Goal: Information Seeking & Learning: Learn about a topic

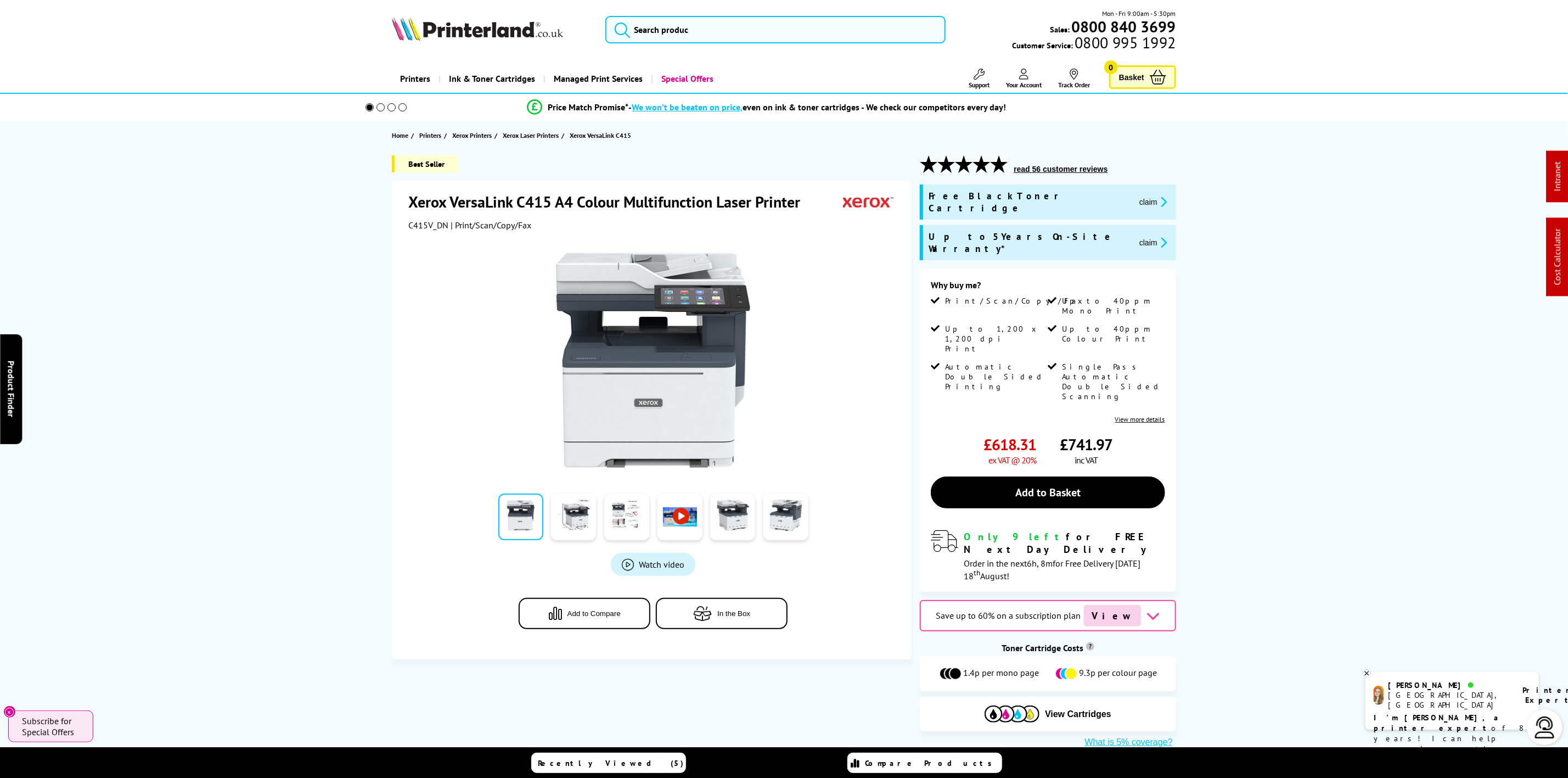
click at [493, 26] on img at bounding box center [477, 28] width 171 height 24
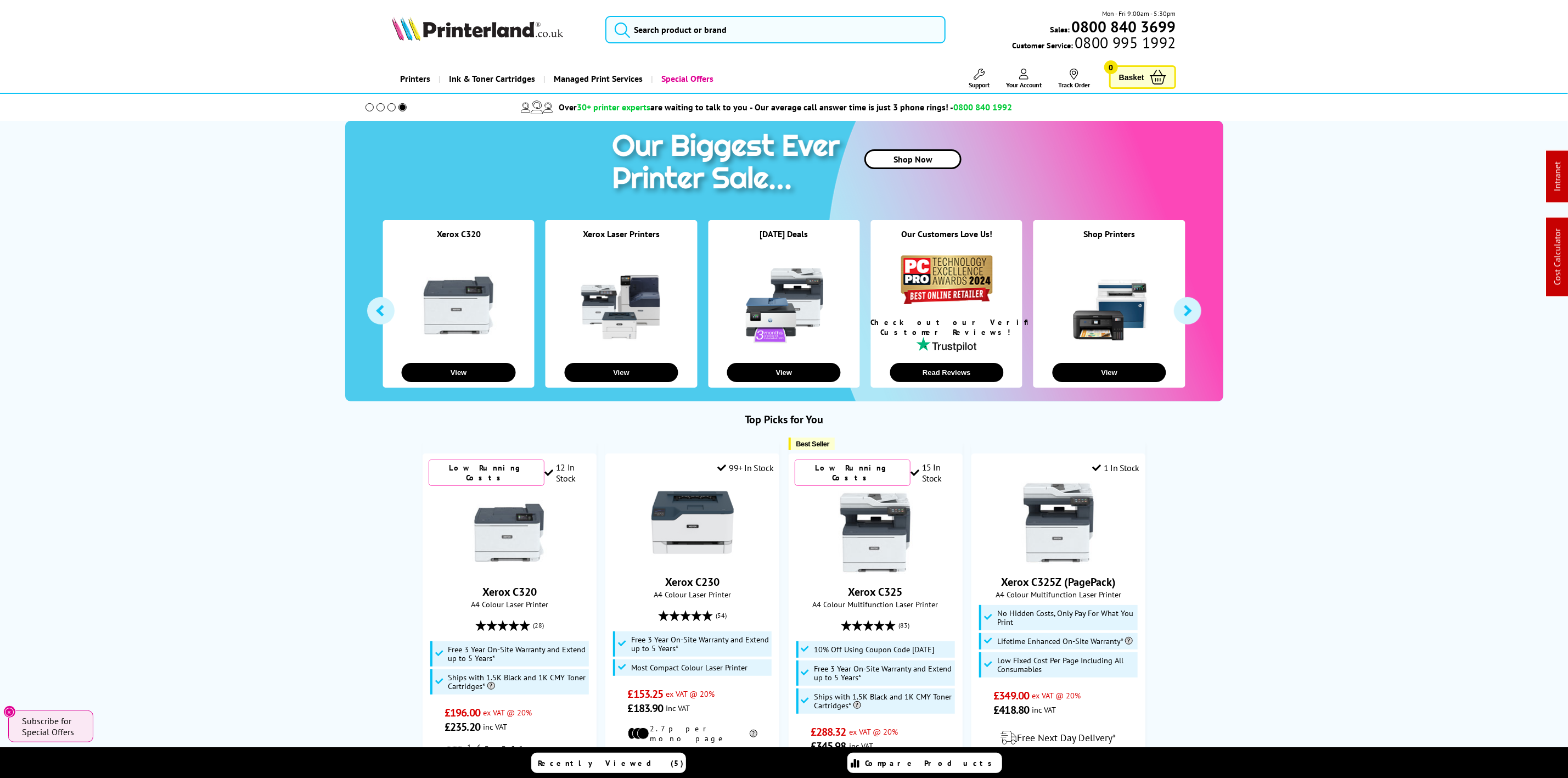
click at [485, 29] on img at bounding box center [477, 28] width 171 height 24
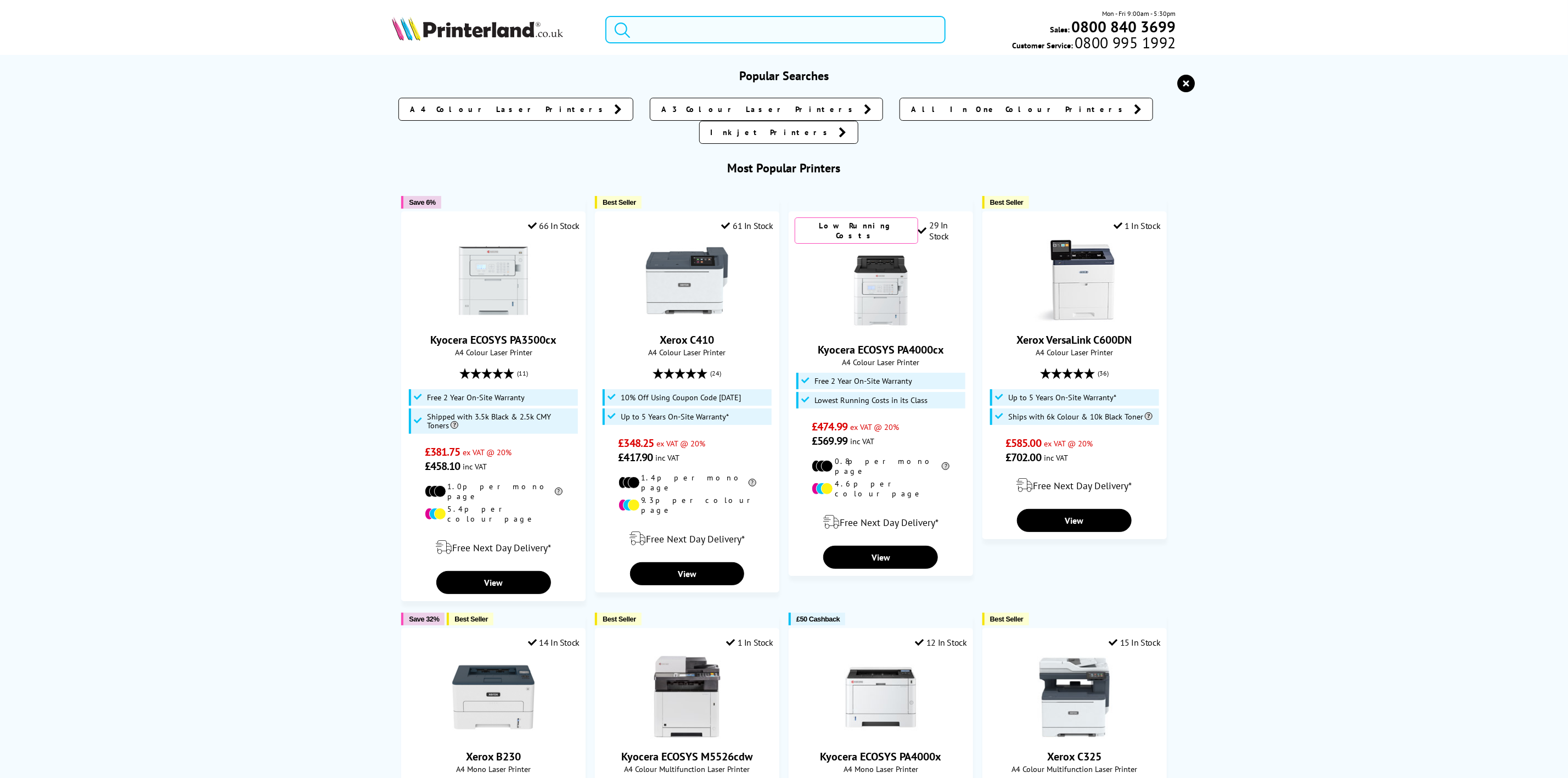
drag, startPoint x: 850, startPoint y: 31, endPoint x: 847, endPoint y: 39, distance: 8.5
click at [847, 39] on input "search" at bounding box center [776, 29] width 340 height 28
paste input "Pro9431"
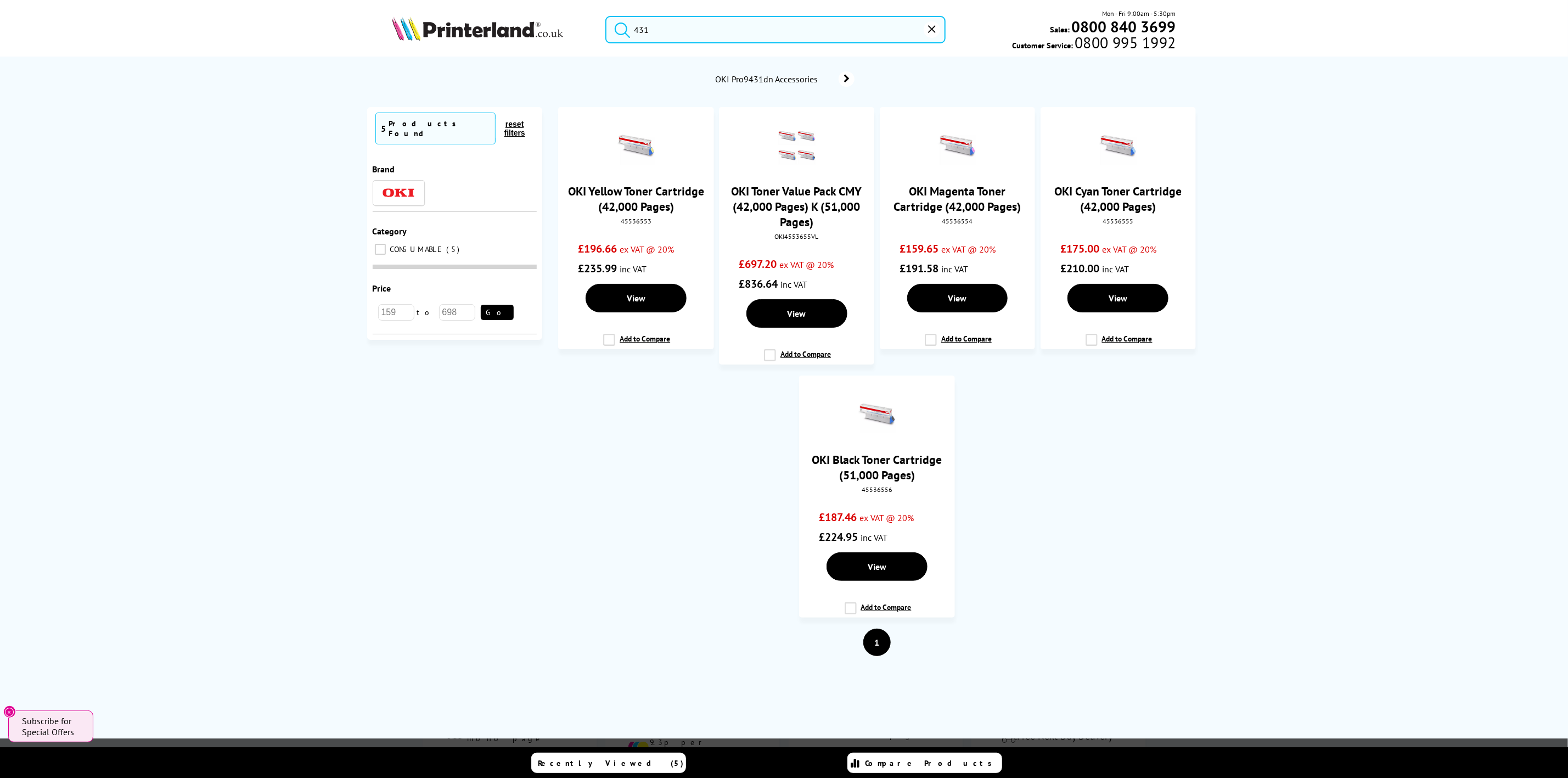
drag, startPoint x: 651, startPoint y: 29, endPoint x: 589, endPoint y: 34, distance: 62.2
click at [592, 33] on div "431" at bounding box center [768, 29] width 353 height 28
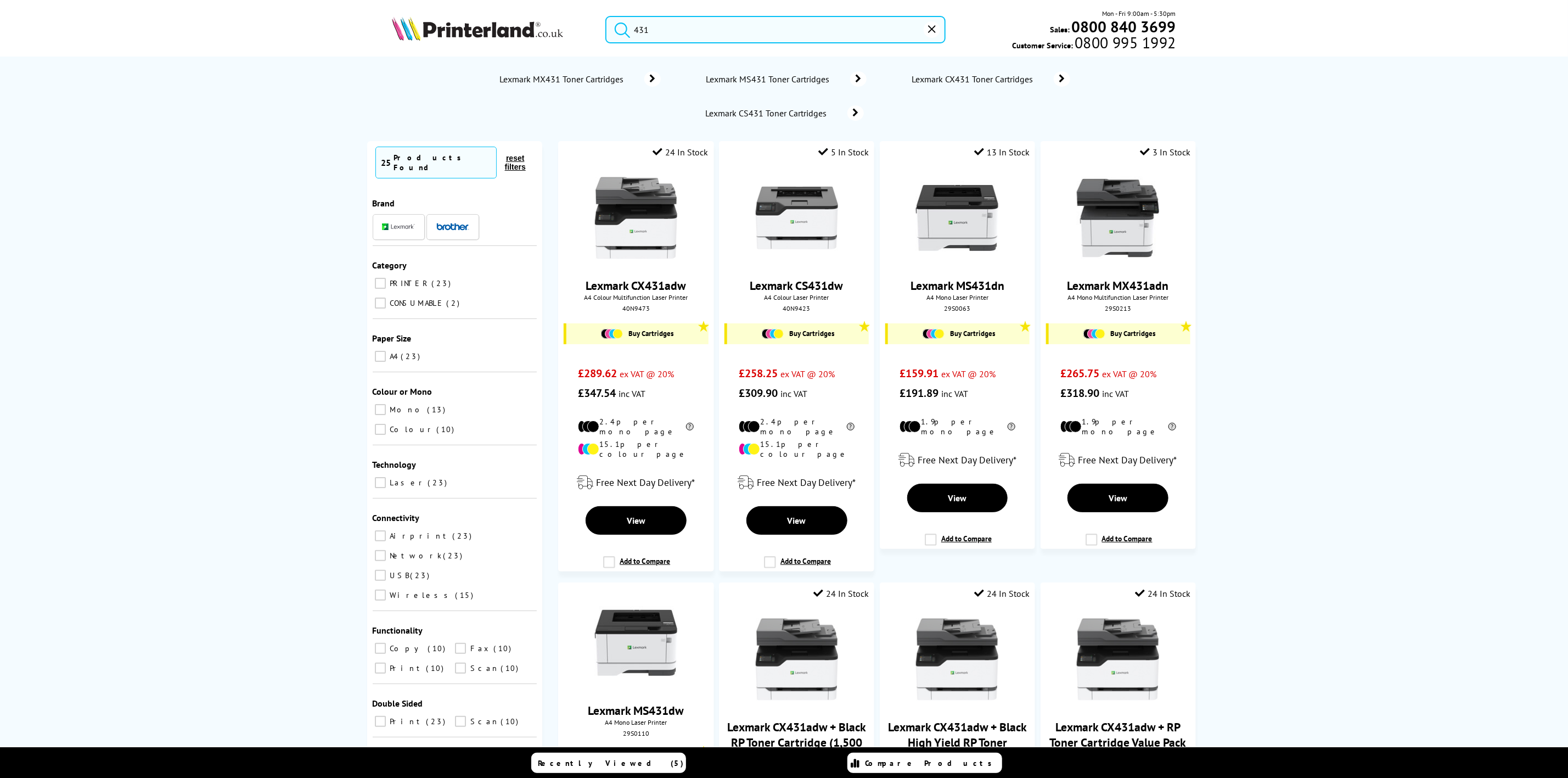
drag, startPoint x: 689, startPoint y: 38, endPoint x: 549, endPoint y: 36, distance: 140.0
click at [549, 36] on div "431 Mon - Fri 9:00am - 5:30pm Sales: 0800 840 3699 Customer Service: 0800 995 1…" at bounding box center [784, 32] width 878 height 49
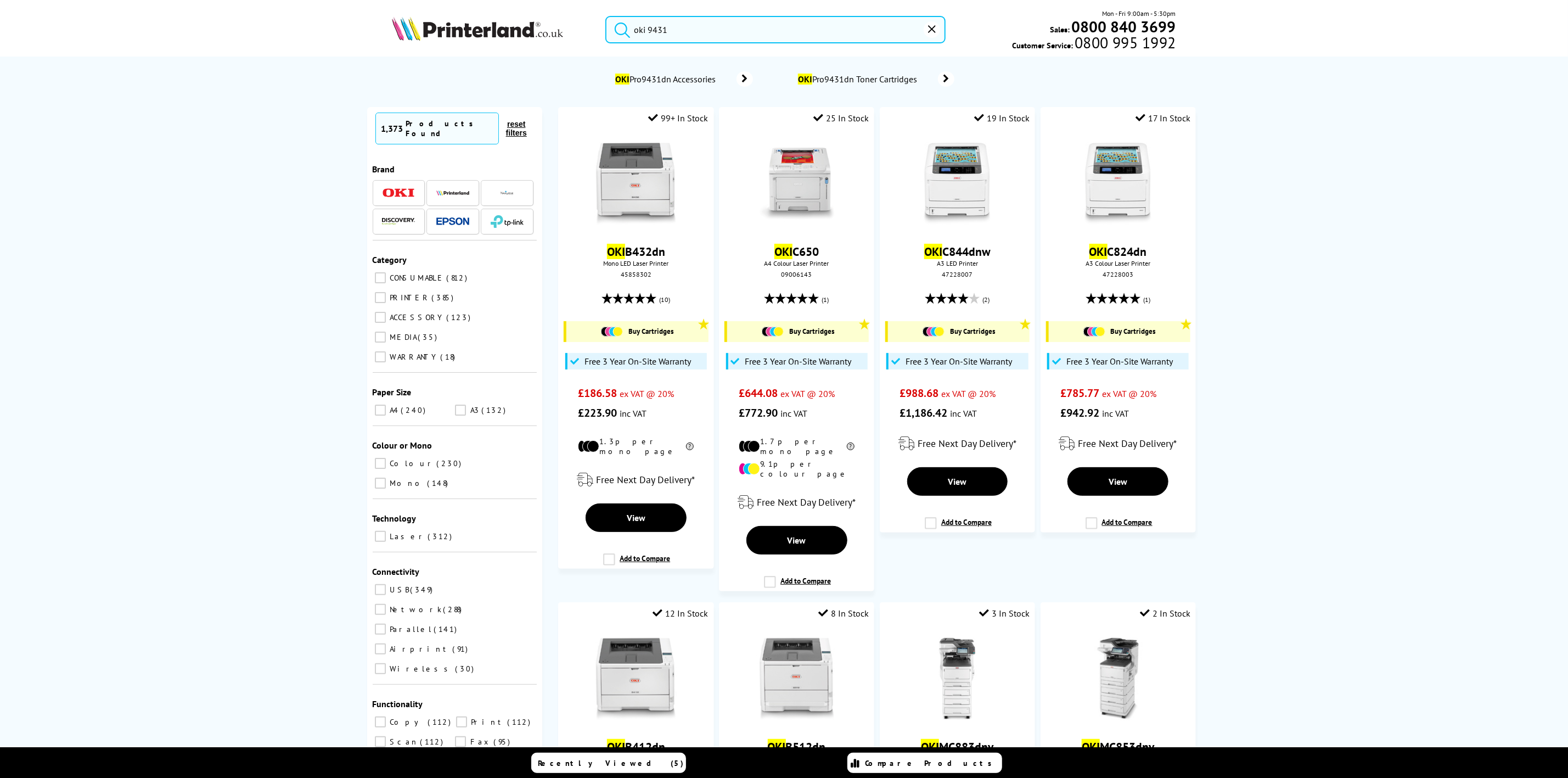
drag, startPoint x: 708, startPoint y: 23, endPoint x: 356, endPoint y: 28, distance: 352.0
click at [356, 28] on div "oki 9431 Mon - Fri 9:00am - 5:30pm Sales: 0800 840 3699 Customer Service: 0800 …" at bounding box center [784, 32] width 878 height 49
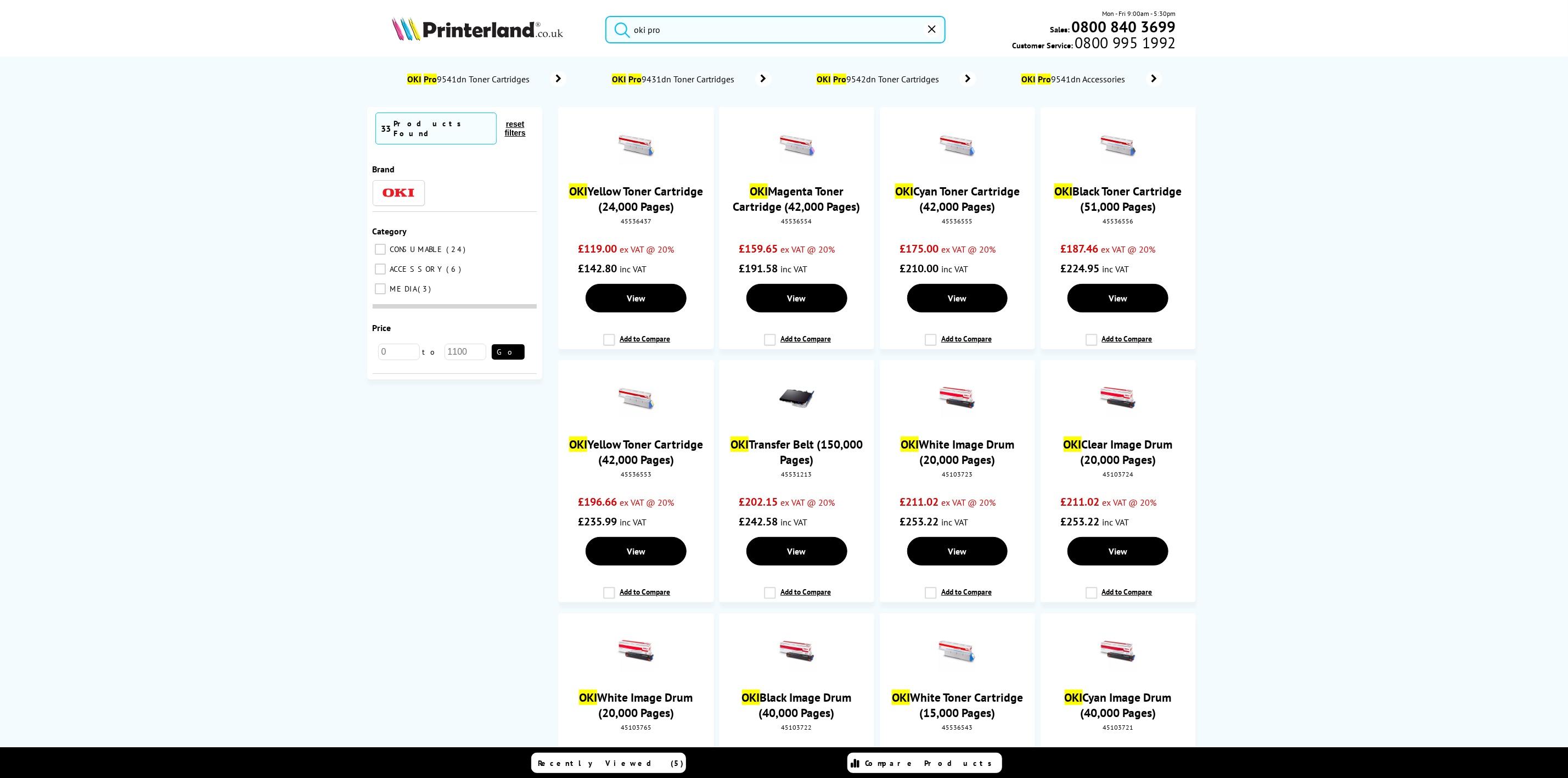
type input "oki pro"
click at [511, 36] on img at bounding box center [477, 28] width 171 height 24
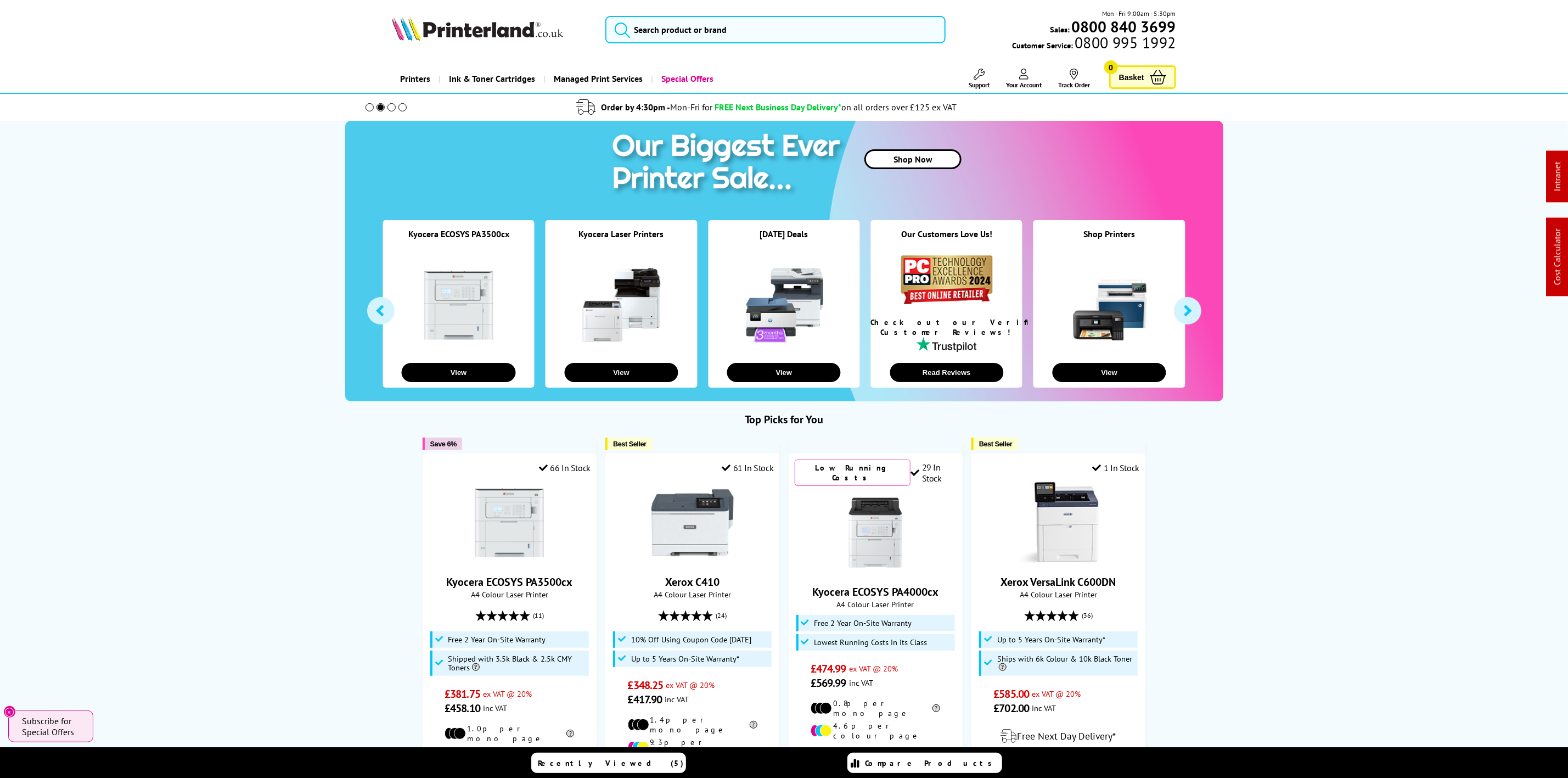
click at [455, 20] on img at bounding box center [477, 28] width 171 height 24
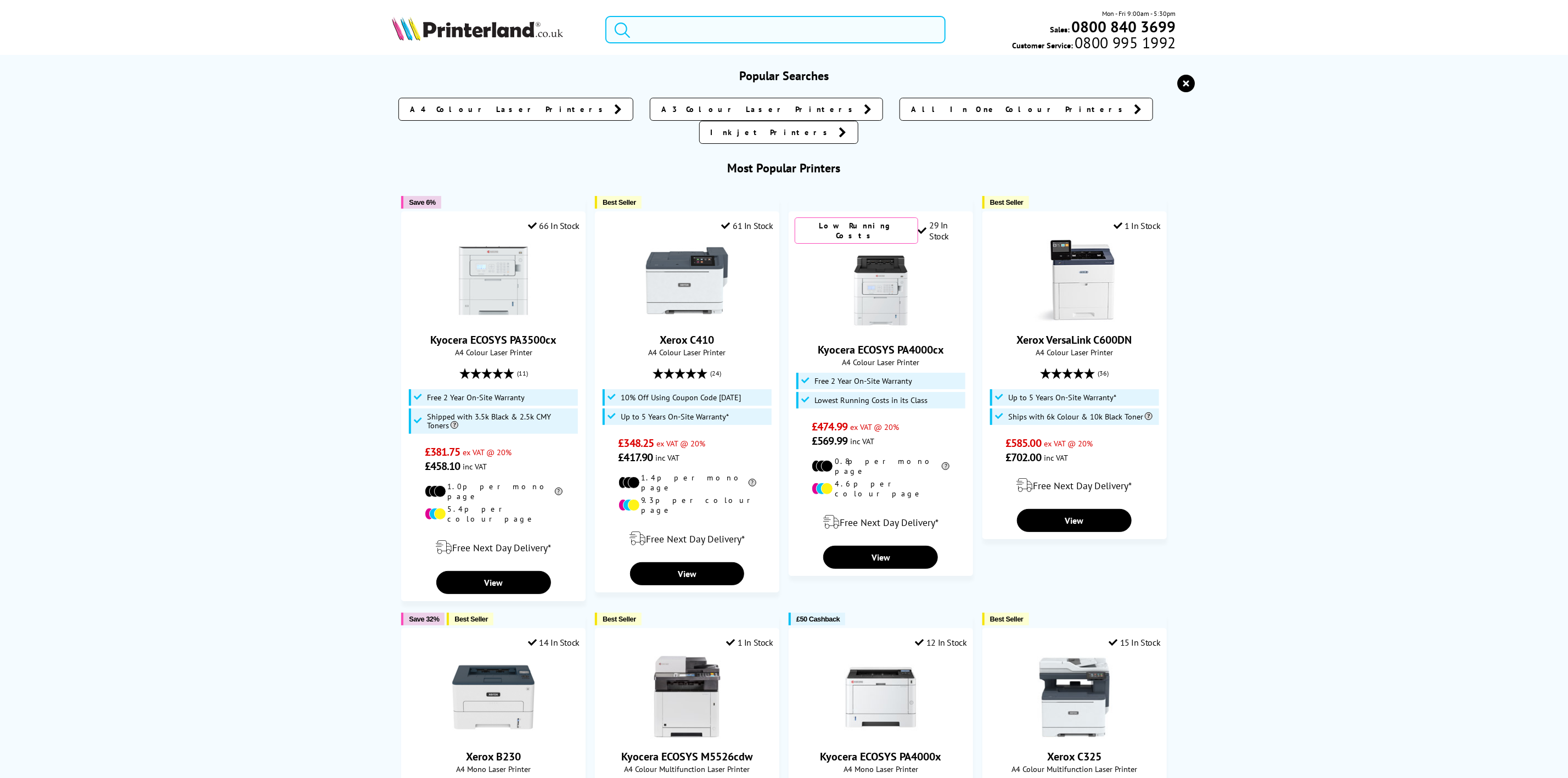
click at [851, 29] on input "search" at bounding box center [776, 29] width 340 height 28
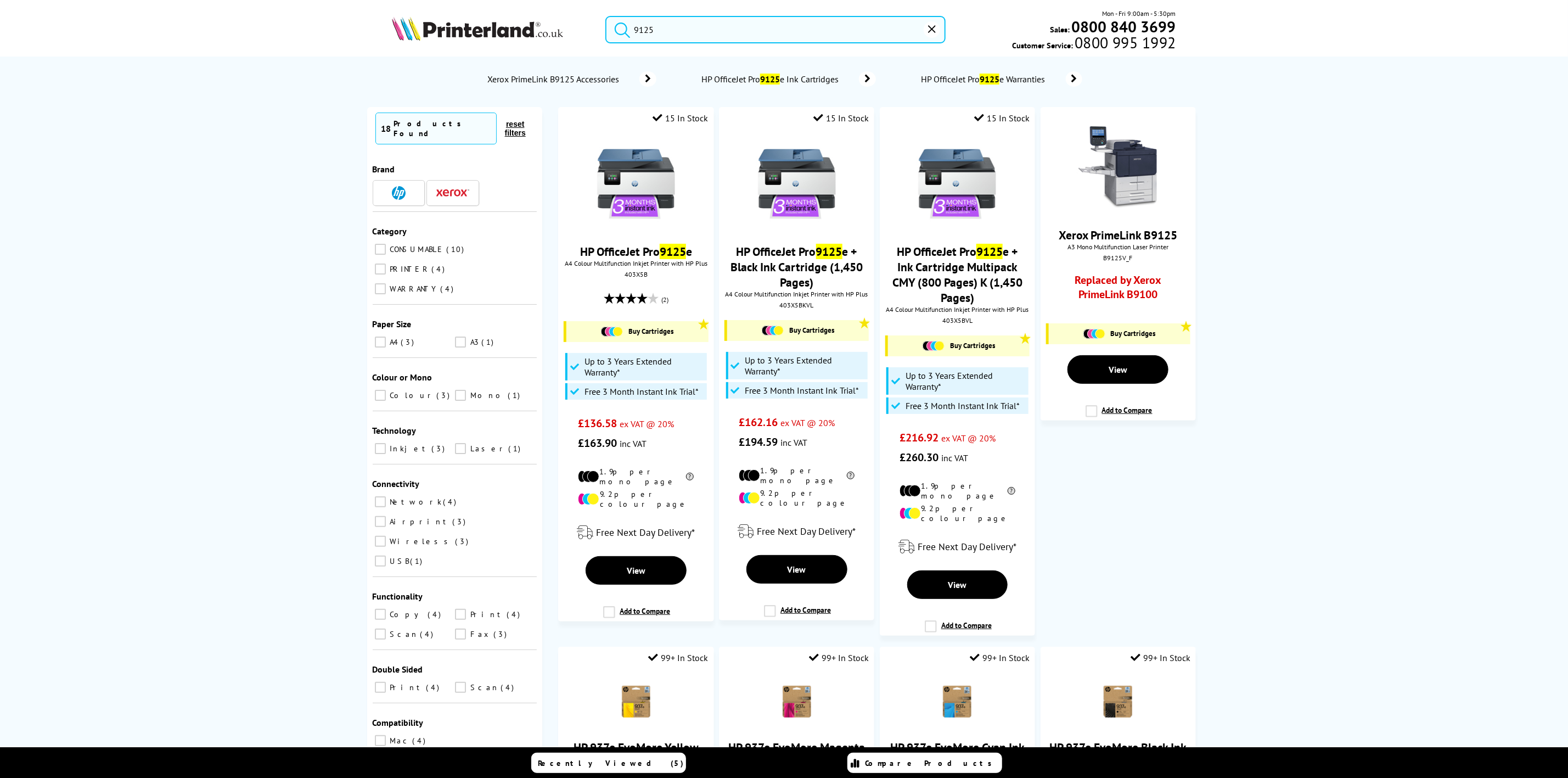
type input "9125"
click at [462, 20] on img at bounding box center [477, 28] width 171 height 24
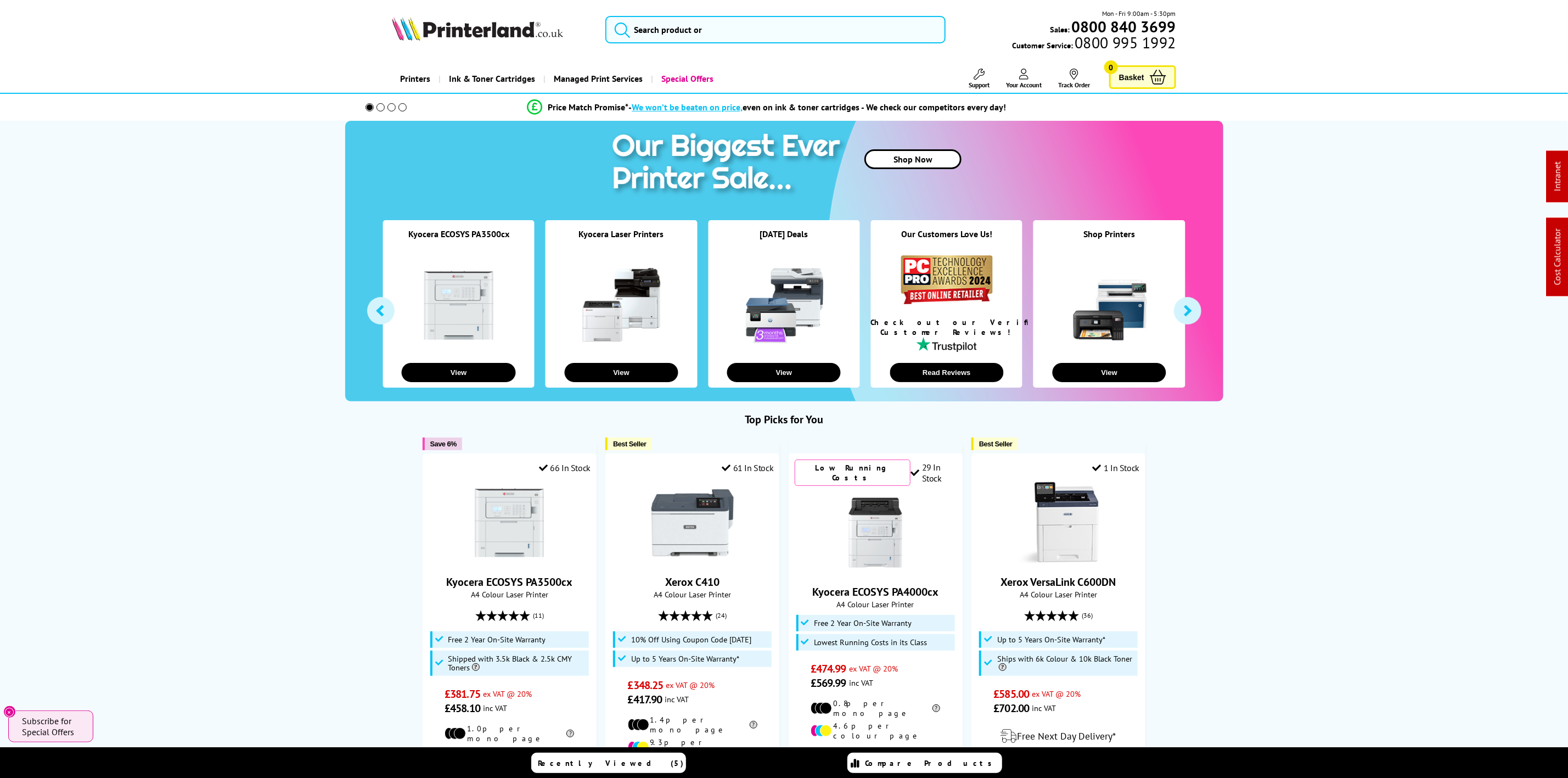
click at [500, 25] on img at bounding box center [477, 28] width 171 height 24
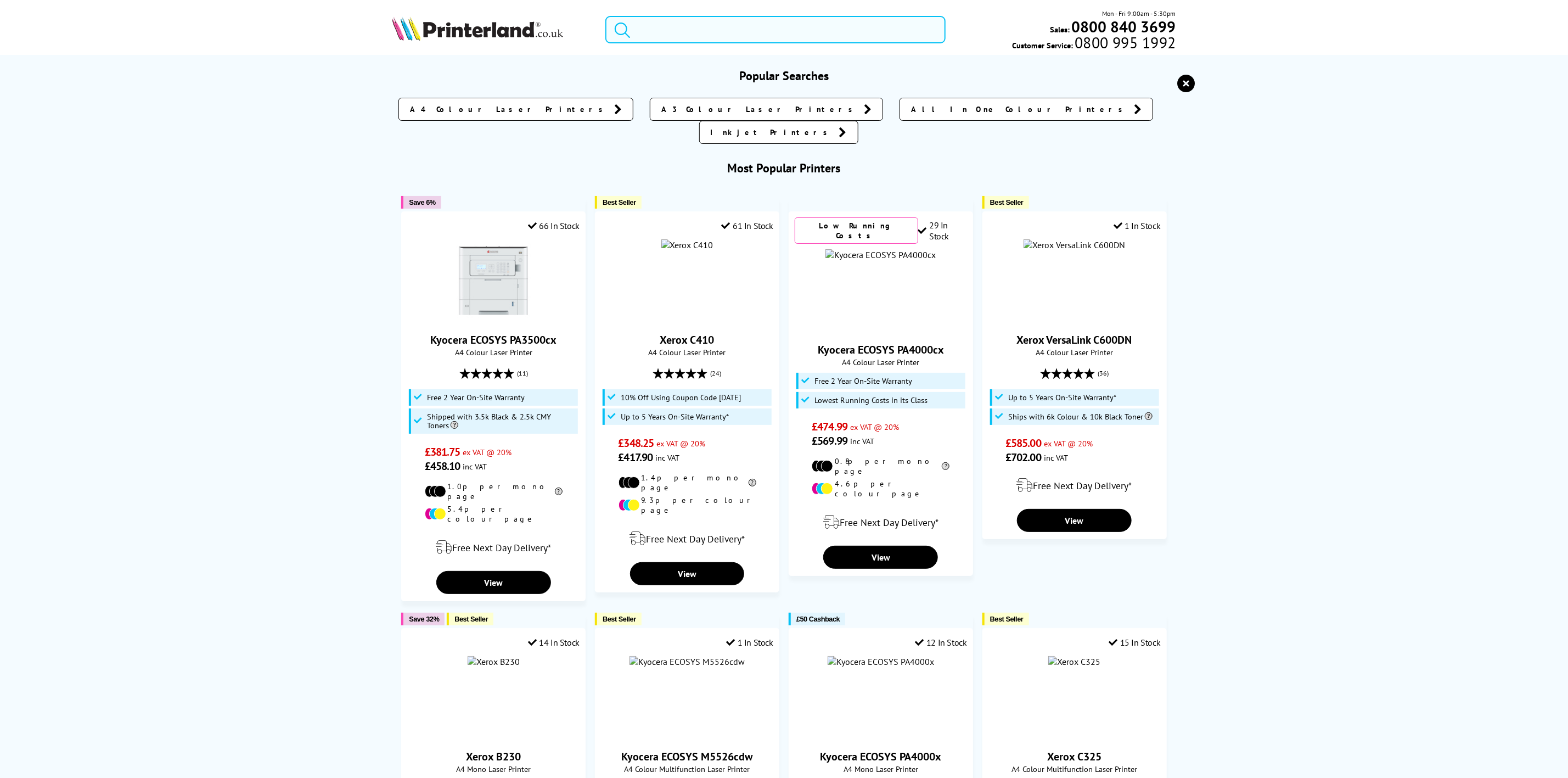
click at [673, 30] on input "search" at bounding box center [776, 29] width 340 height 28
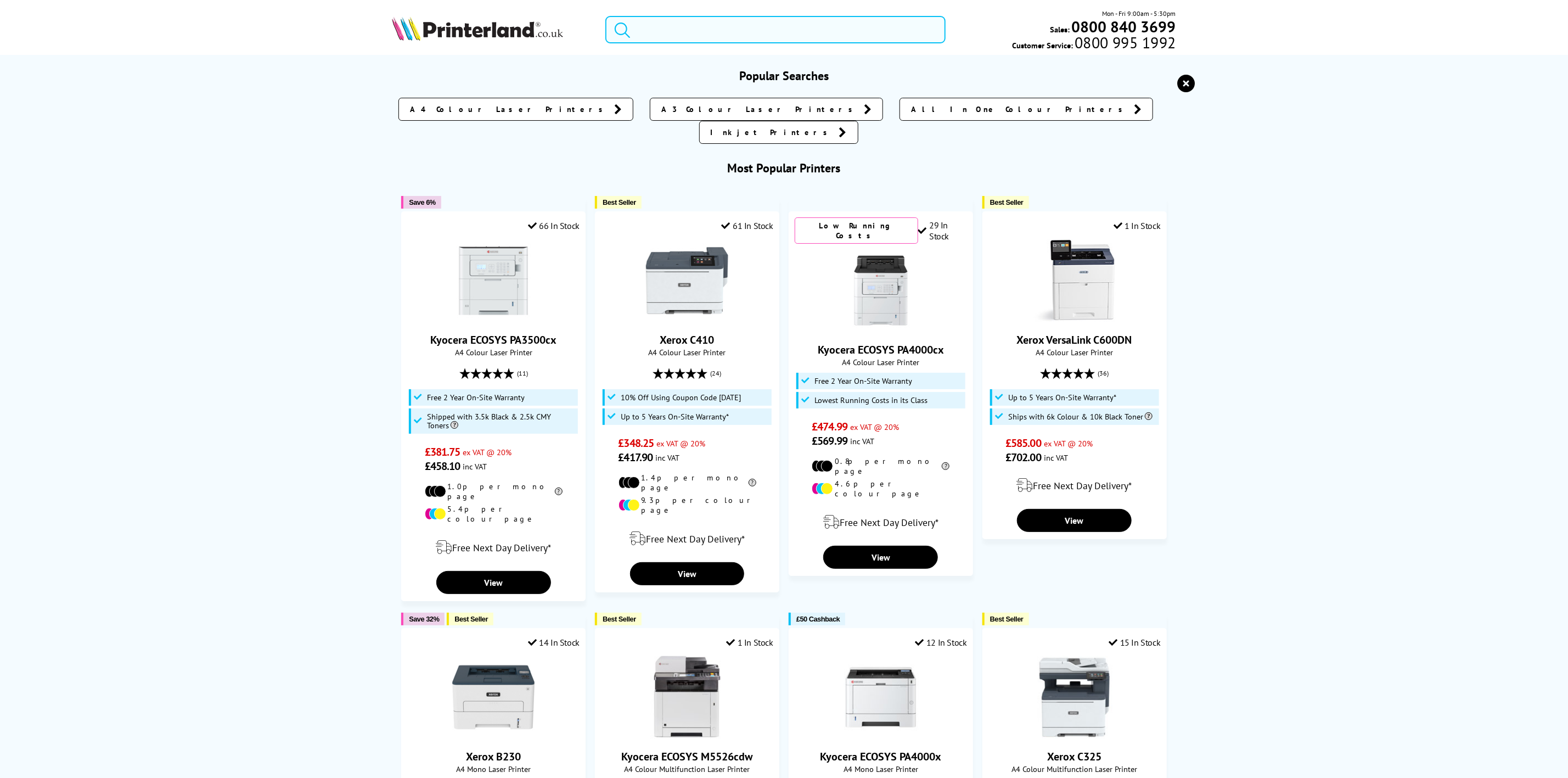
type input "0"
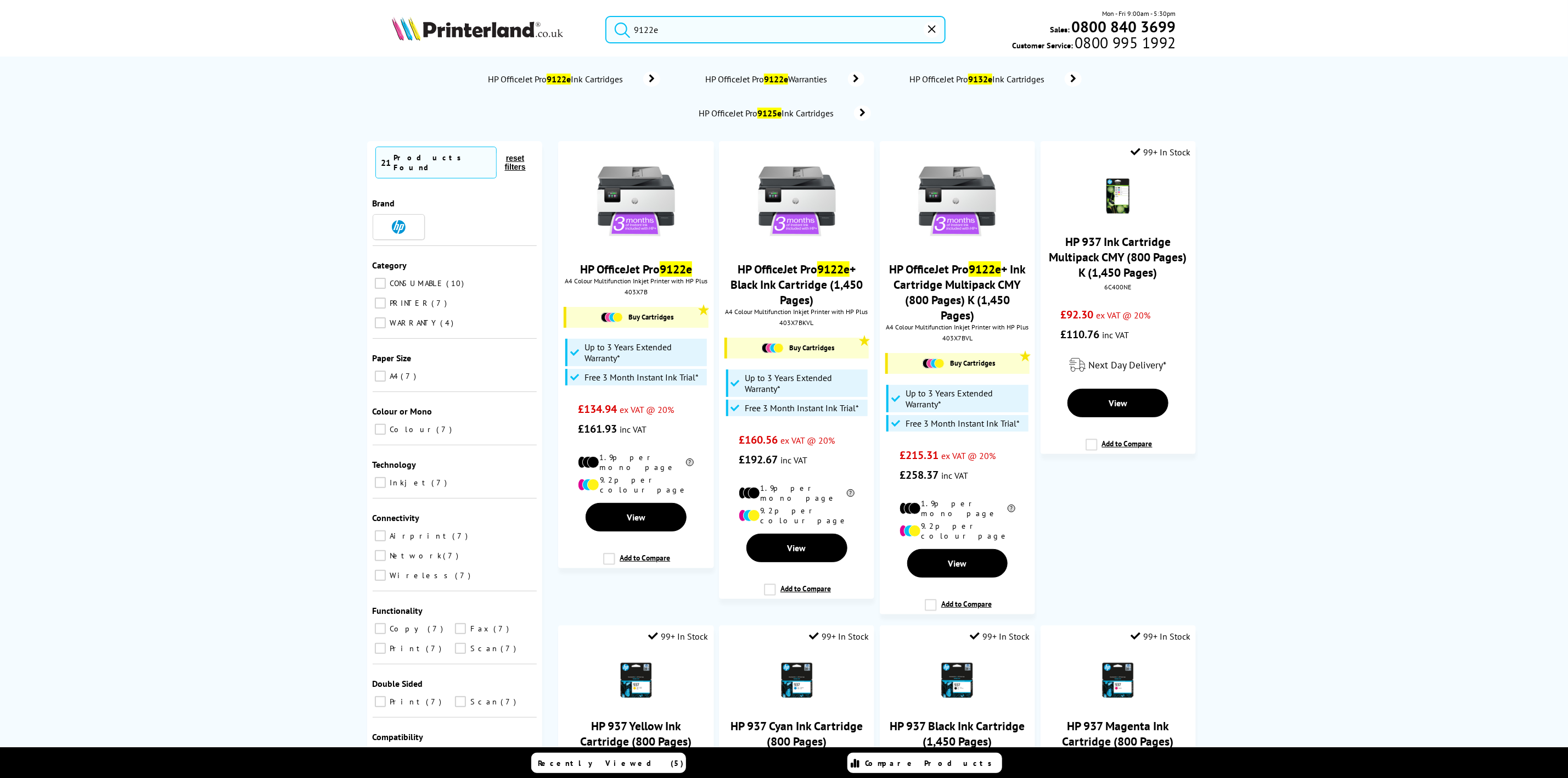
type input "9122e"
click at [457, 30] on img at bounding box center [477, 28] width 171 height 24
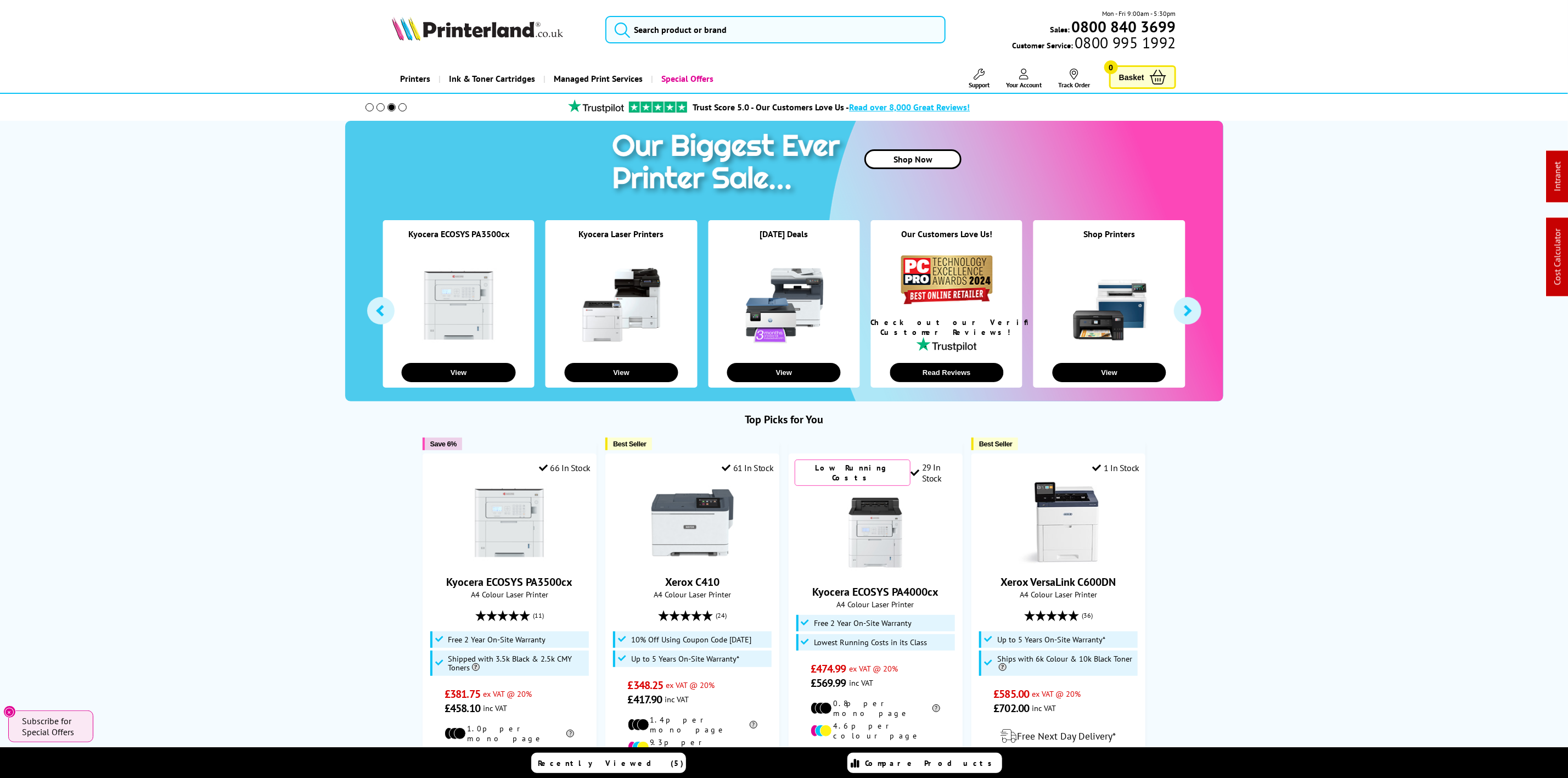
click at [500, 39] on img at bounding box center [477, 28] width 171 height 24
click at [707, 29] on input "search" at bounding box center [776, 29] width 340 height 28
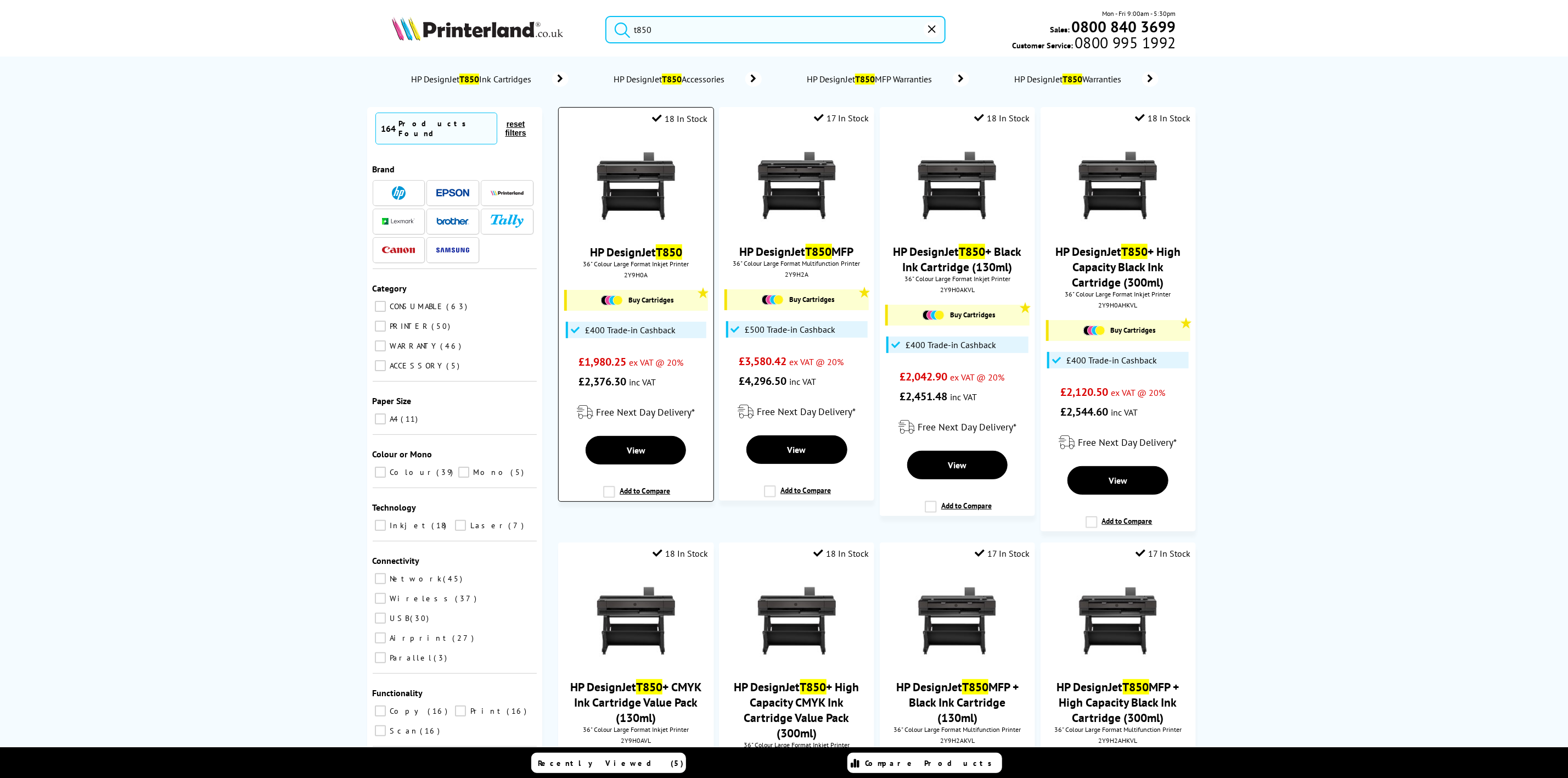
type input "t850"
click at [659, 228] on picture at bounding box center [636, 222] width 82 height 11
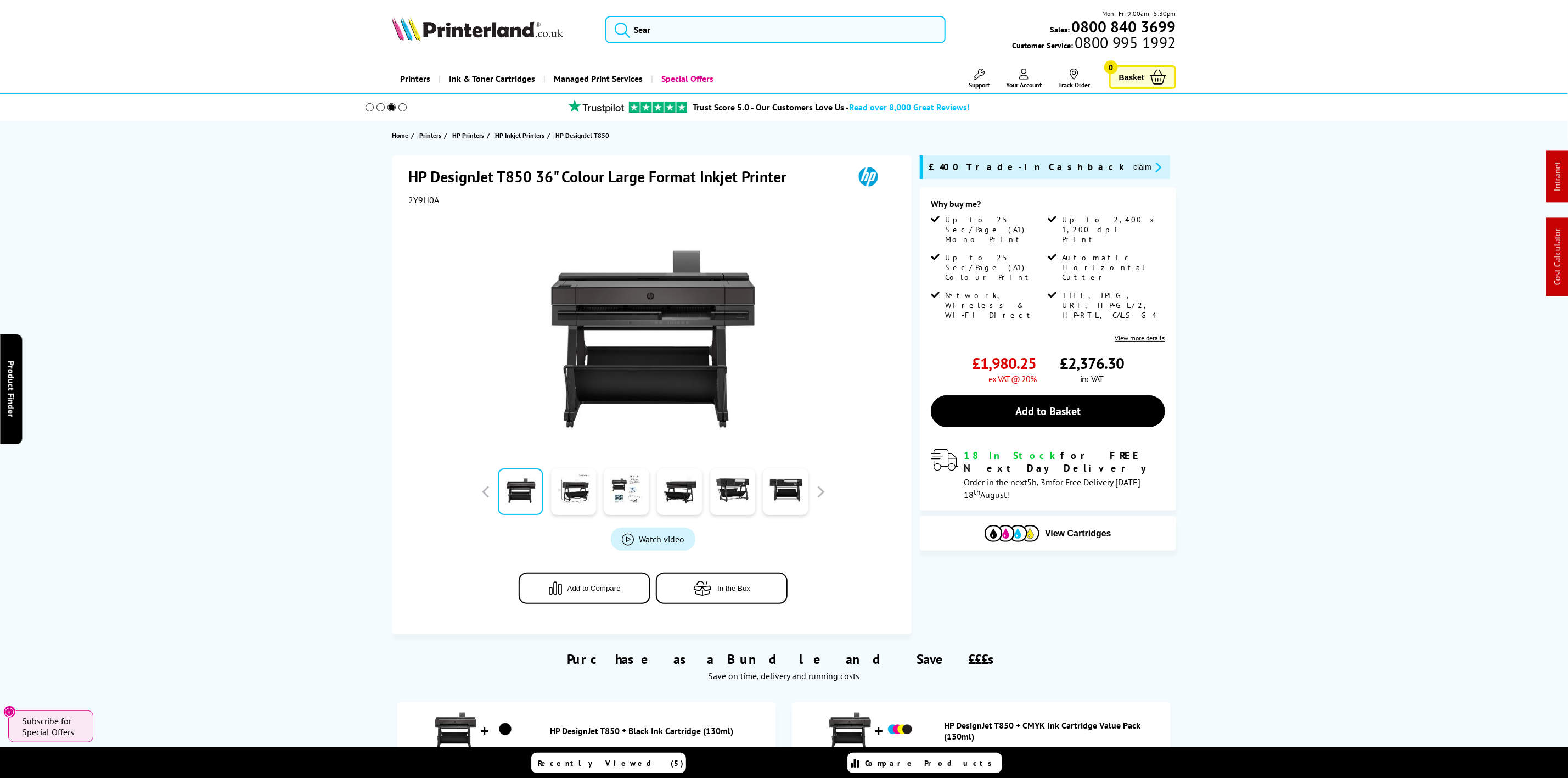
click at [483, 29] on img at bounding box center [477, 28] width 171 height 24
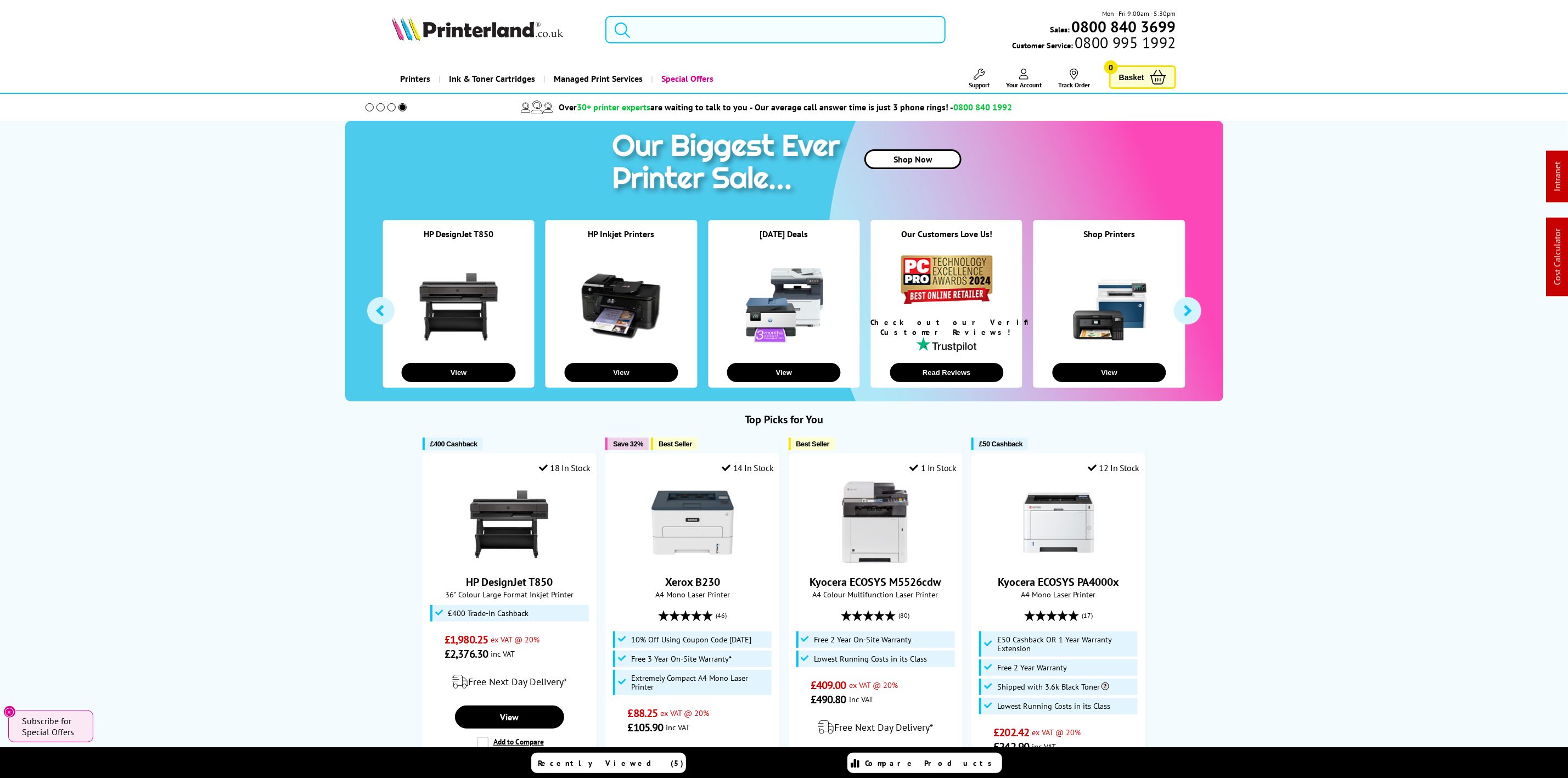
click at [727, 33] on input "search" at bounding box center [776, 29] width 340 height 28
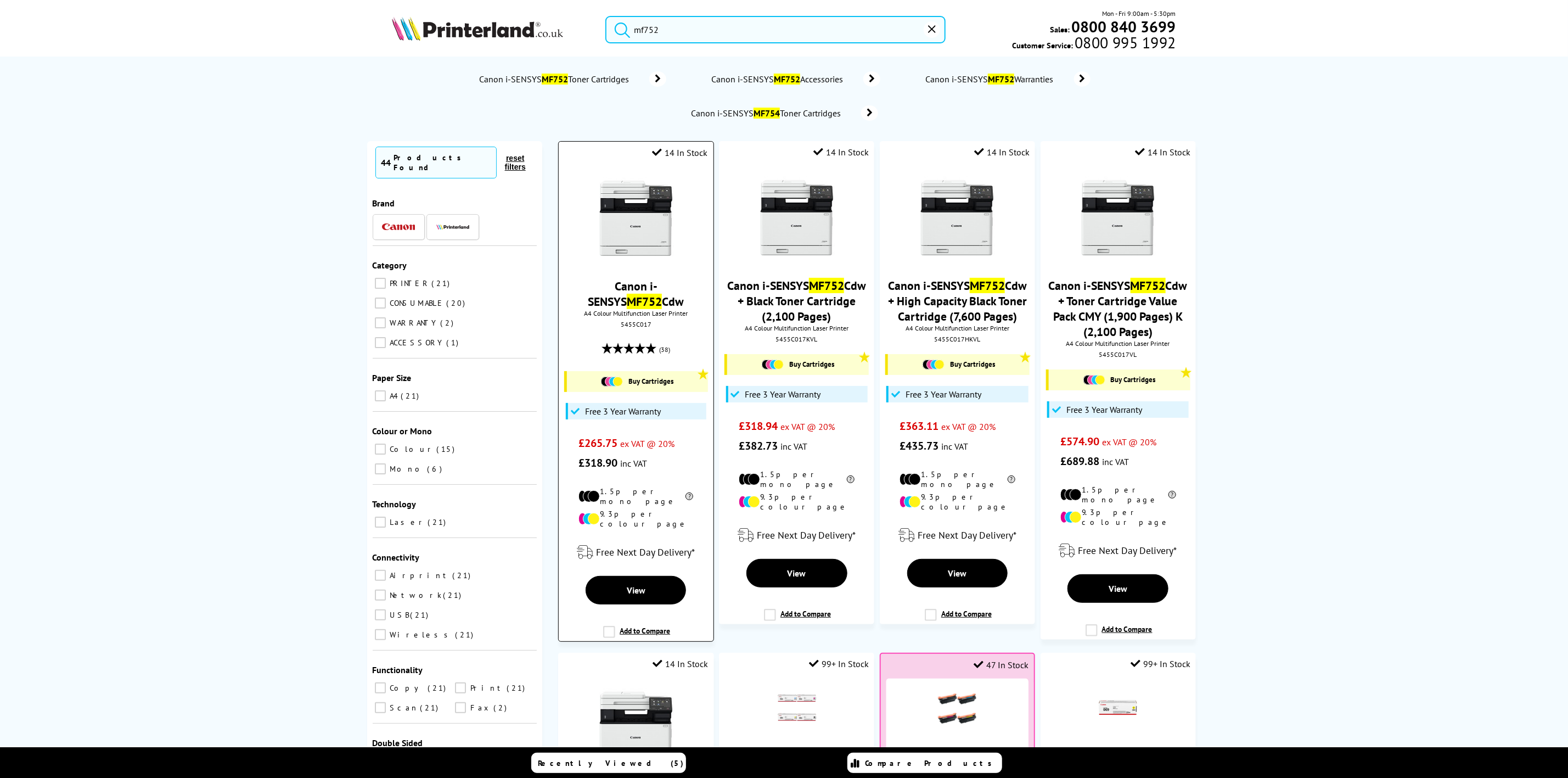
type input "mf752"
click at [601, 252] on img at bounding box center [636, 219] width 82 height 82
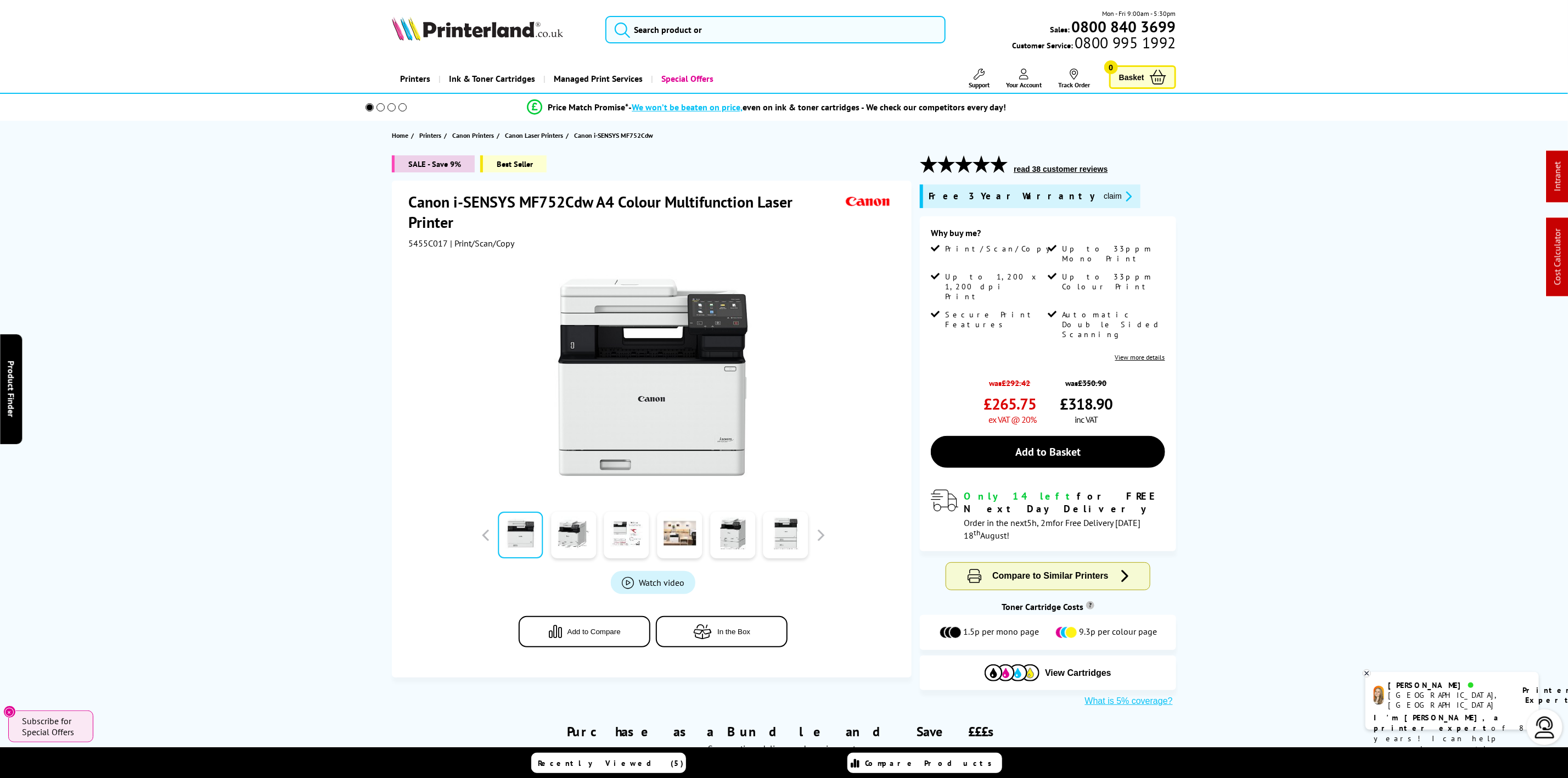
click at [460, 30] on img at bounding box center [477, 28] width 171 height 24
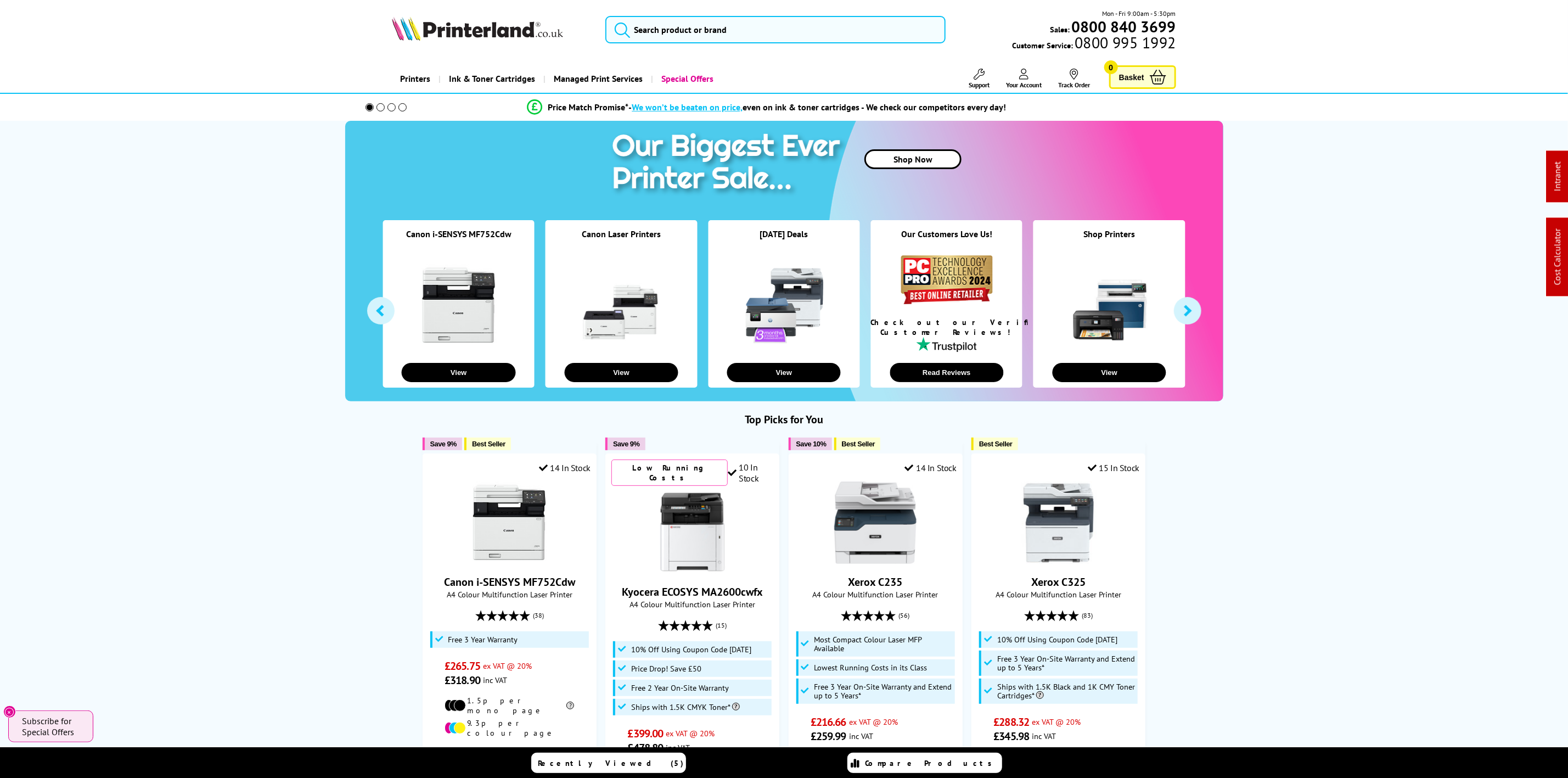
click at [971, 81] on span "Support" at bounding box center [979, 84] width 21 height 8
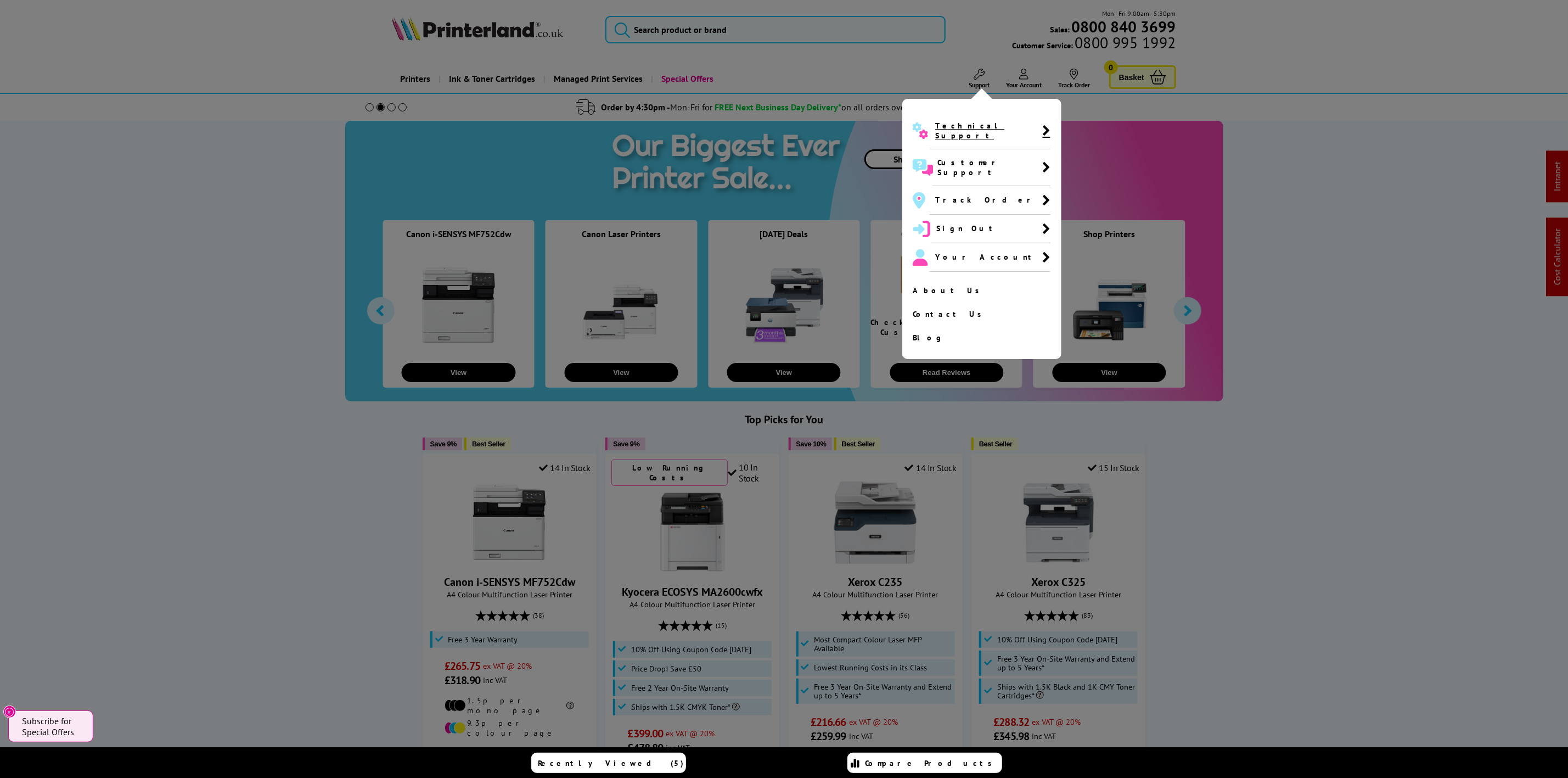
click at [959, 123] on span "Technical Support" at bounding box center [989, 131] width 107 height 20
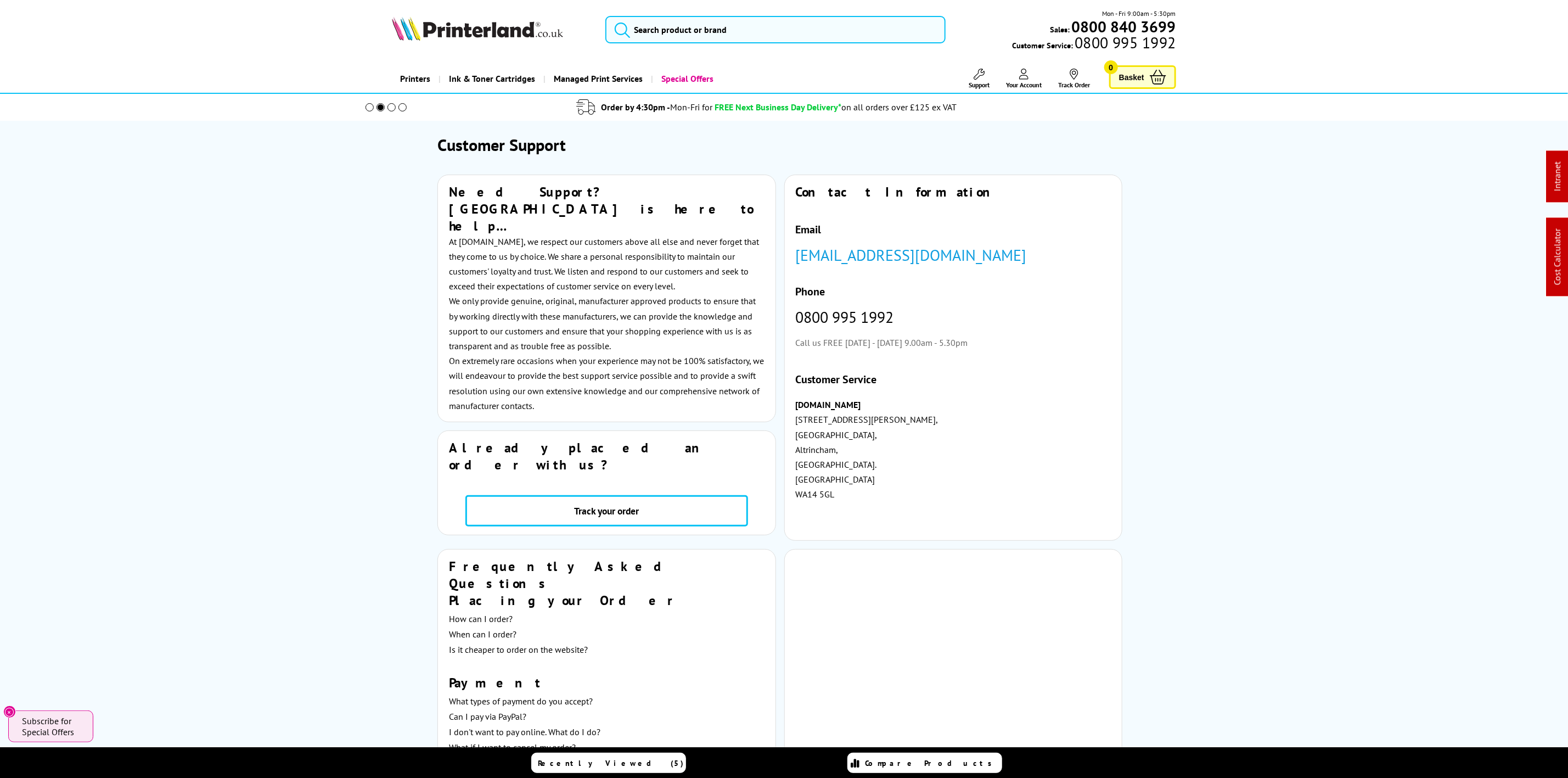
click at [476, 15] on div "Mon - Fri 9:00am - 5:30pm Sales: 0800 840 3699 Customer Service: 0800 995 1992" at bounding box center [784, 32] width 878 height 49
click at [493, 23] on img at bounding box center [477, 28] width 171 height 24
click at [482, 33] on img at bounding box center [477, 28] width 171 height 24
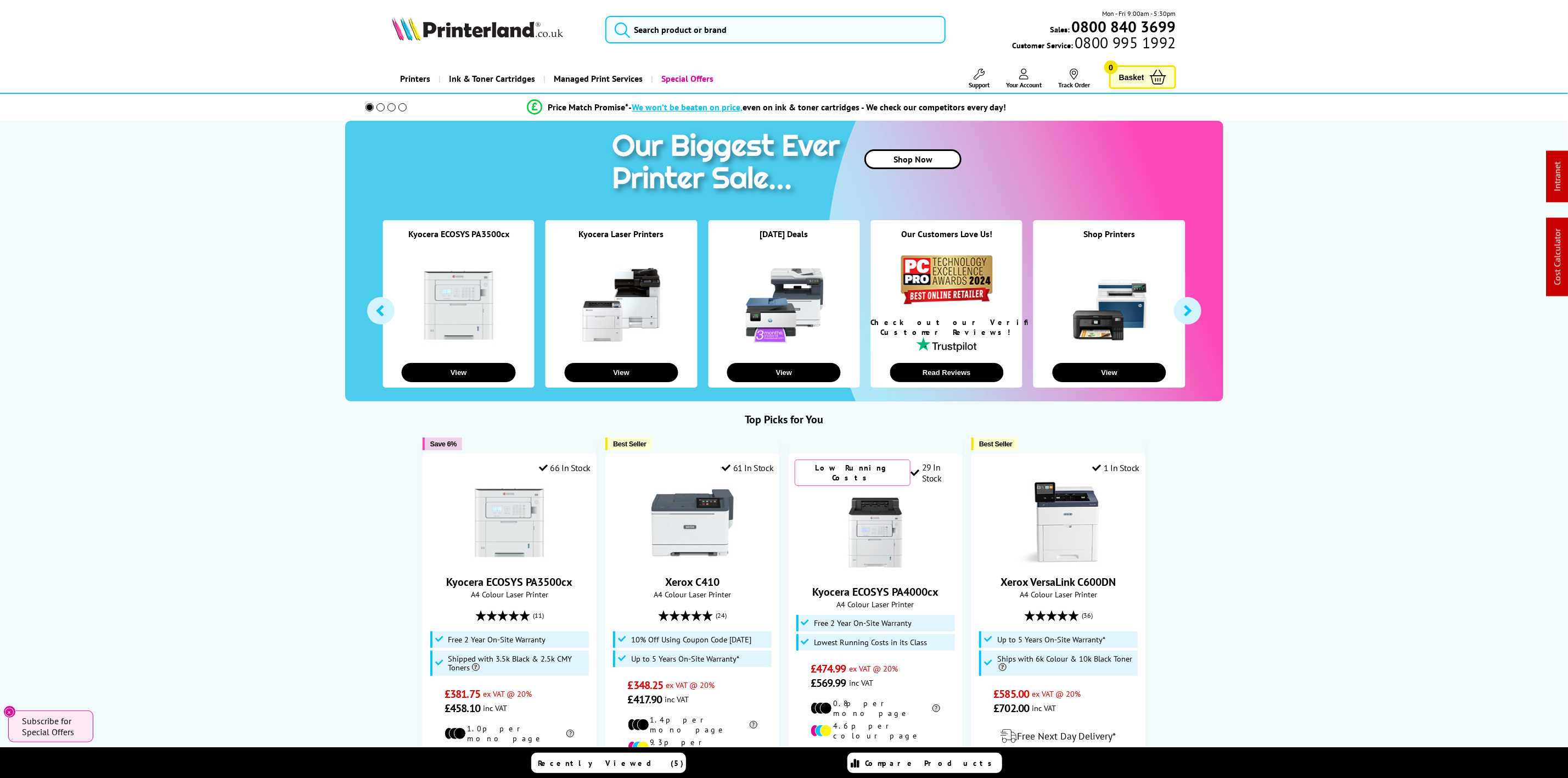
click at [655, 44] on div "Mon - Fri 9:00am - 5:30pm Sales: 0800 840 3699 Customer Service: 0800 995 1992" at bounding box center [784, 32] width 878 height 49
click at [666, 32] on input "search" at bounding box center [776, 29] width 340 height 28
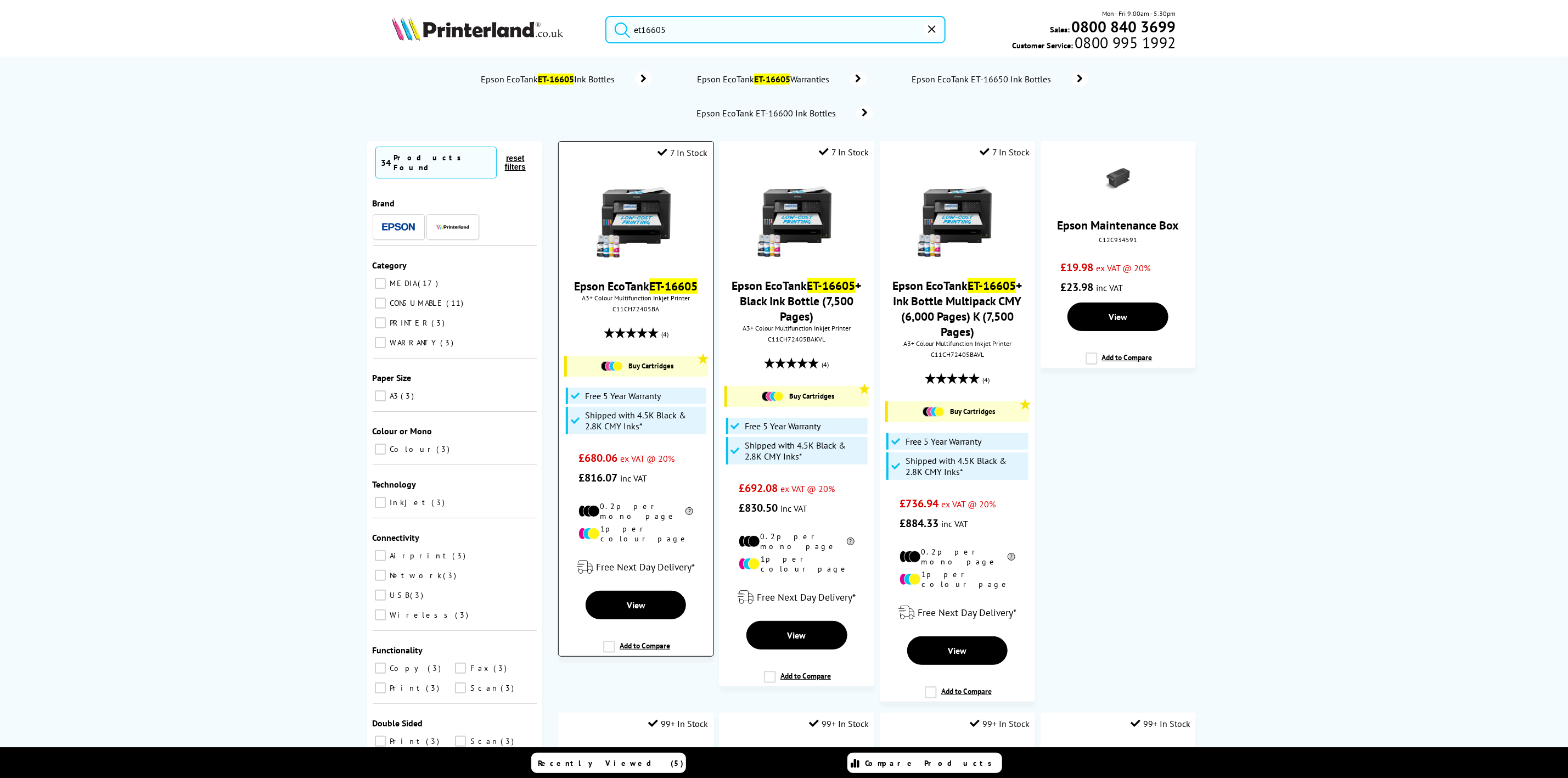
type input "et16605"
click at [616, 228] on img at bounding box center [636, 219] width 82 height 82
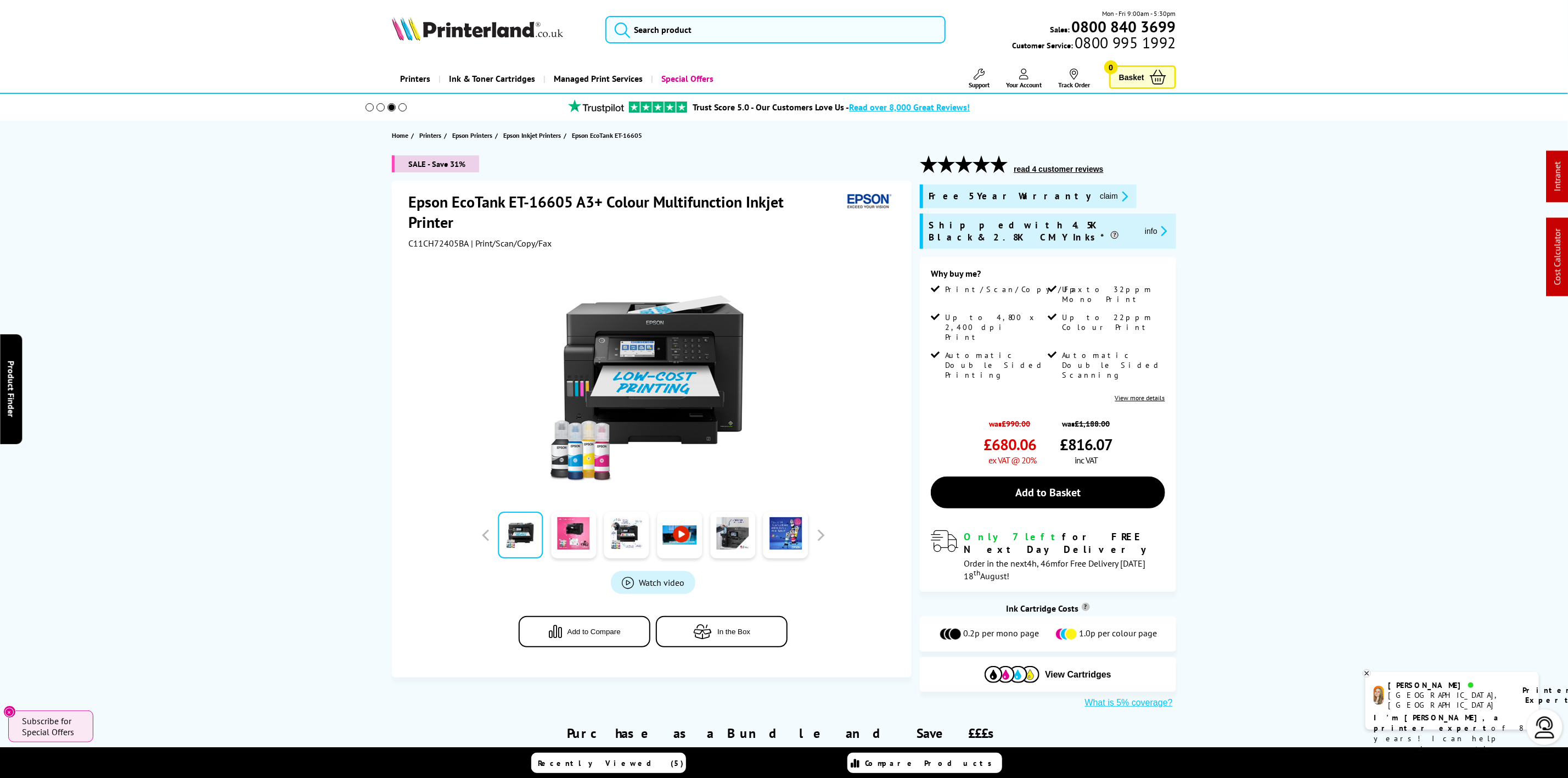
click at [419, 20] on img at bounding box center [477, 28] width 171 height 24
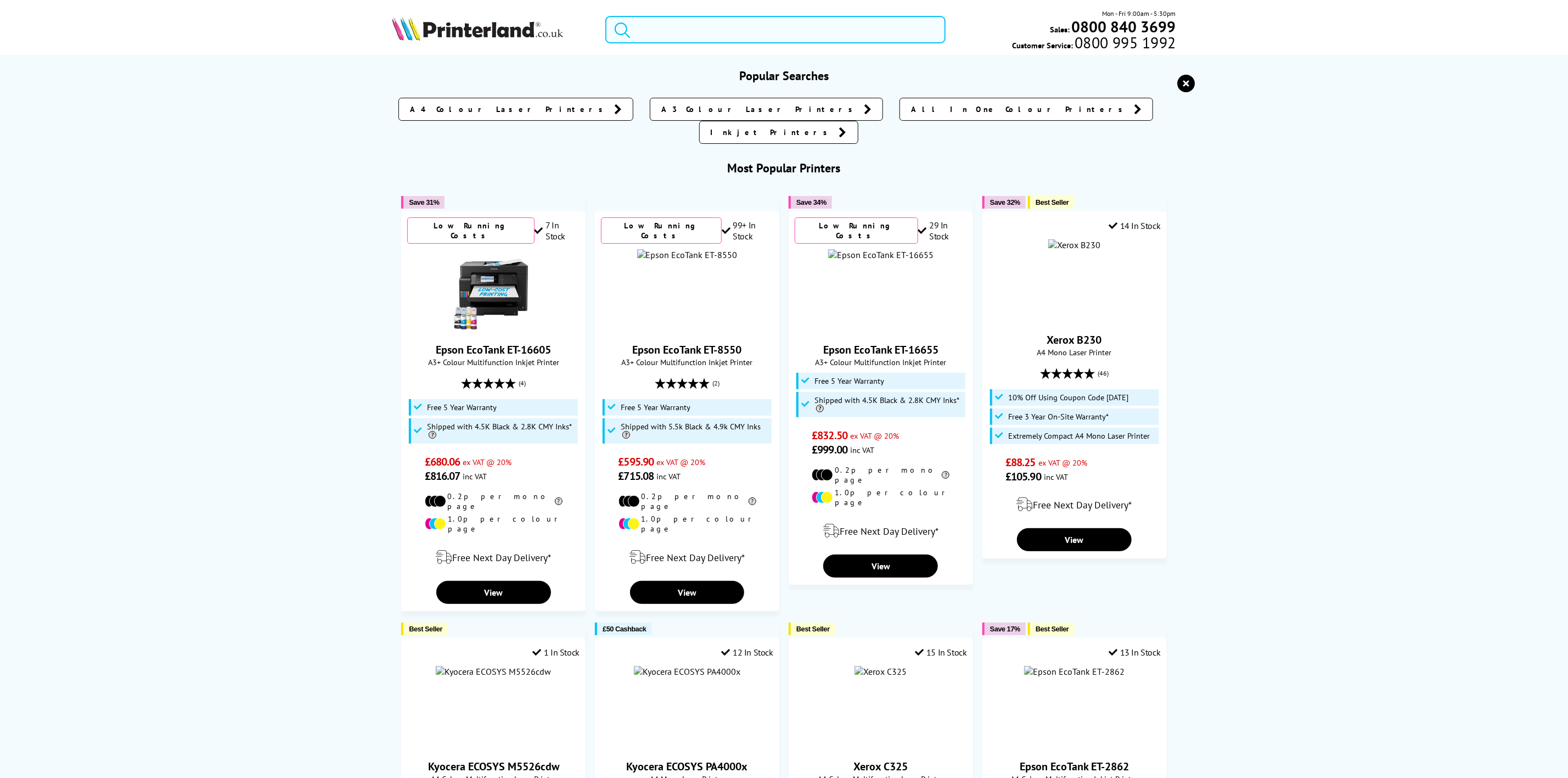
click at [693, 40] on input "search" at bounding box center [776, 29] width 340 height 28
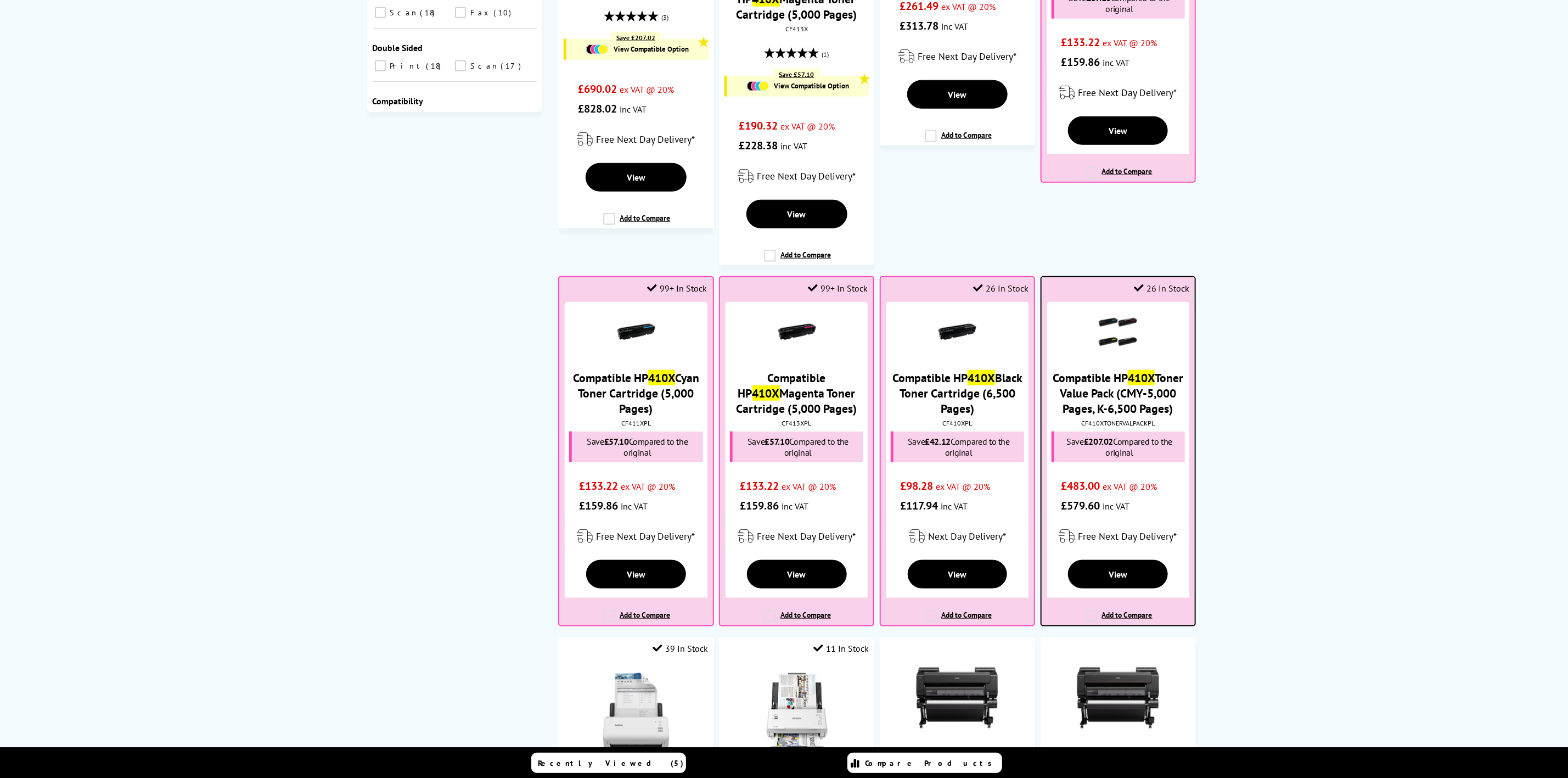
scroll to position [742, 0]
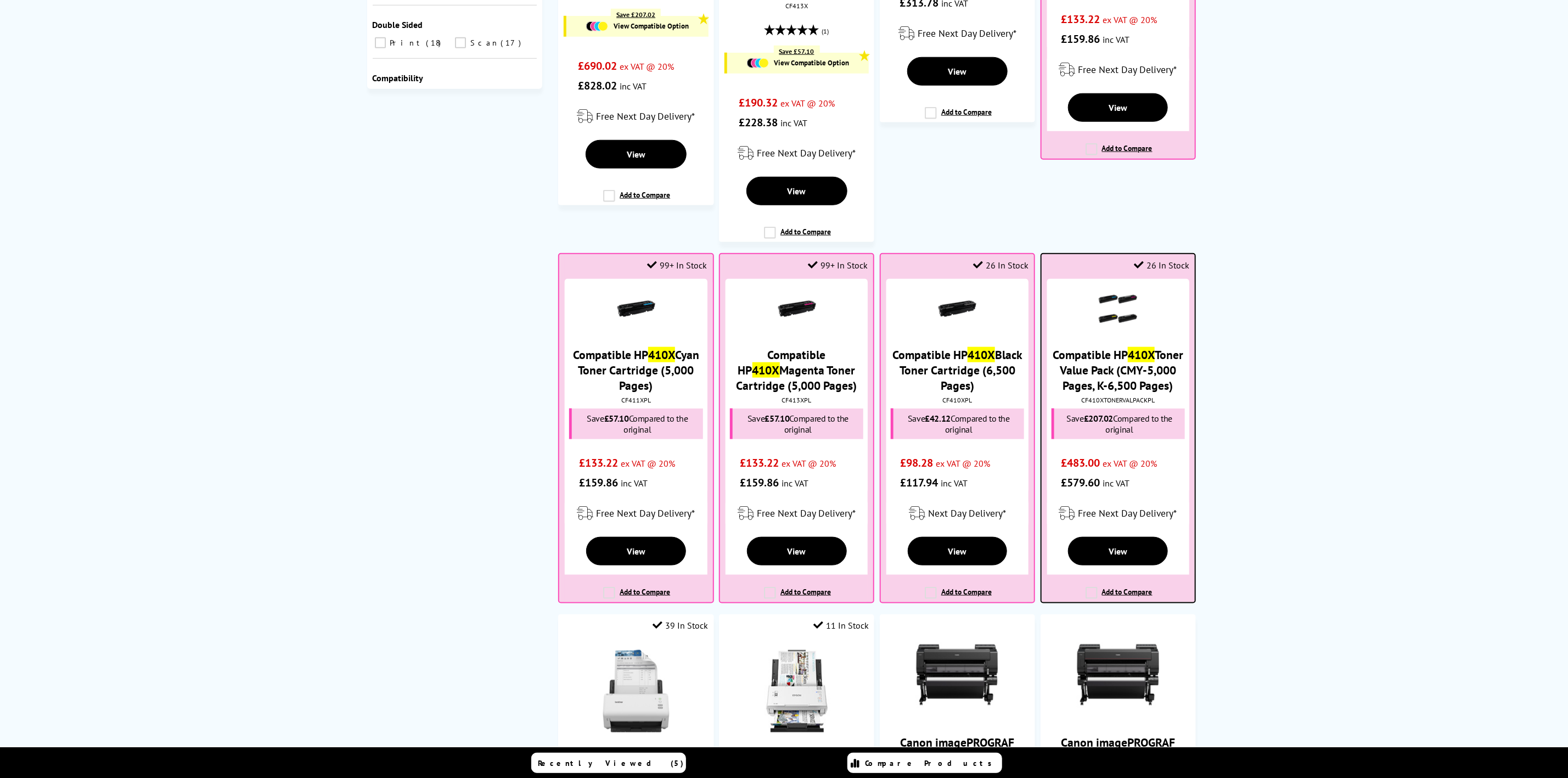
type input "410x"
click at [1132, 404] on div "CF410XTONERVALPACKPL" at bounding box center [1118, 400] width 137 height 8
copy div "CF410XTONERVALPACKPL"
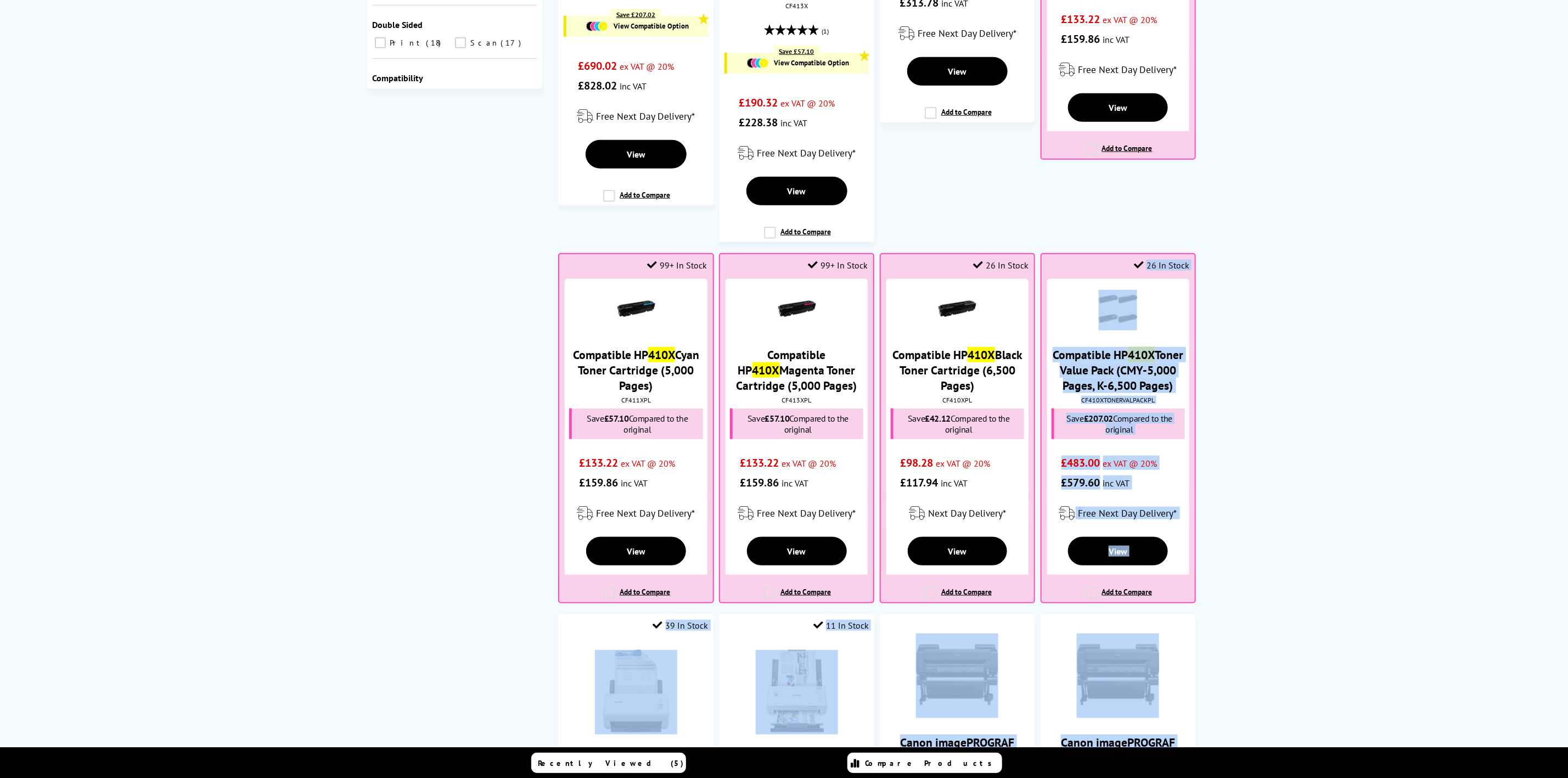
drag, startPoint x: 1564, startPoint y: 231, endPoint x: 1539, endPoint y: 126, distance: 107.9
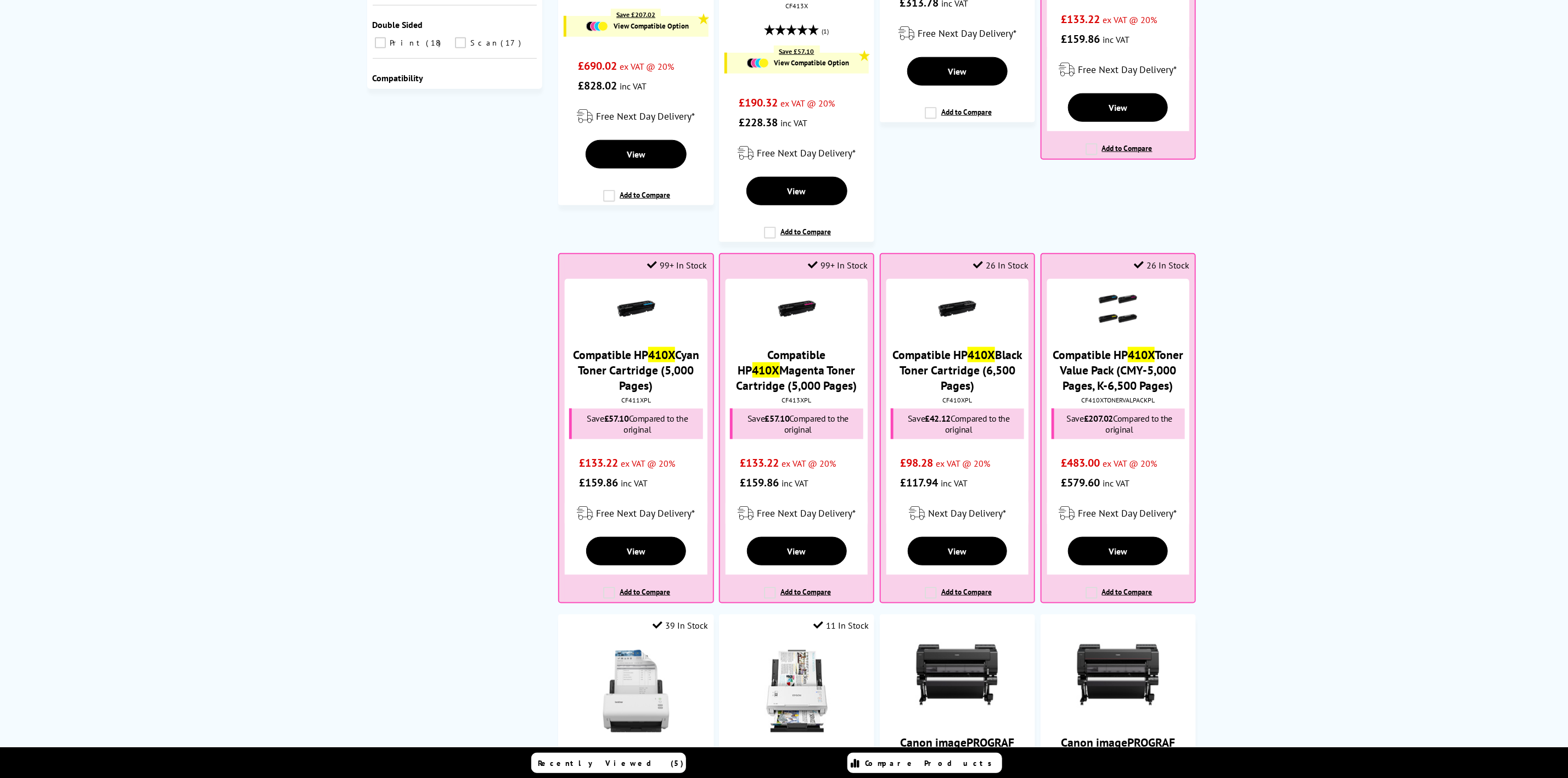
click at [1558, 150] on div "No results HP 410X Toner Cartridges Brother MFC- 410 Ink Cartridges Sharp MX- 4…" at bounding box center [784, 491] width 1568 height 2352
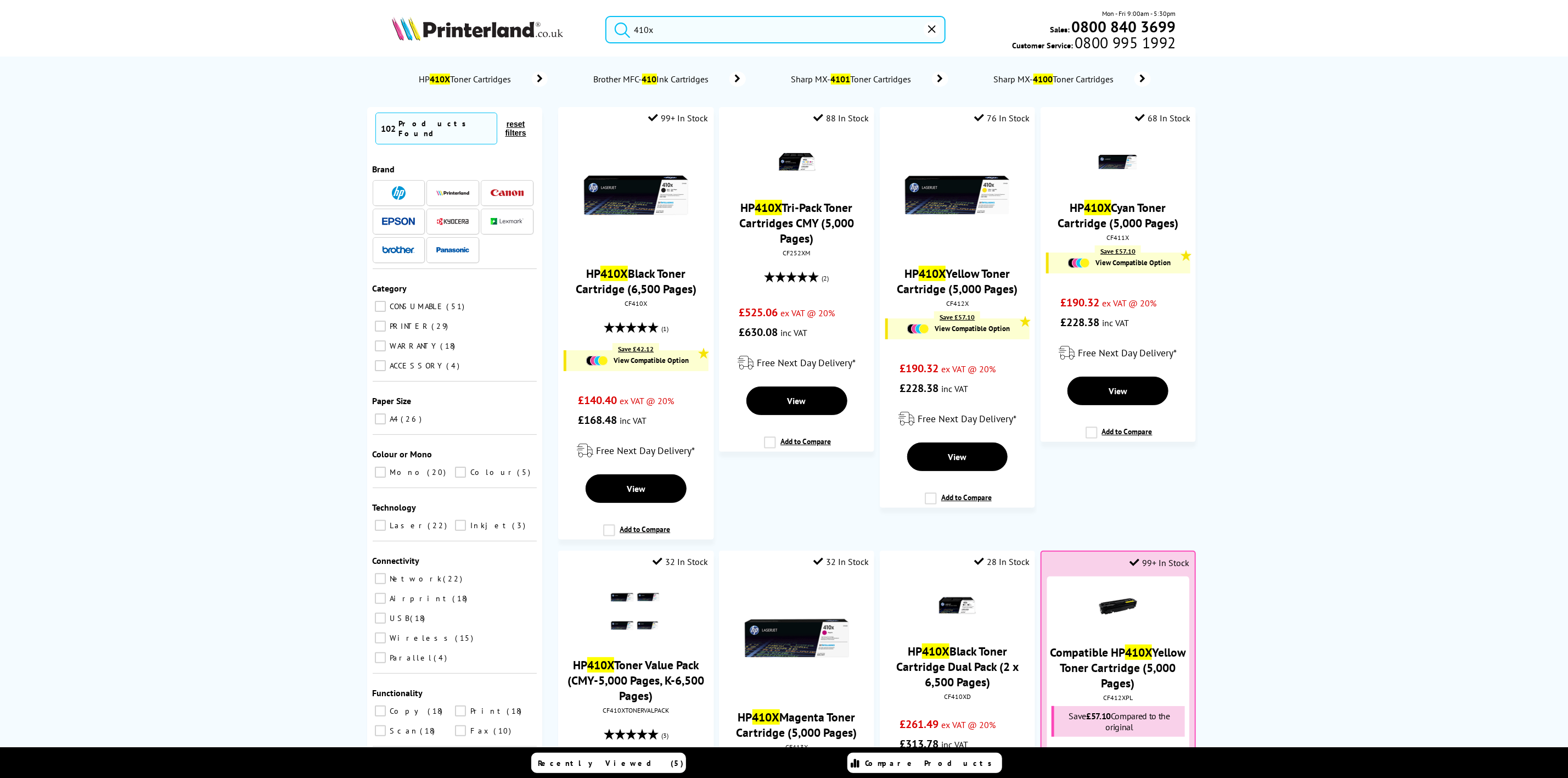
click at [488, 29] on img at bounding box center [477, 28] width 171 height 24
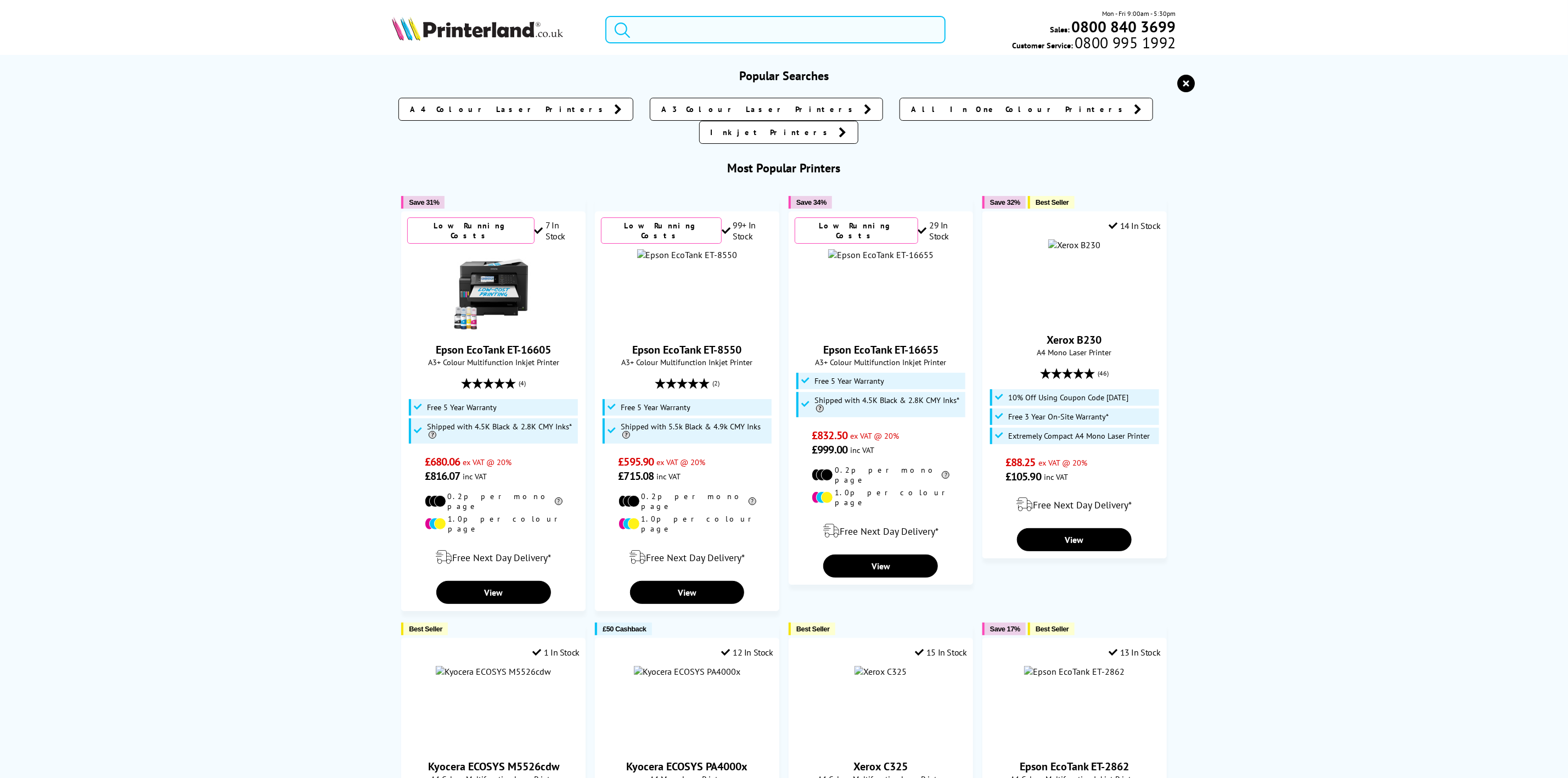
click at [694, 43] on input "search" at bounding box center [776, 29] width 340 height 28
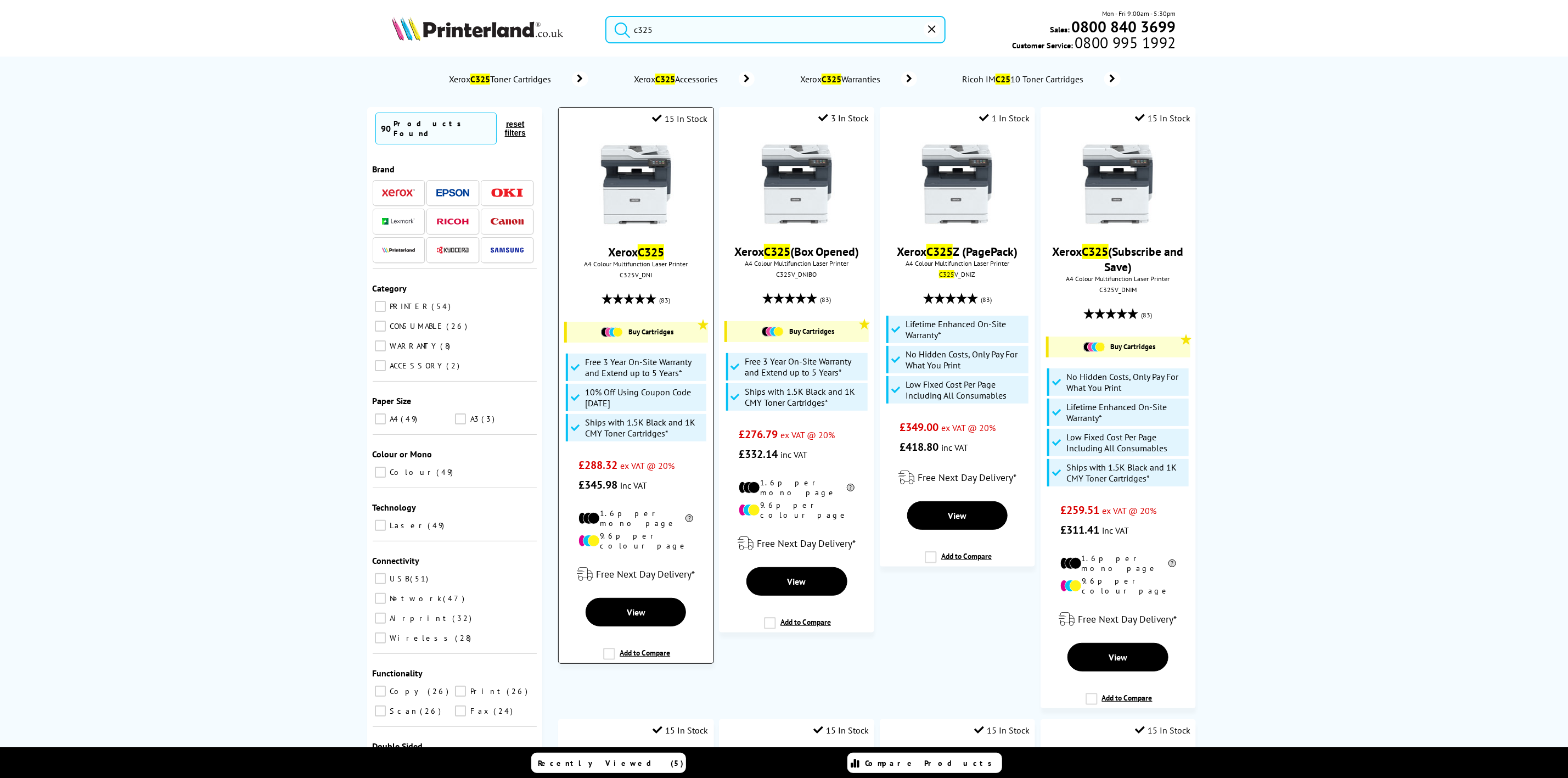
type input "c325"
click at [649, 193] on img at bounding box center [636, 184] width 82 height 82
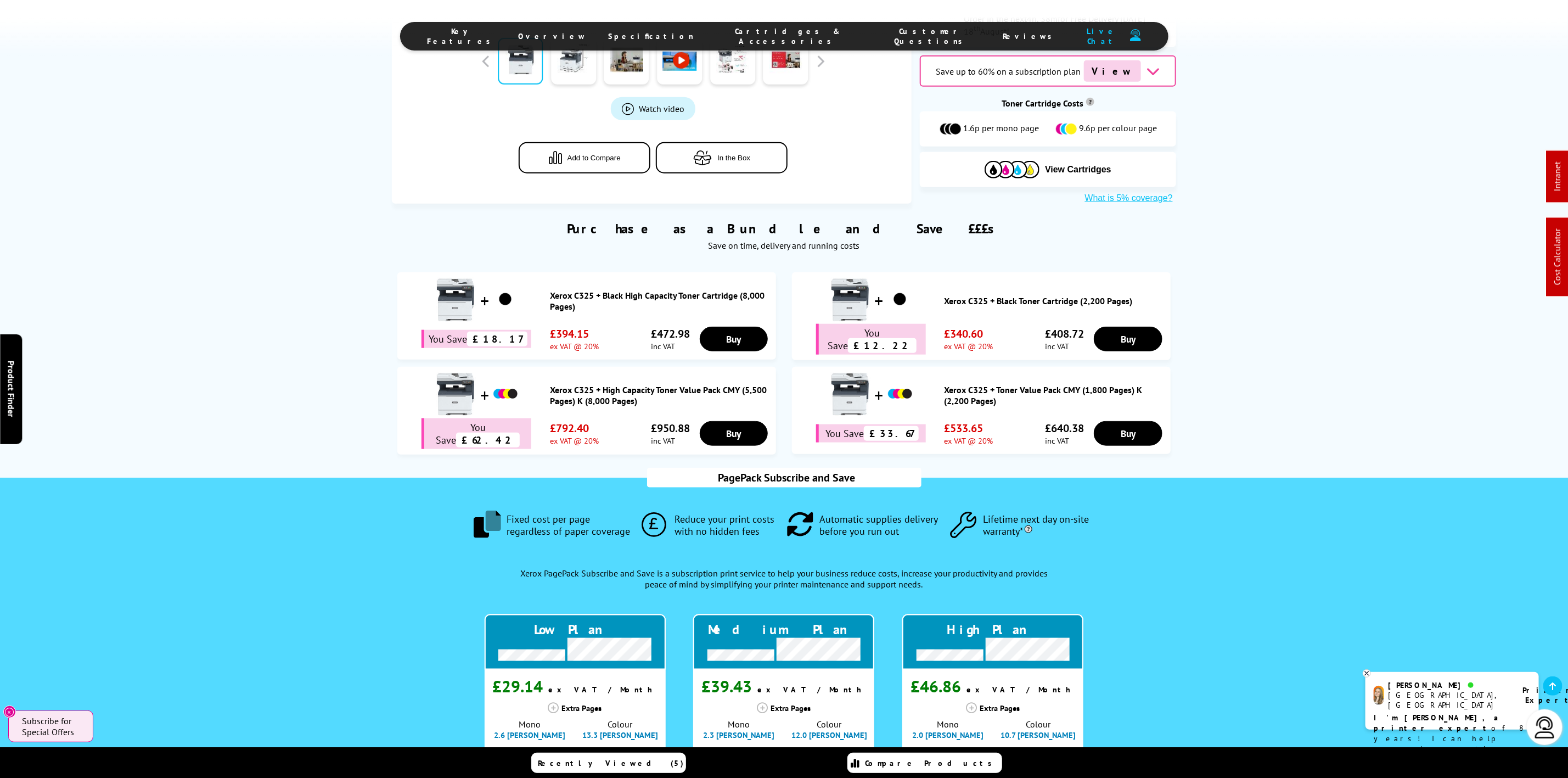
click at [743, 39] on span "Cartridges & Accessories" at bounding box center [788, 36] width 144 height 20
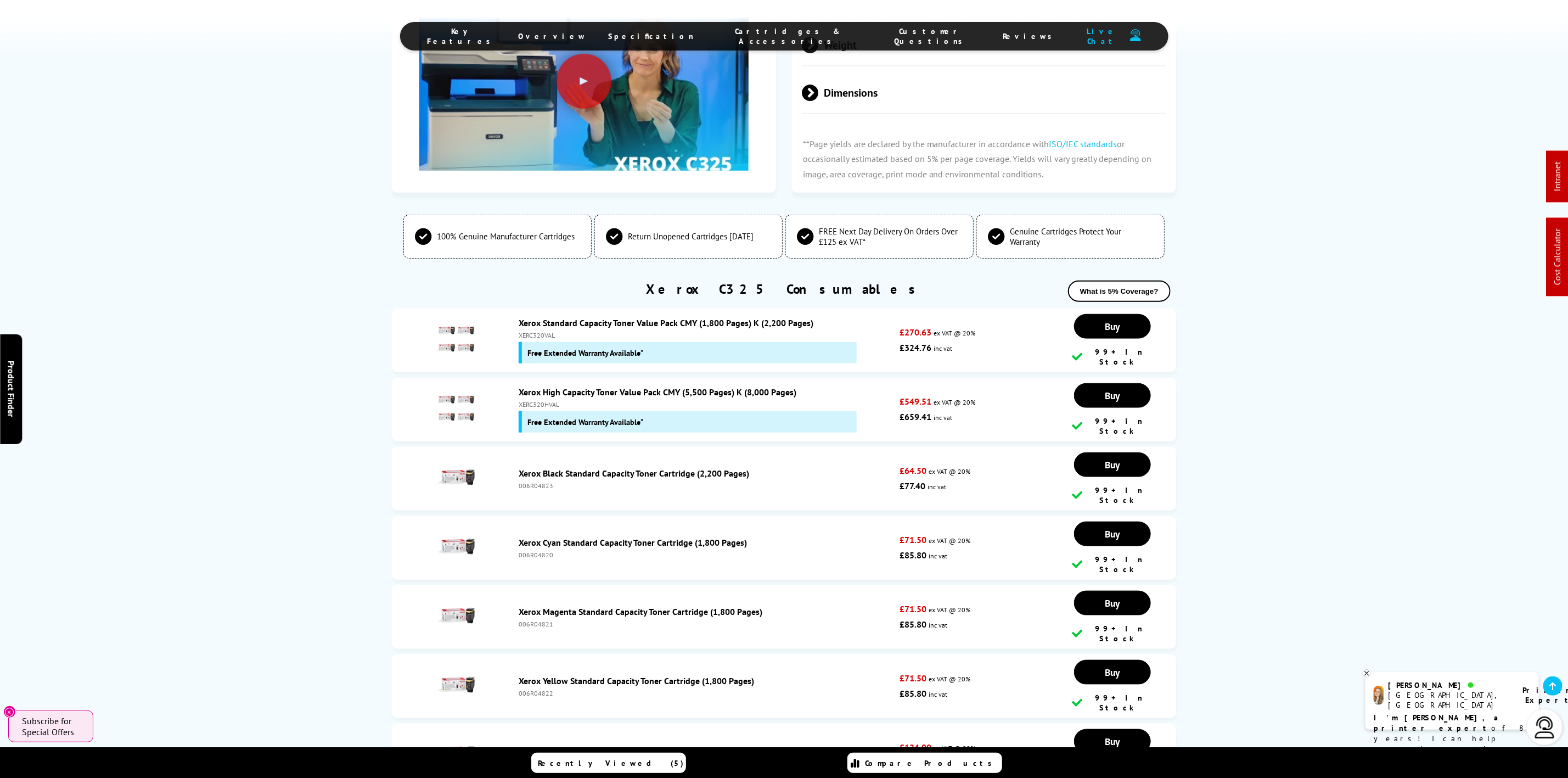
scroll to position [3739, 0]
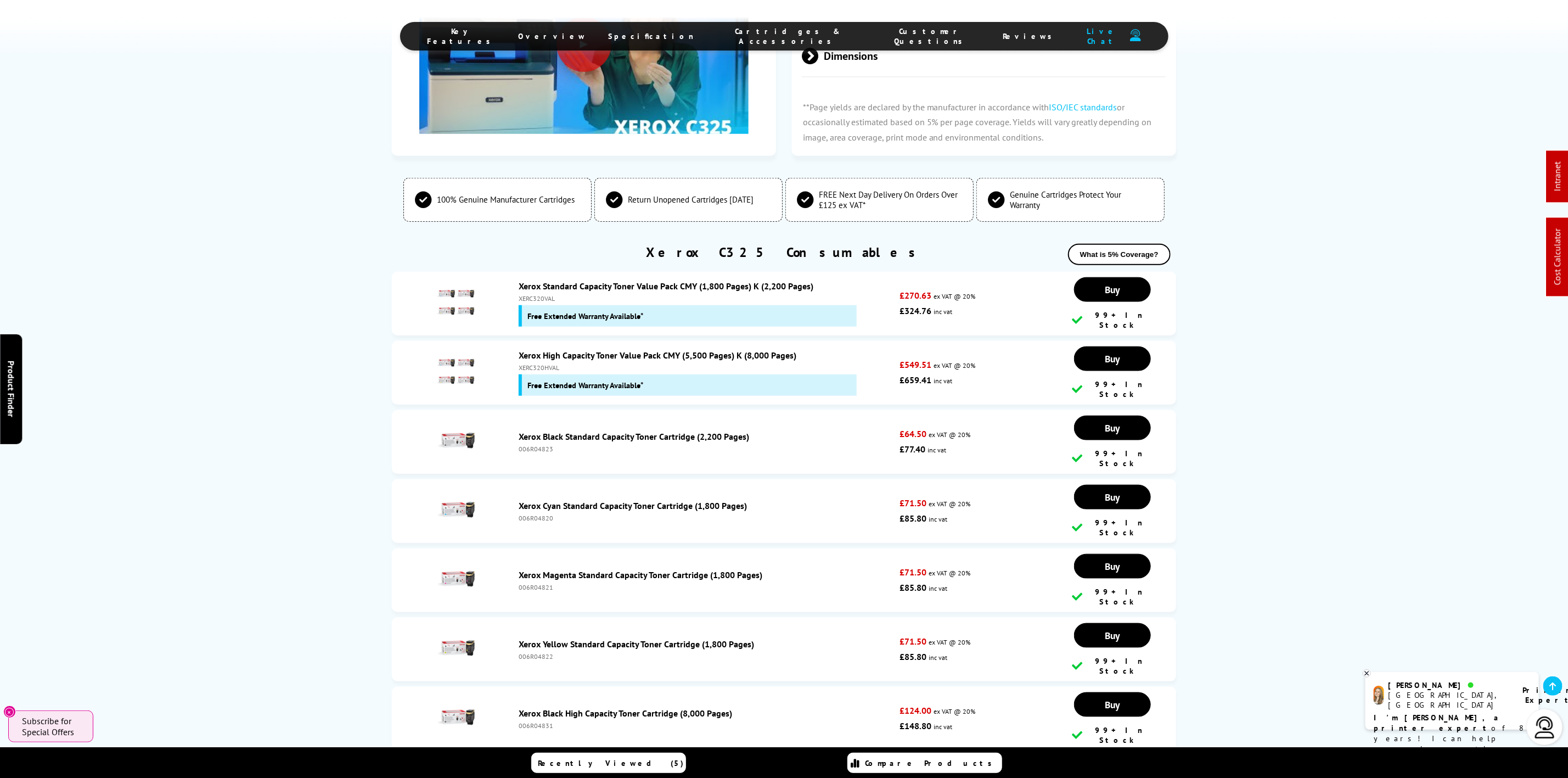
click at [524, 305] on div "Free Extended Warranty Available*" at bounding box center [687, 316] width 338 height 21
click at [538, 305] on div "Free Extended Warranty Available*" at bounding box center [687, 316] width 338 height 21
click at [539, 294] on div "XERC320VAL" at bounding box center [706, 298] width 376 height 8
copy div "XERC320VAL"
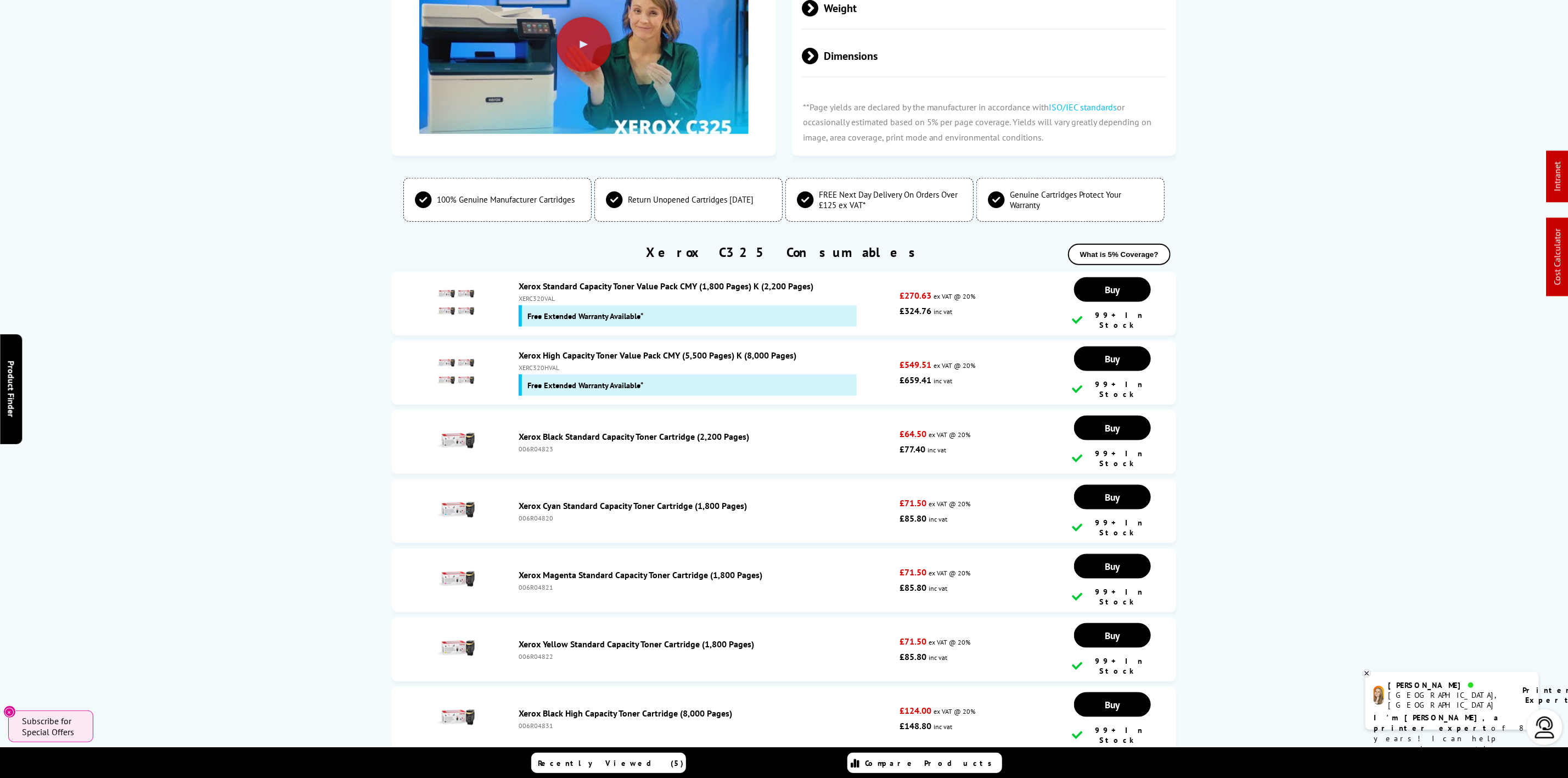
scroll to position [0, 0]
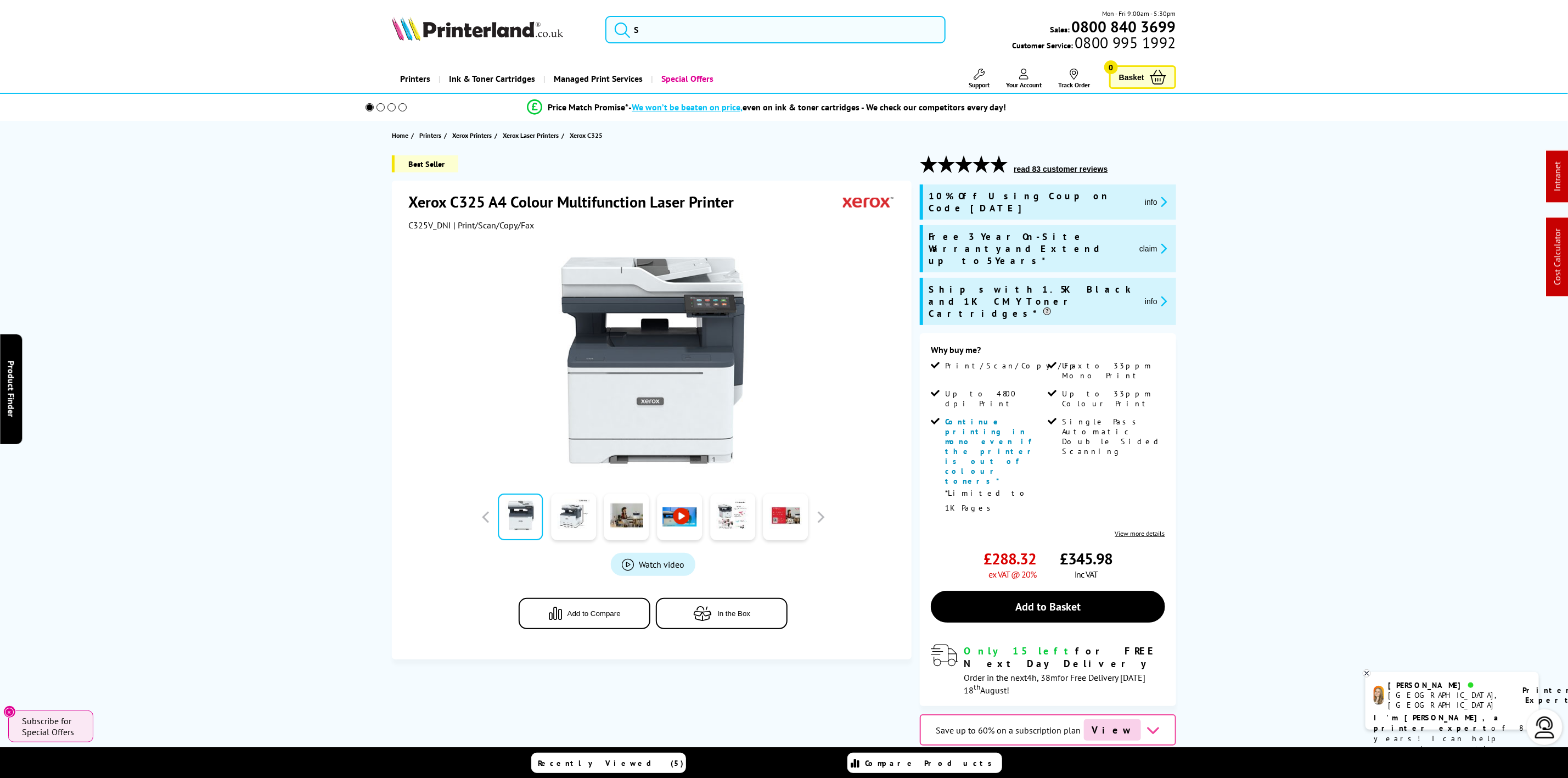
click at [475, 12] on div "Mon - Fri 9:00am - 5:30pm Sales: 0800 840 3699 Customer Service: 0800 995 1992" at bounding box center [784, 32] width 878 height 49
click at [471, 23] on div "Mon - Fri 9:00am - 5:30pm Sales: 0800 840 3699 Customer Service: 0800 995 1992" at bounding box center [784, 32] width 878 height 49
click at [470, 23] on img at bounding box center [477, 28] width 171 height 24
click at [465, 39] on img at bounding box center [477, 28] width 171 height 24
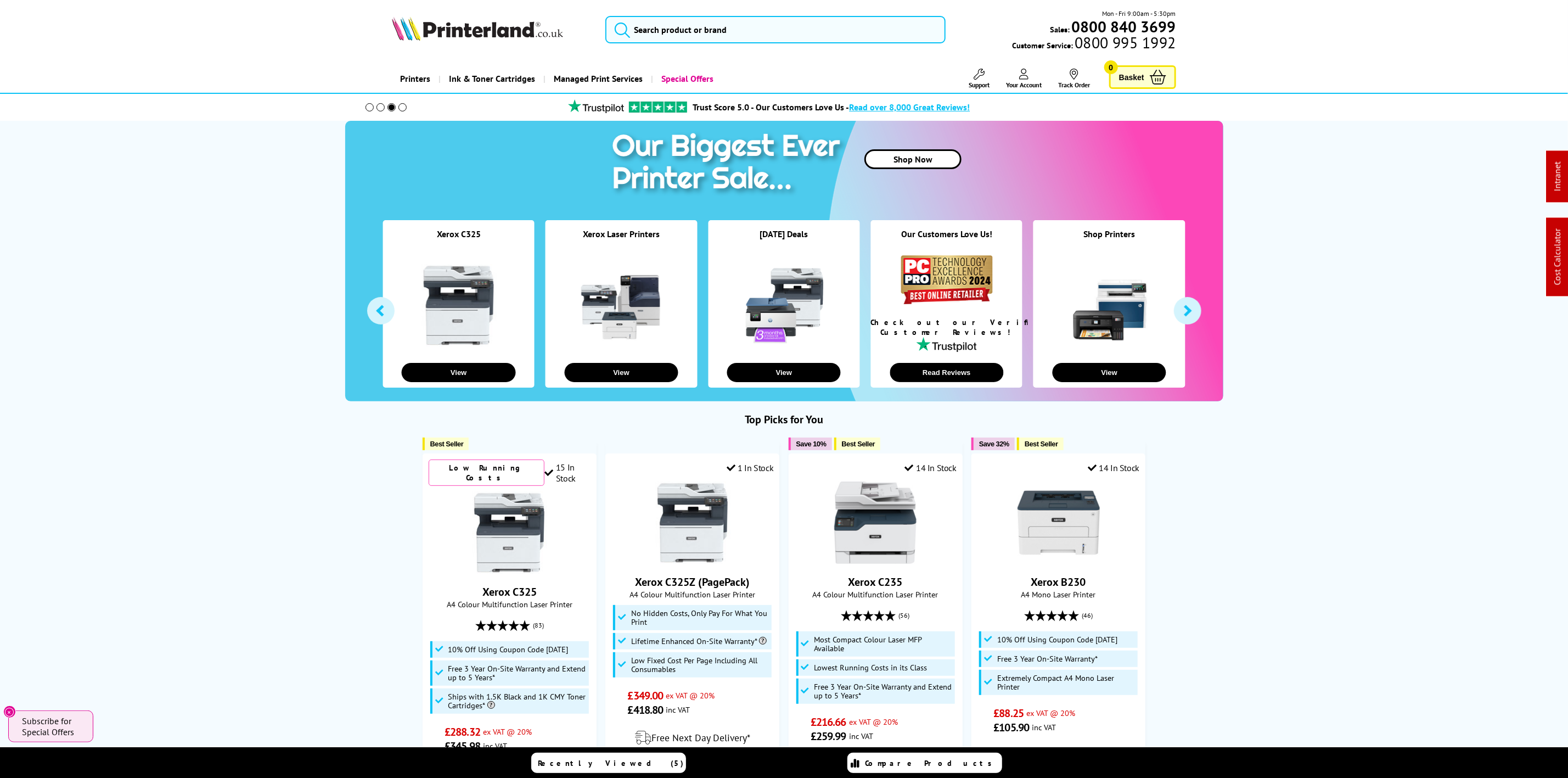
click at [494, 23] on img at bounding box center [477, 28] width 171 height 24
click at [717, 18] on input "search" at bounding box center [776, 29] width 340 height 28
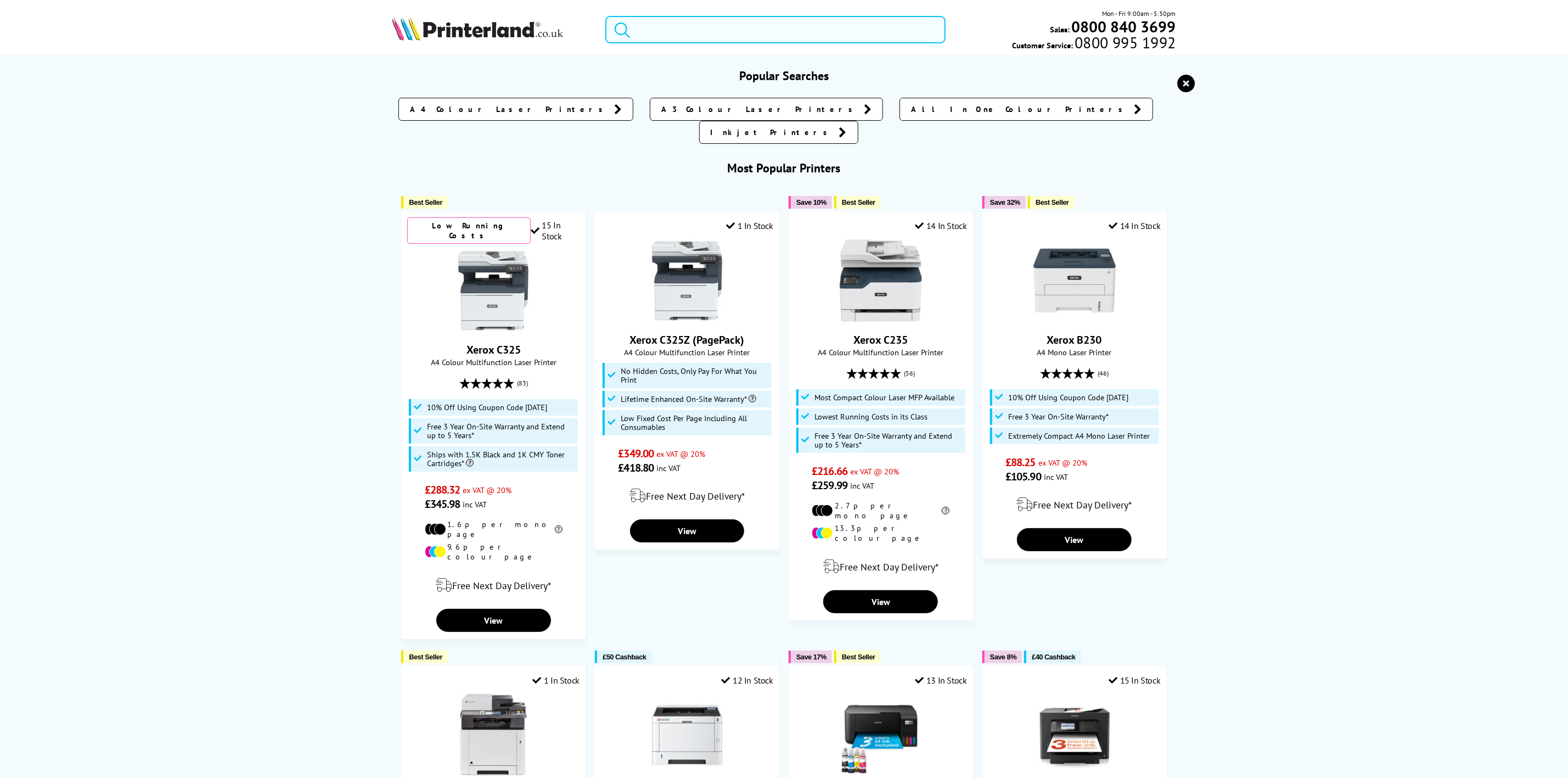
paste input "40N9173"
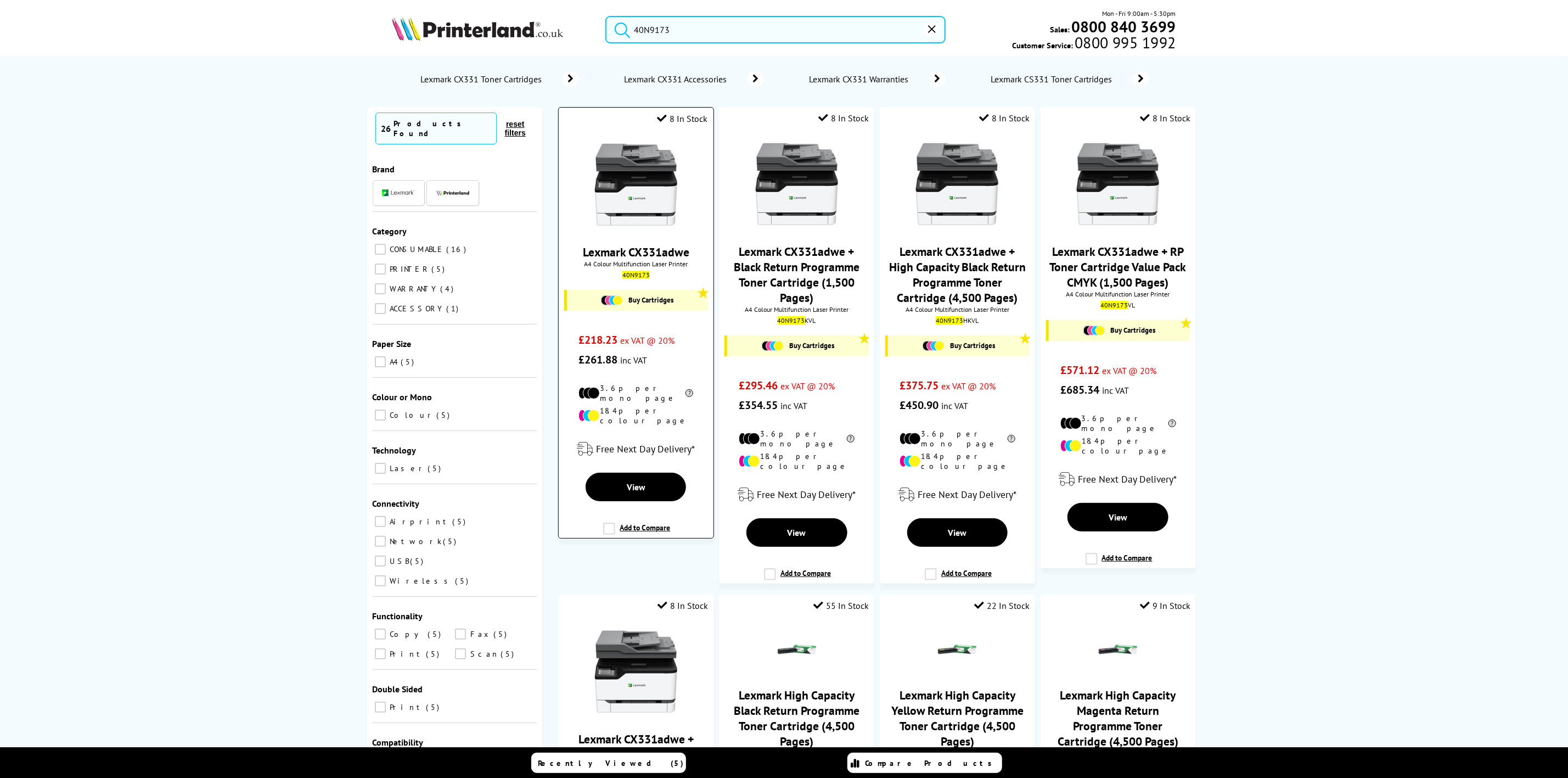
type input "40N9173"
click at [629, 190] on img at bounding box center [636, 184] width 82 height 82
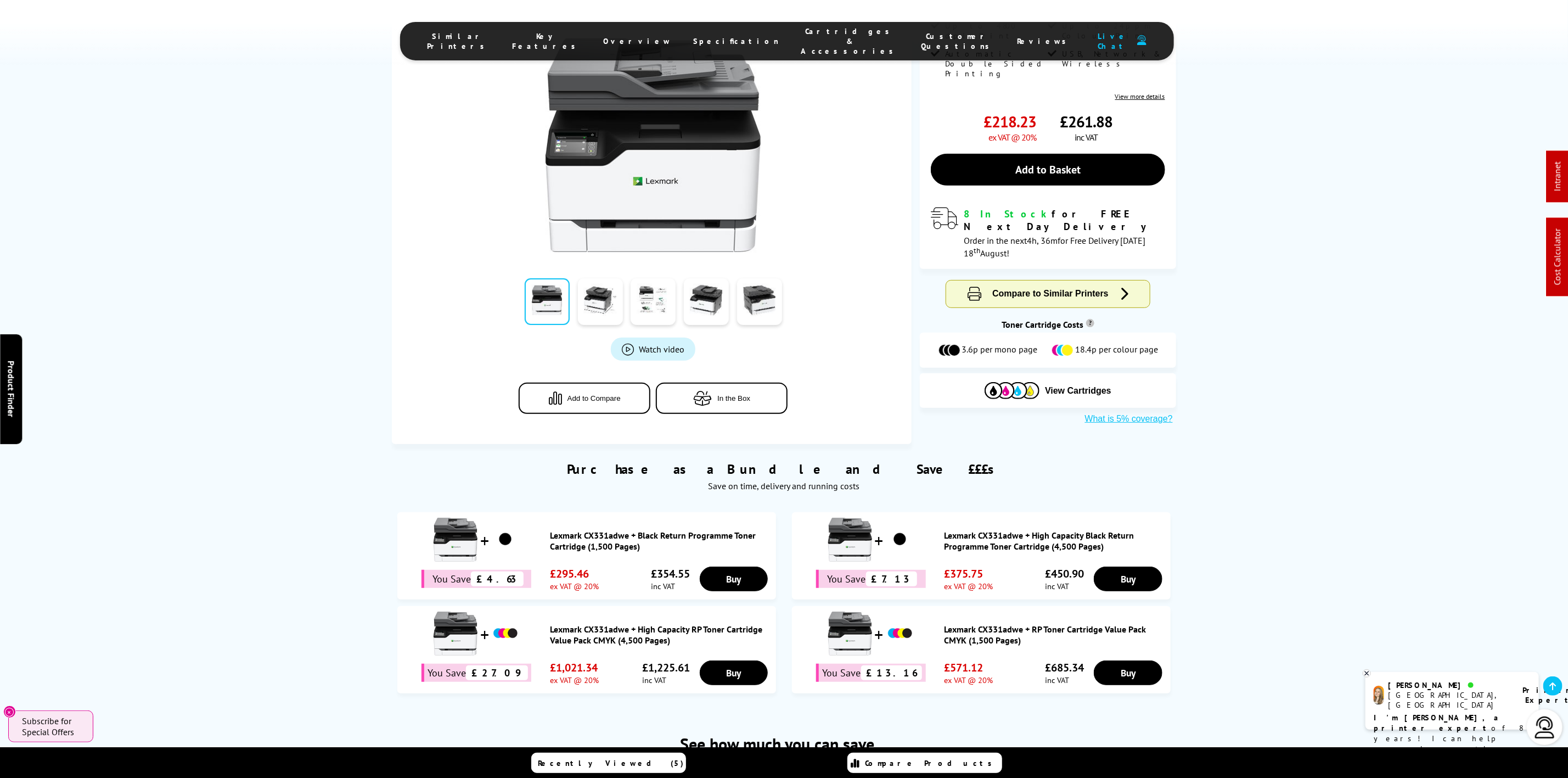
scroll to position [330, 0]
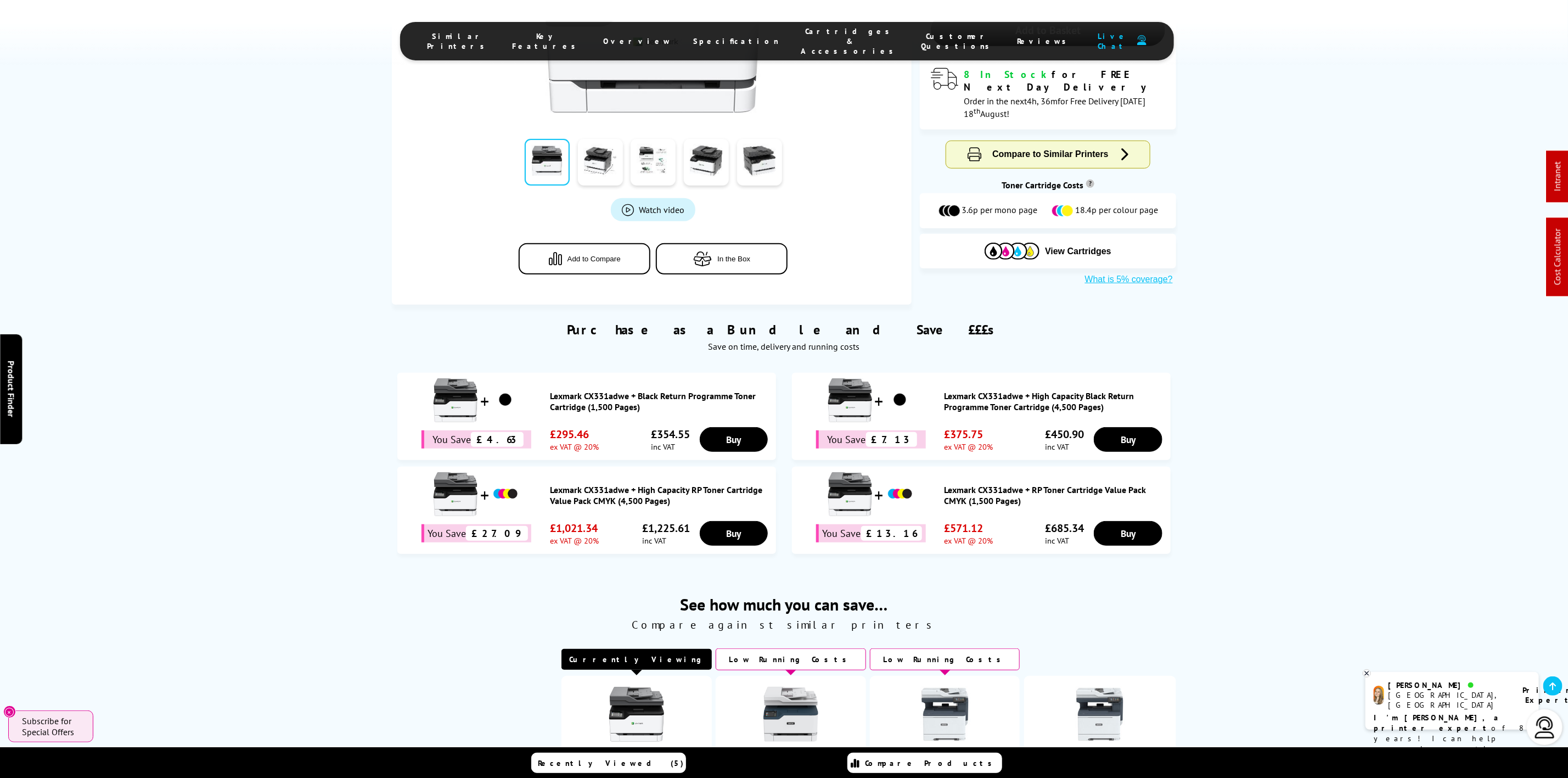
click at [801, 34] on span "Cartridges & Accessories" at bounding box center [851, 41] width 98 height 29
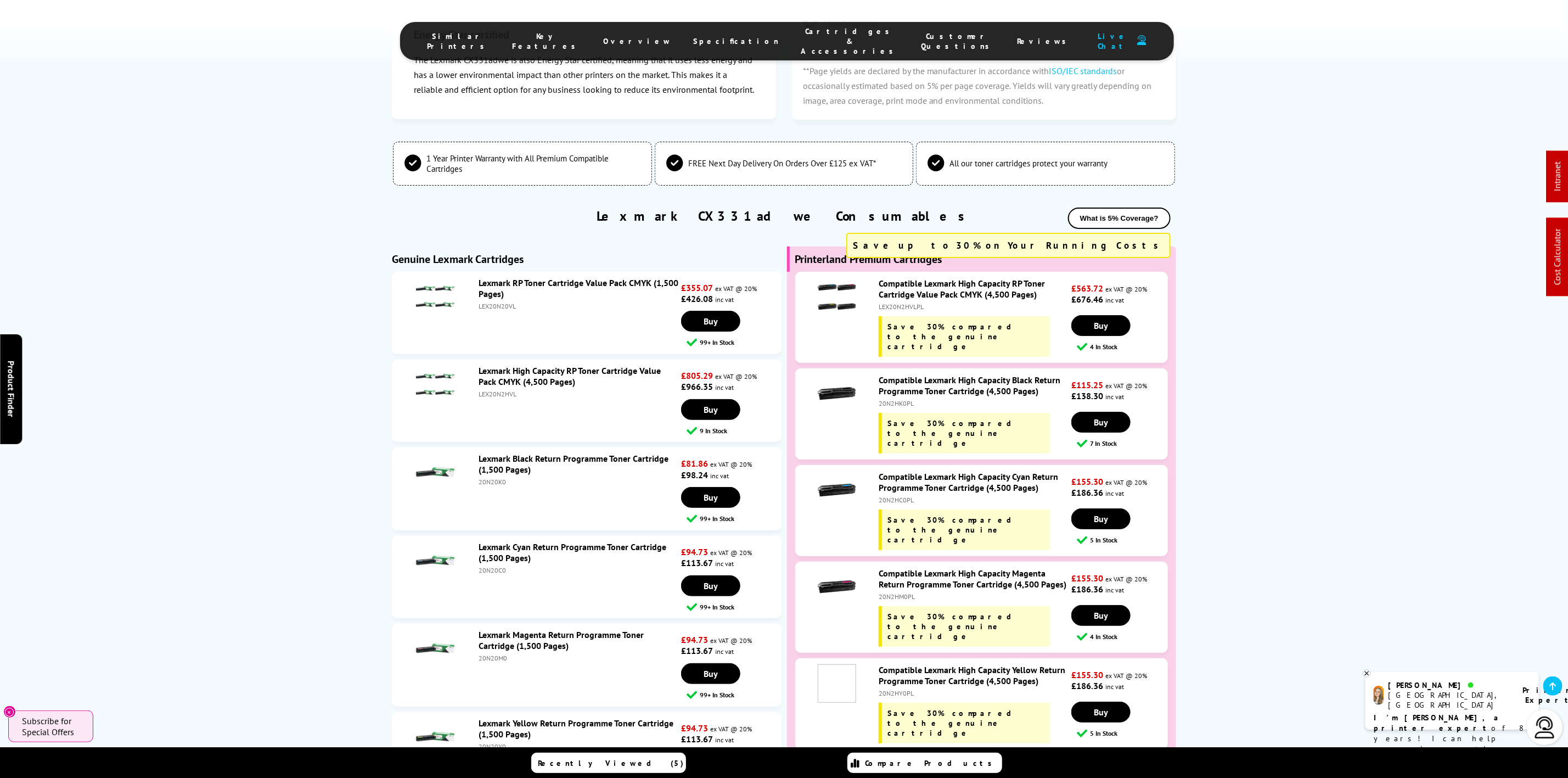
scroll to position [3170, 0]
click at [736, 39] on span "Specification" at bounding box center [737, 41] width 86 height 10
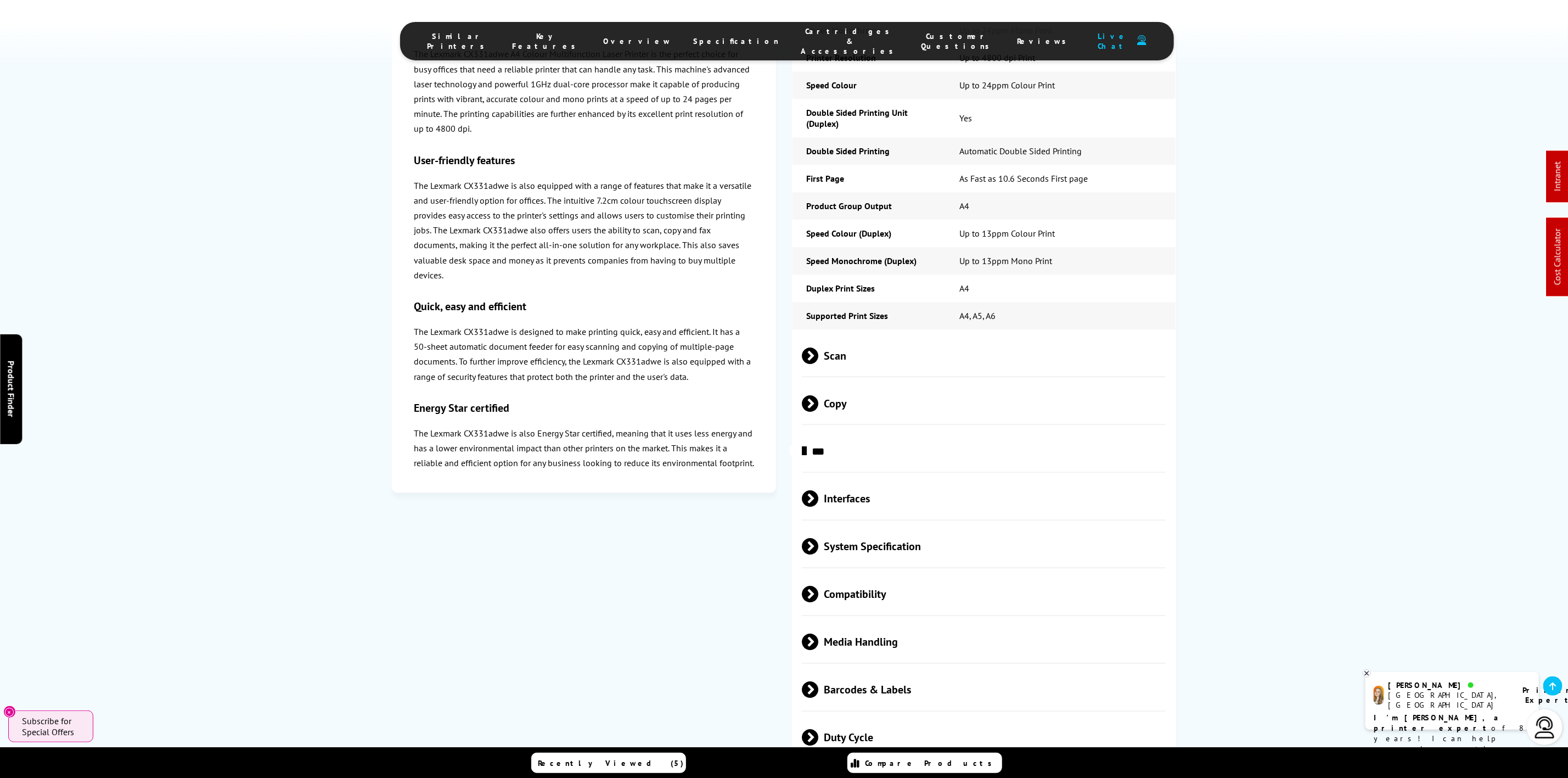
scroll to position [1932, 0]
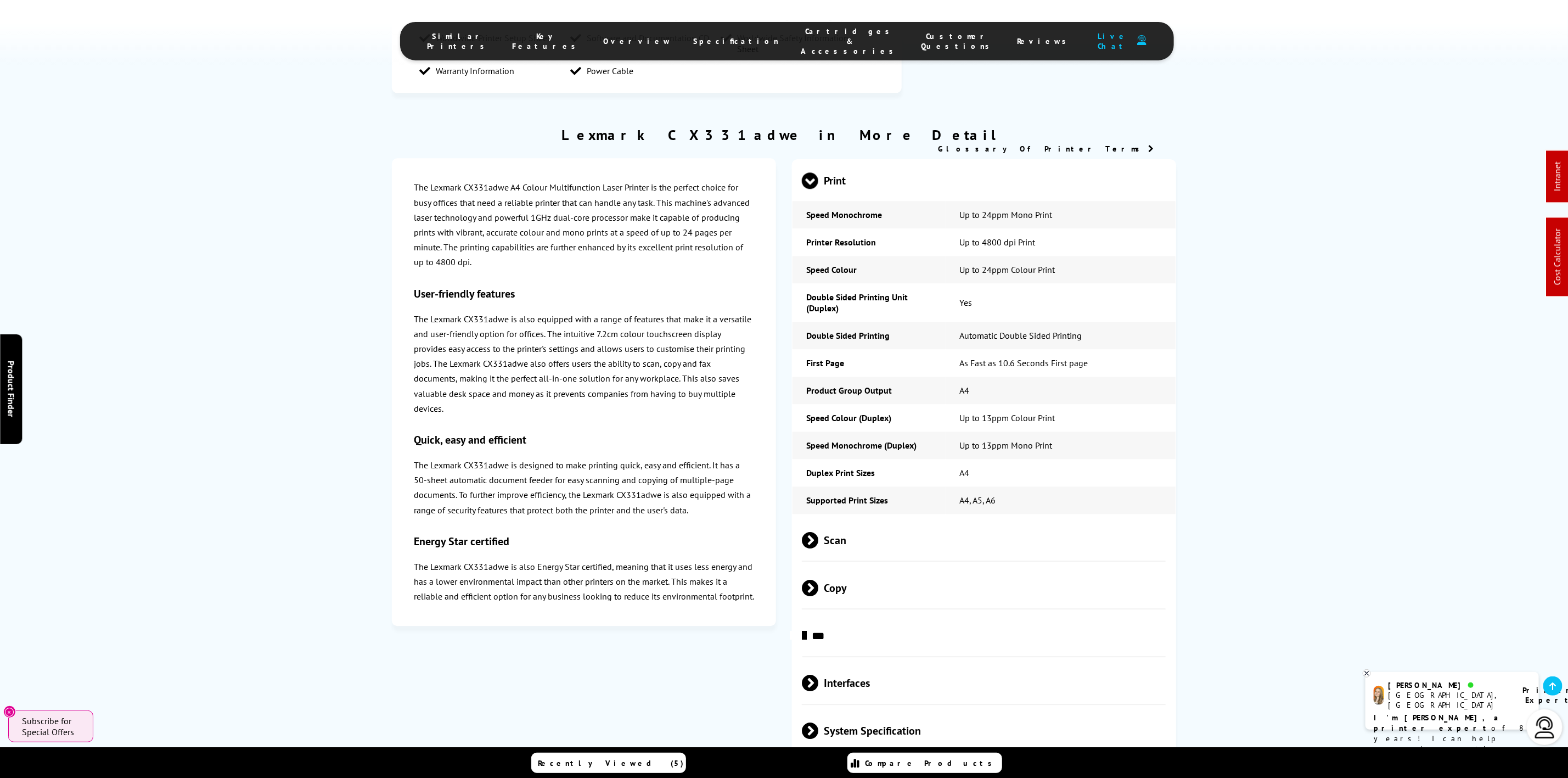
click at [880, 519] on span "Scan" at bounding box center [984, 540] width 364 height 41
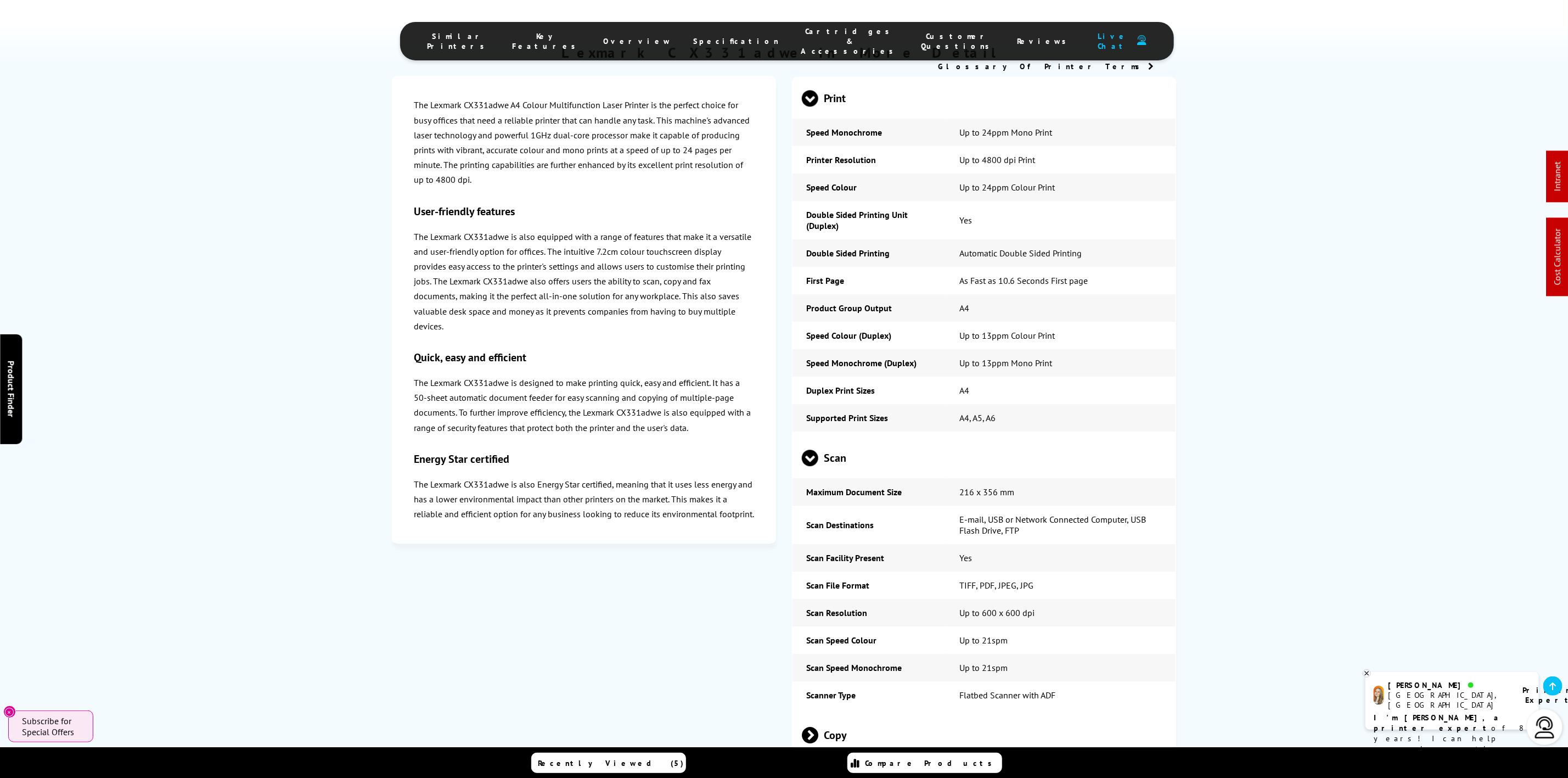
scroll to position [0, 0]
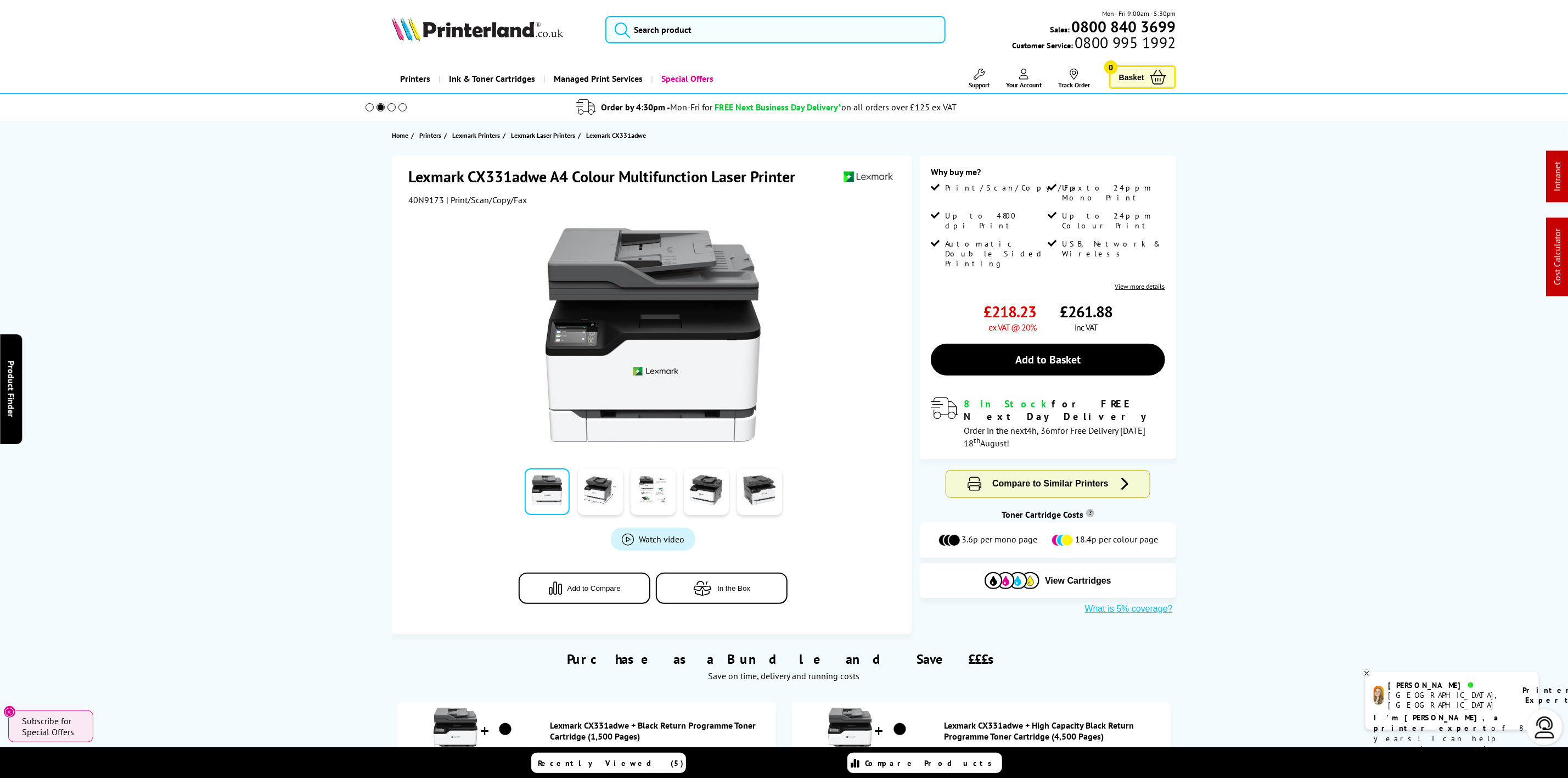
drag, startPoint x: 379, startPoint y: 10, endPoint x: 445, endPoint y: 33, distance: 69.9
click at [380, 10] on div "Mon - Fri 9:00am - 5:30pm Sales: 0800 840 3699 Customer Service: 0800 995 1992" at bounding box center [784, 32] width 878 height 49
click at [445, 33] on img at bounding box center [477, 28] width 171 height 24
drag, startPoint x: 445, startPoint y: 33, endPoint x: 23, endPoint y: 119, distance: 430.7
click at [443, 34] on img at bounding box center [477, 28] width 171 height 24
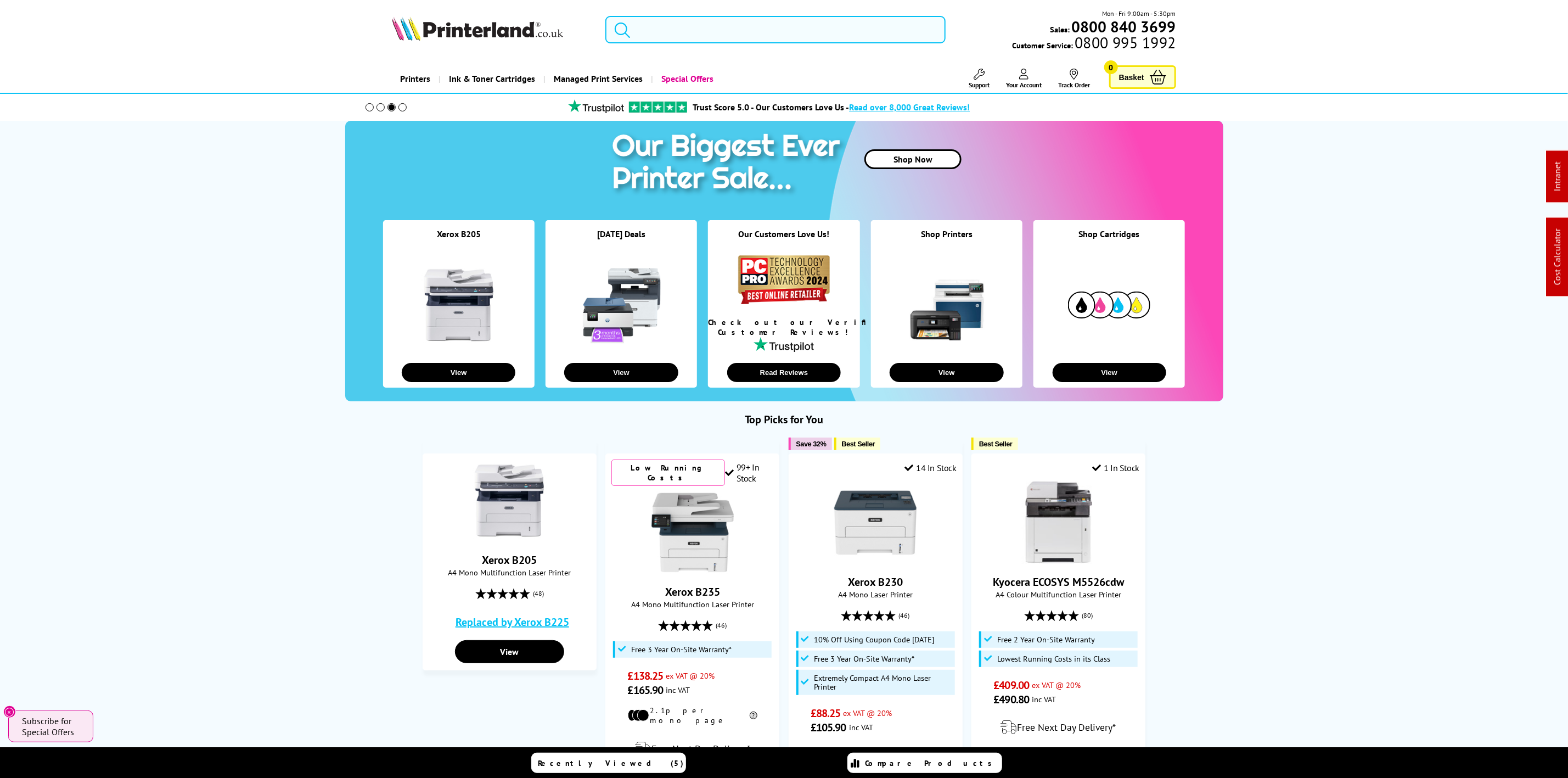
click at [762, 28] on input "search" at bounding box center [776, 29] width 340 height 28
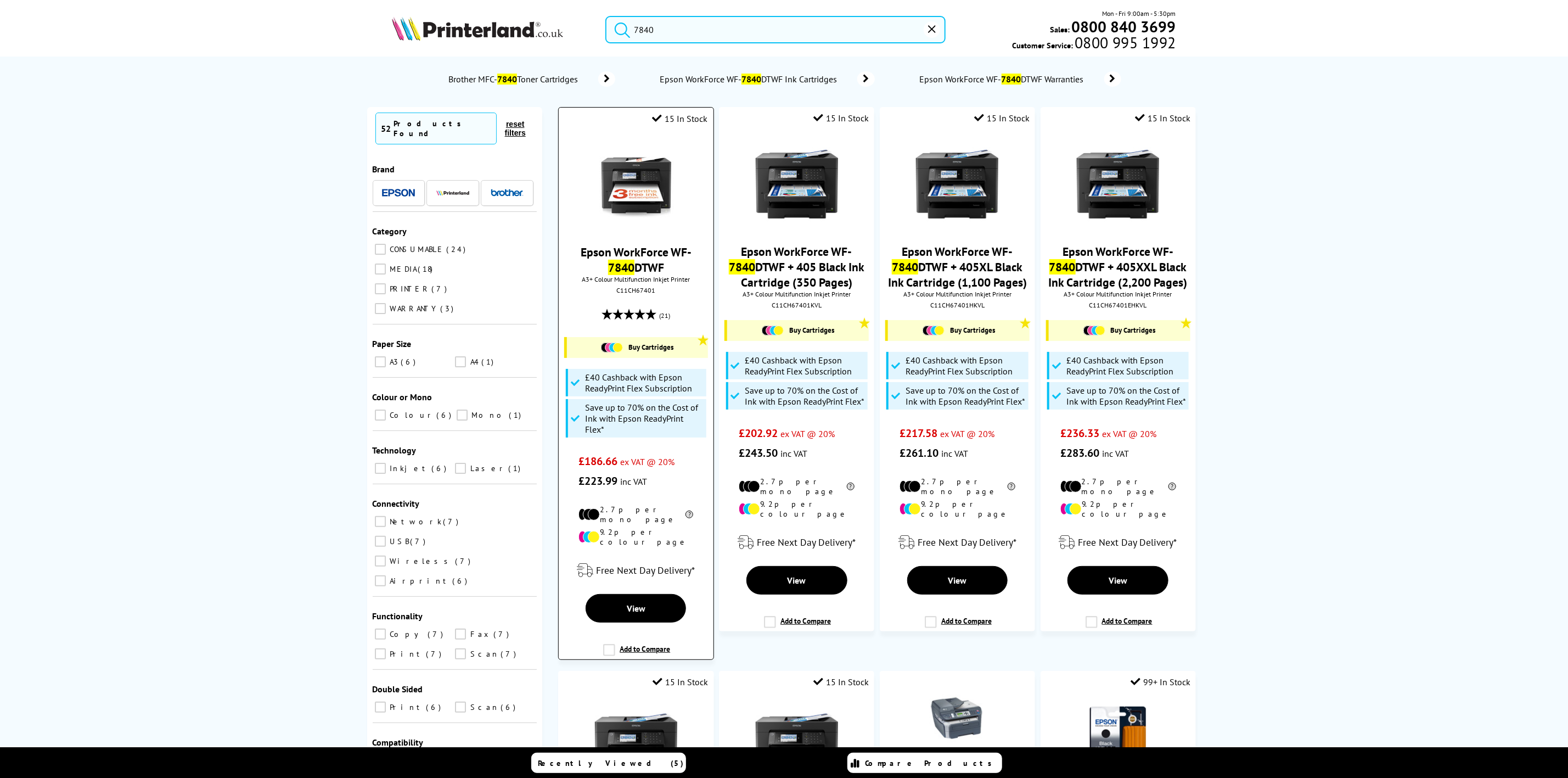
type input "7840"
click at [644, 181] on img at bounding box center [636, 184] width 82 height 82
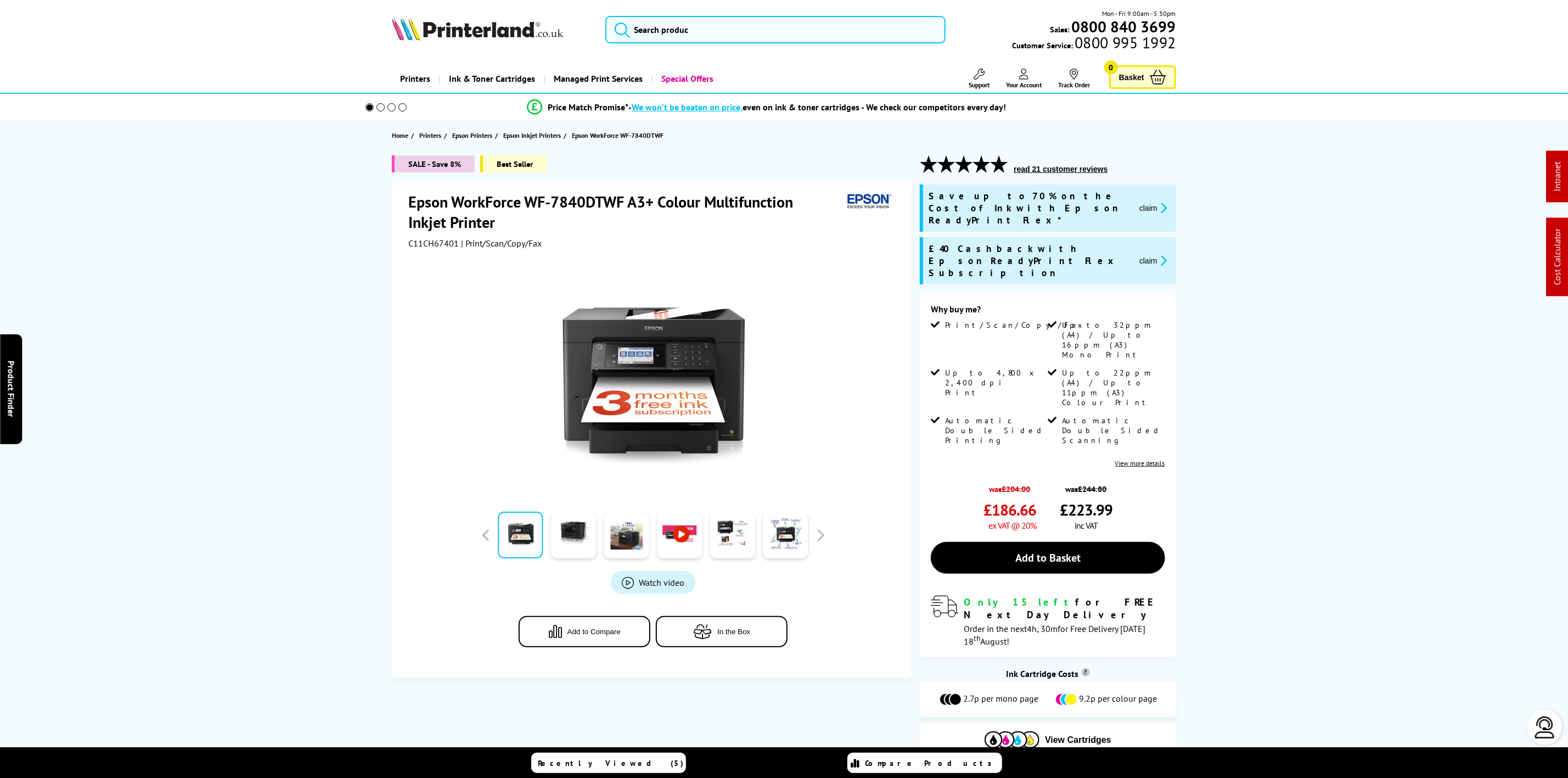
click at [435, 239] on span "C11CH67401" at bounding box center [433, 243] width 50 height 11
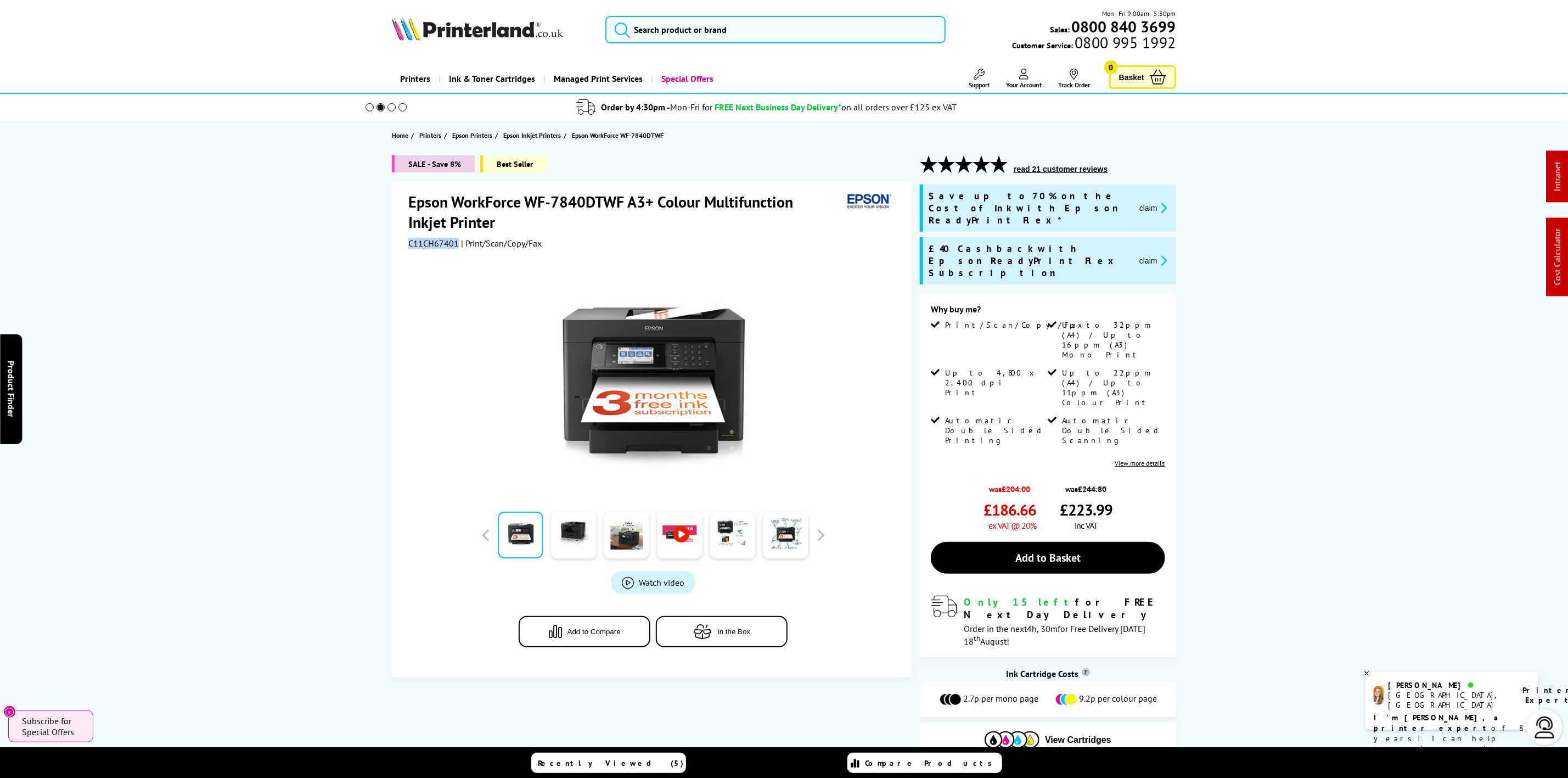
copy span "C11CH67401"
click at [439, 36] on img at bounding box center [477, 28] width 171 height 24
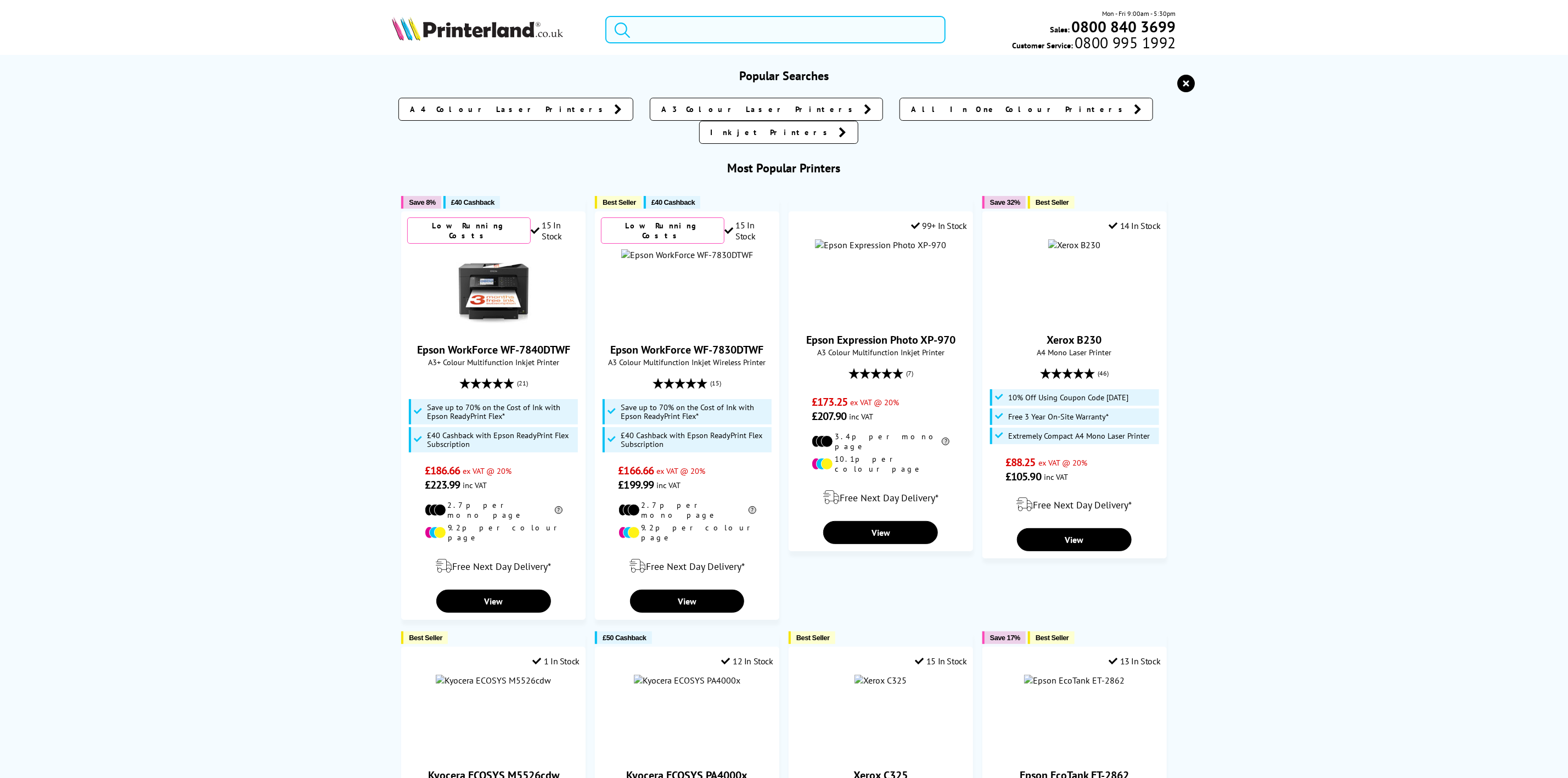
click at [705, 37] on input "search" at bounding box center [776, 29] width 340 height 28
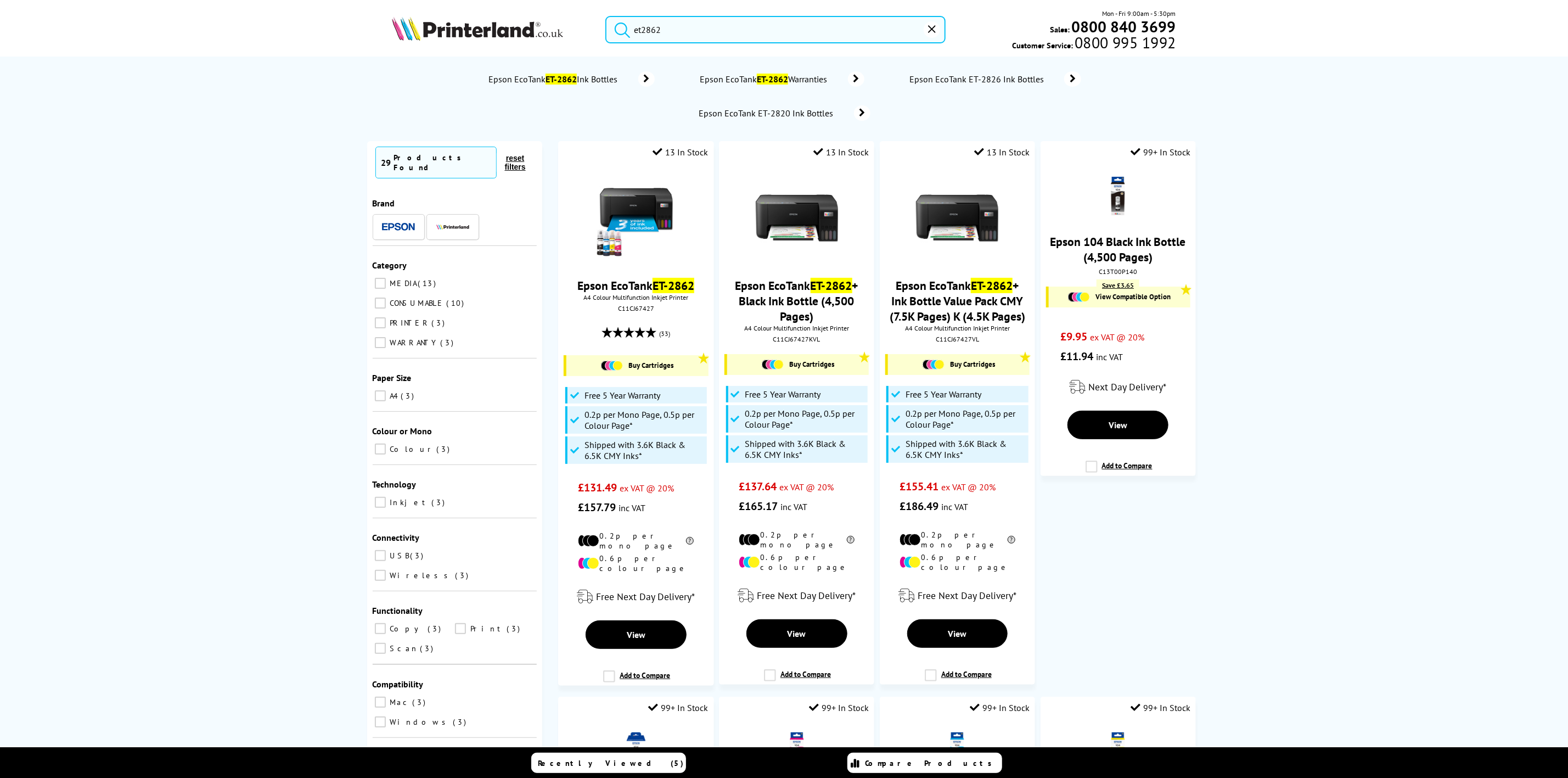
type input "et2862"
click at [621, 196] on img at bounding box center [636, 218] width 82 height 82
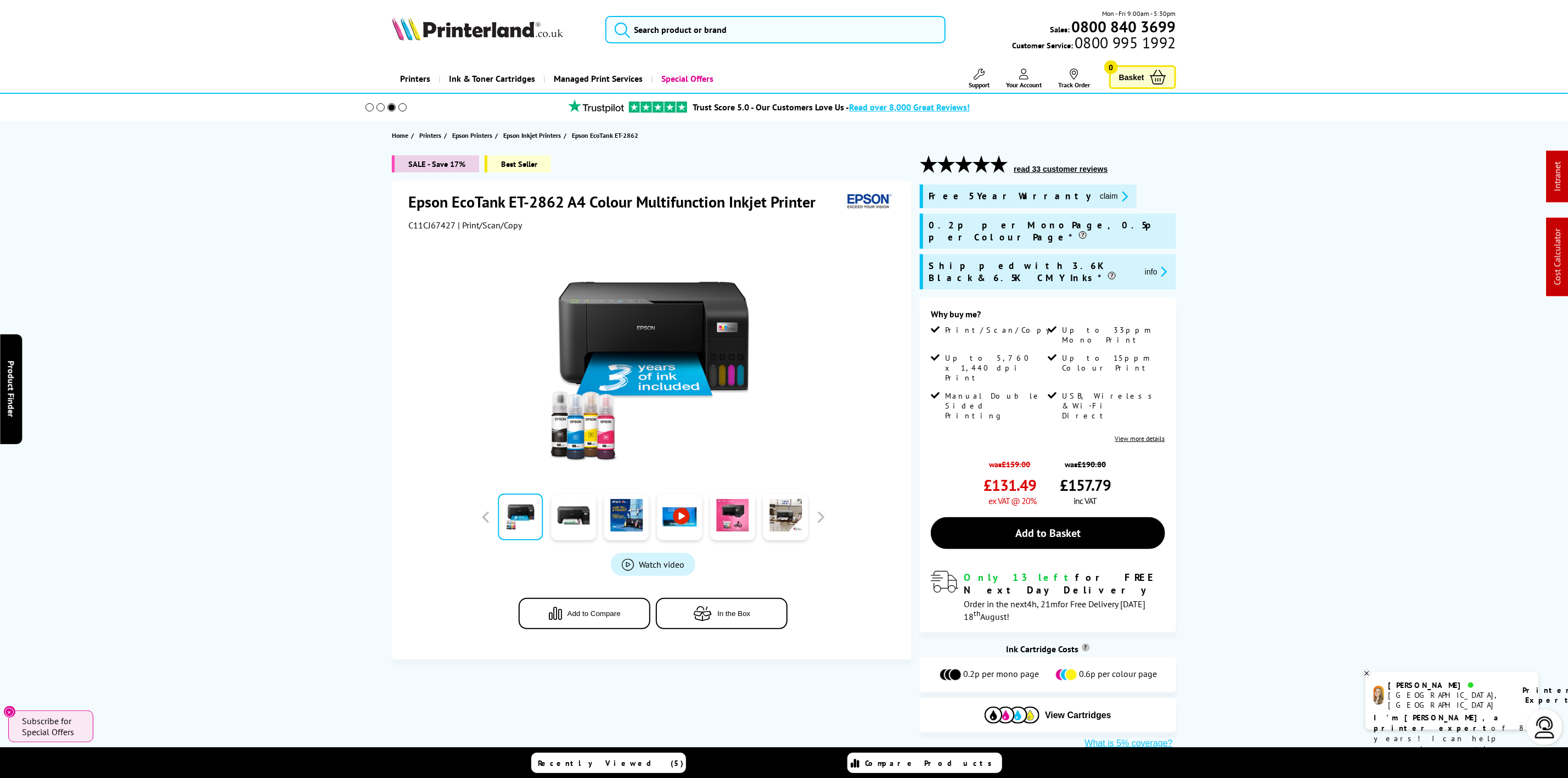
click at [483, 39] on img at bounding box center [477, 28] width 171 height 24
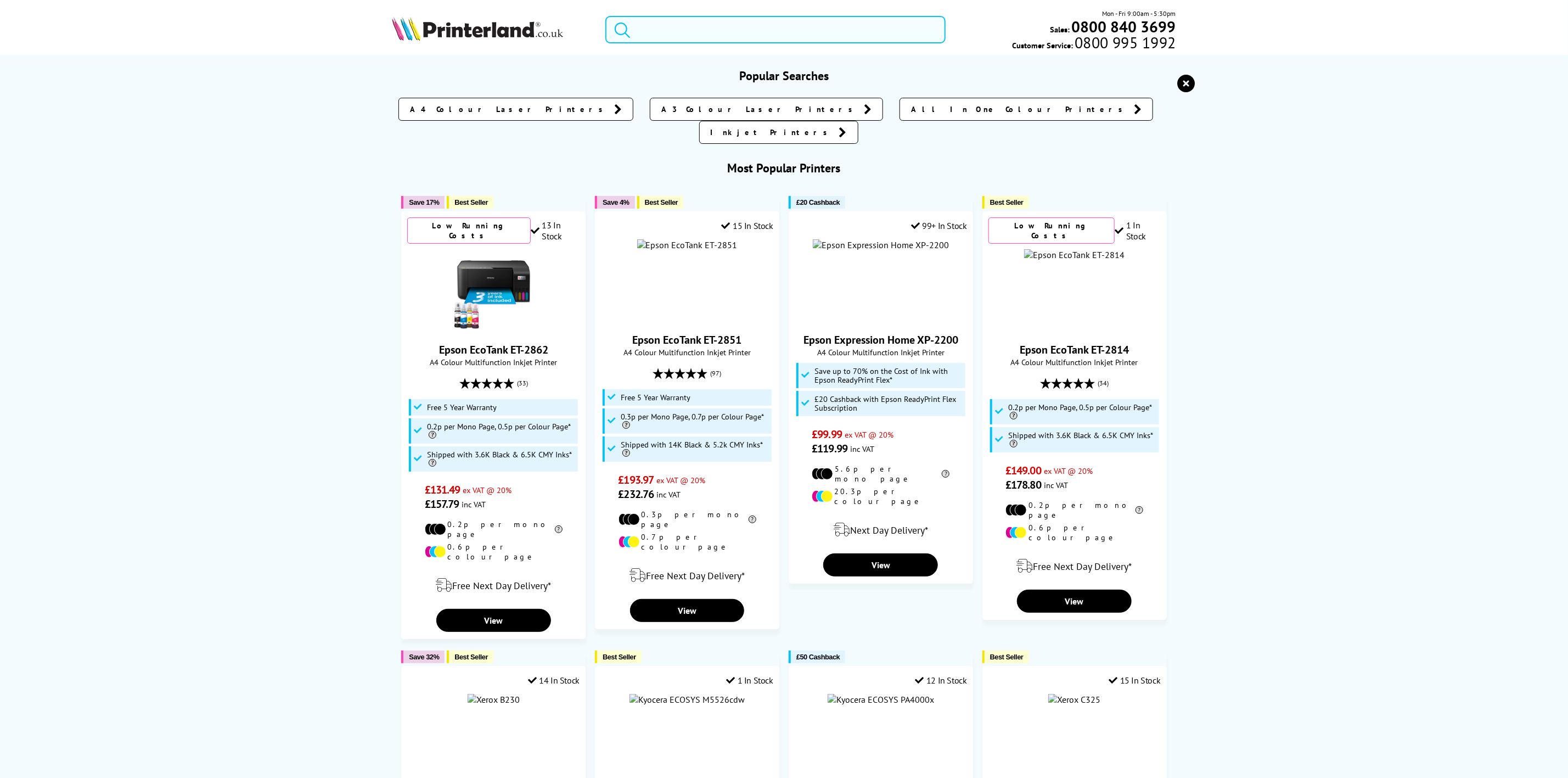
click at [715, 30] on input "search" at bounding box center [776, 29] width 340 height 28
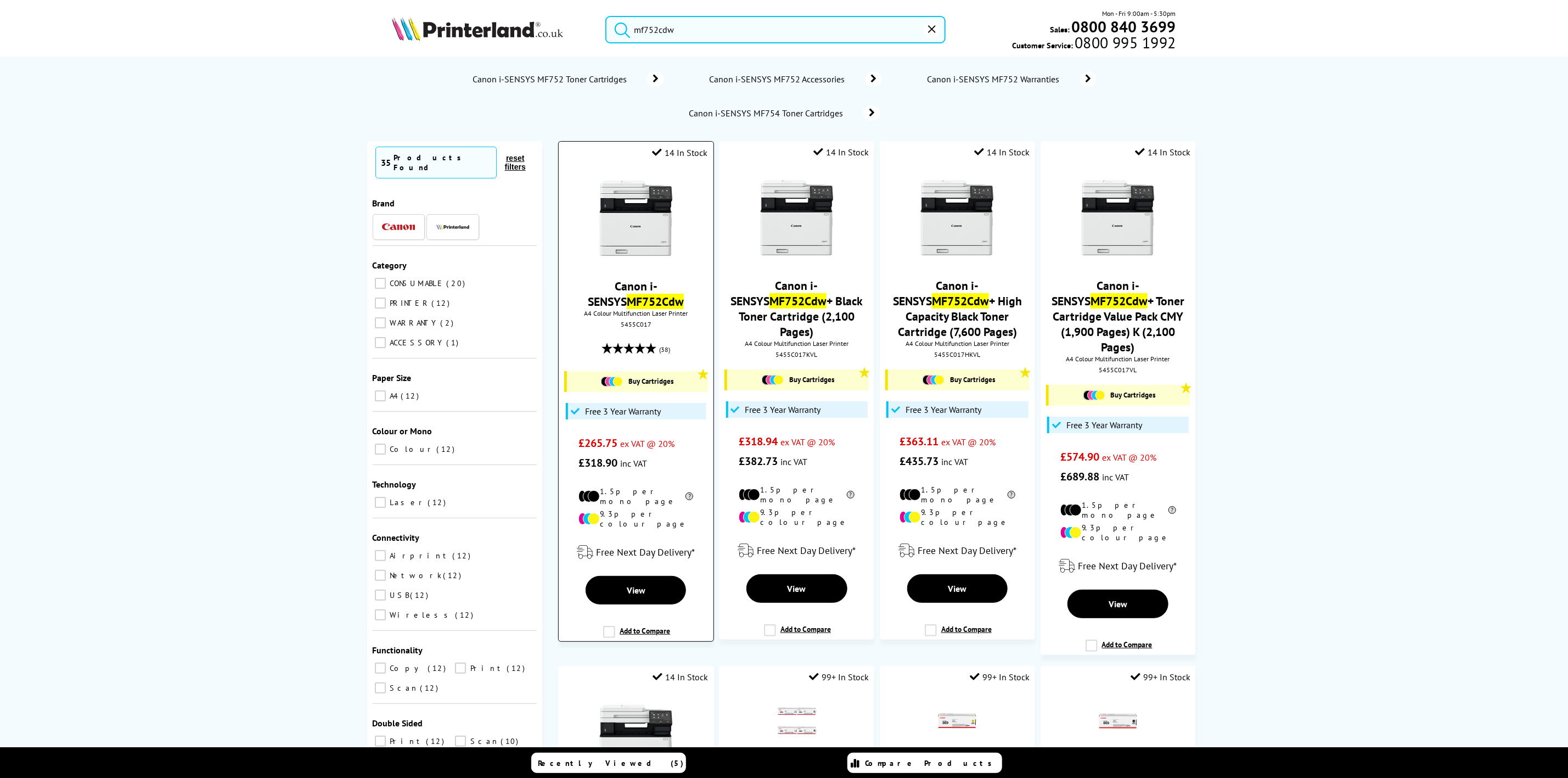
type input "mf752cdw"
click at [627, 204] on img at bounding box center [636, 219] width 82 height 82
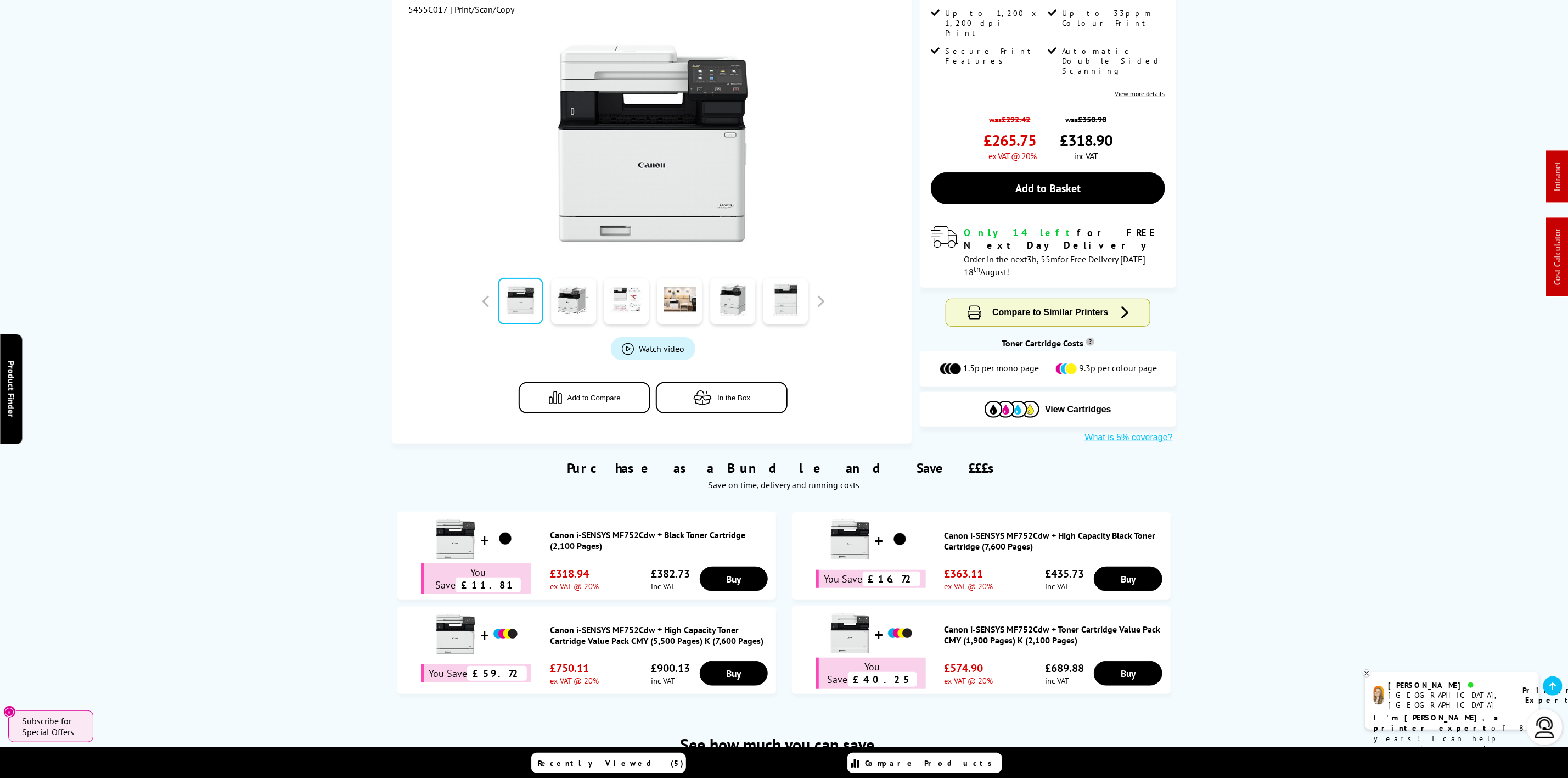
scroll to position [412, 0]
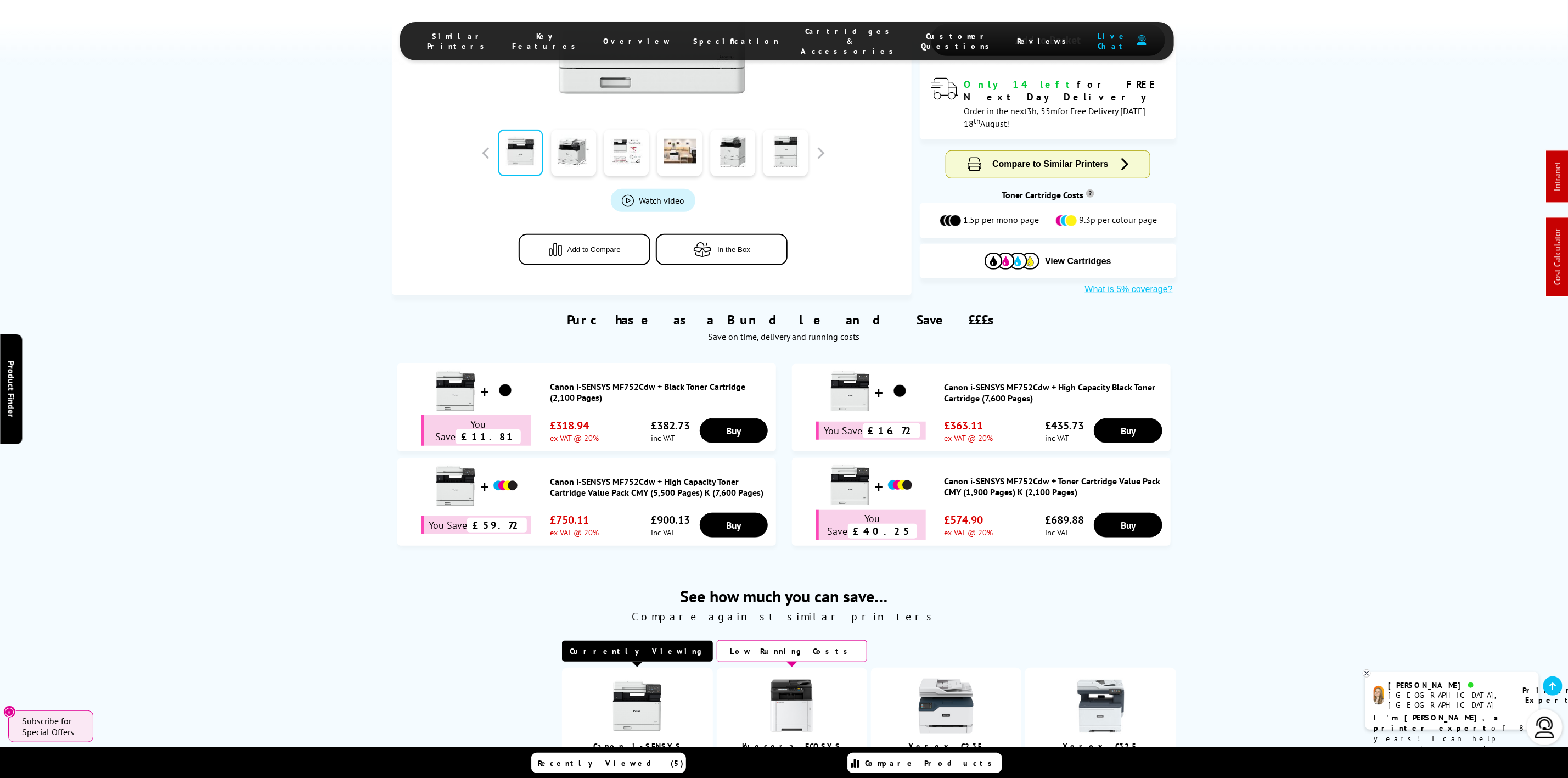
click at [801, 41] on span "Cartridges & Accessories" at bounding box center [851, 41] width 98 height 29
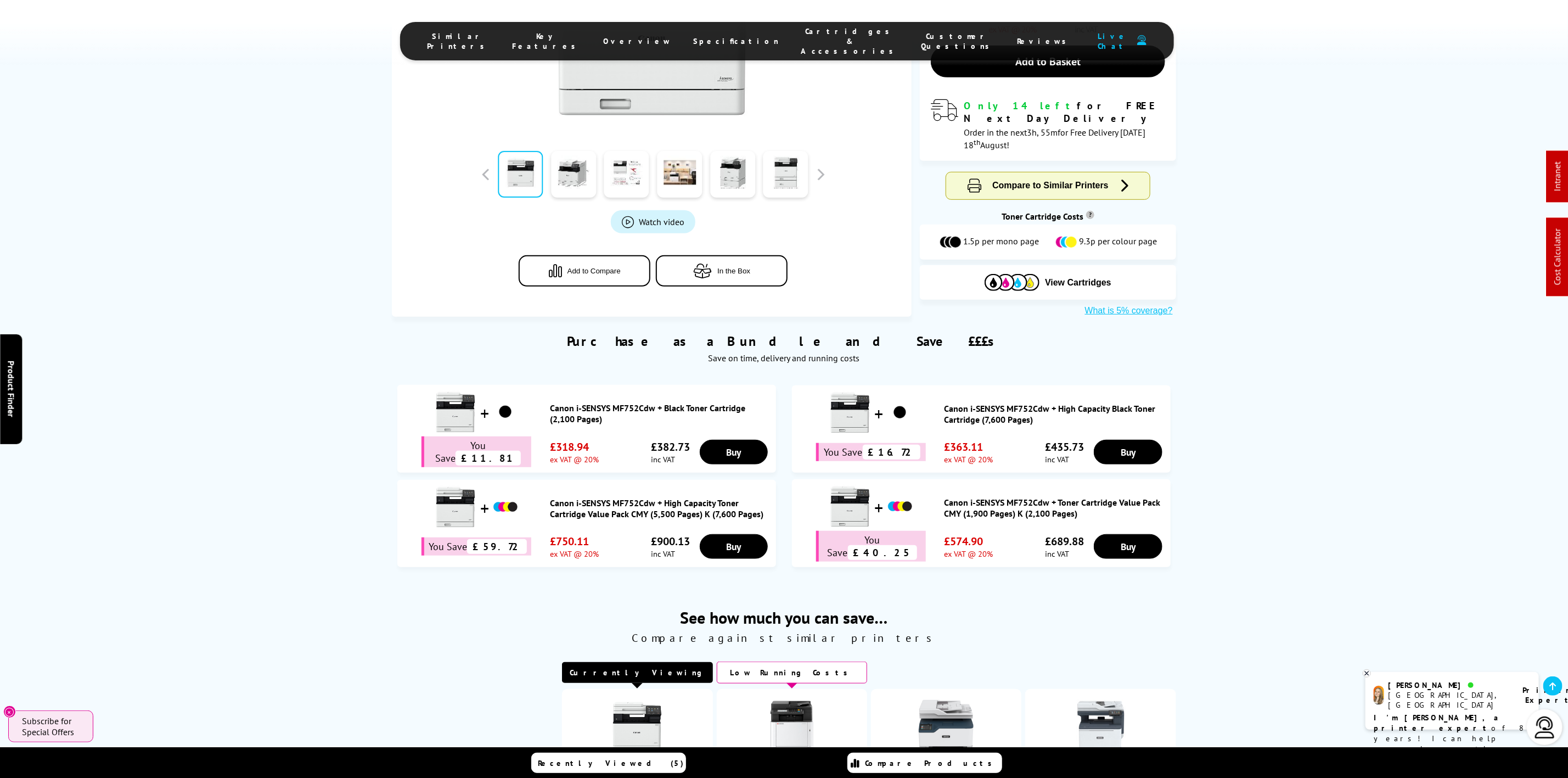
scroll to position [494, 0]
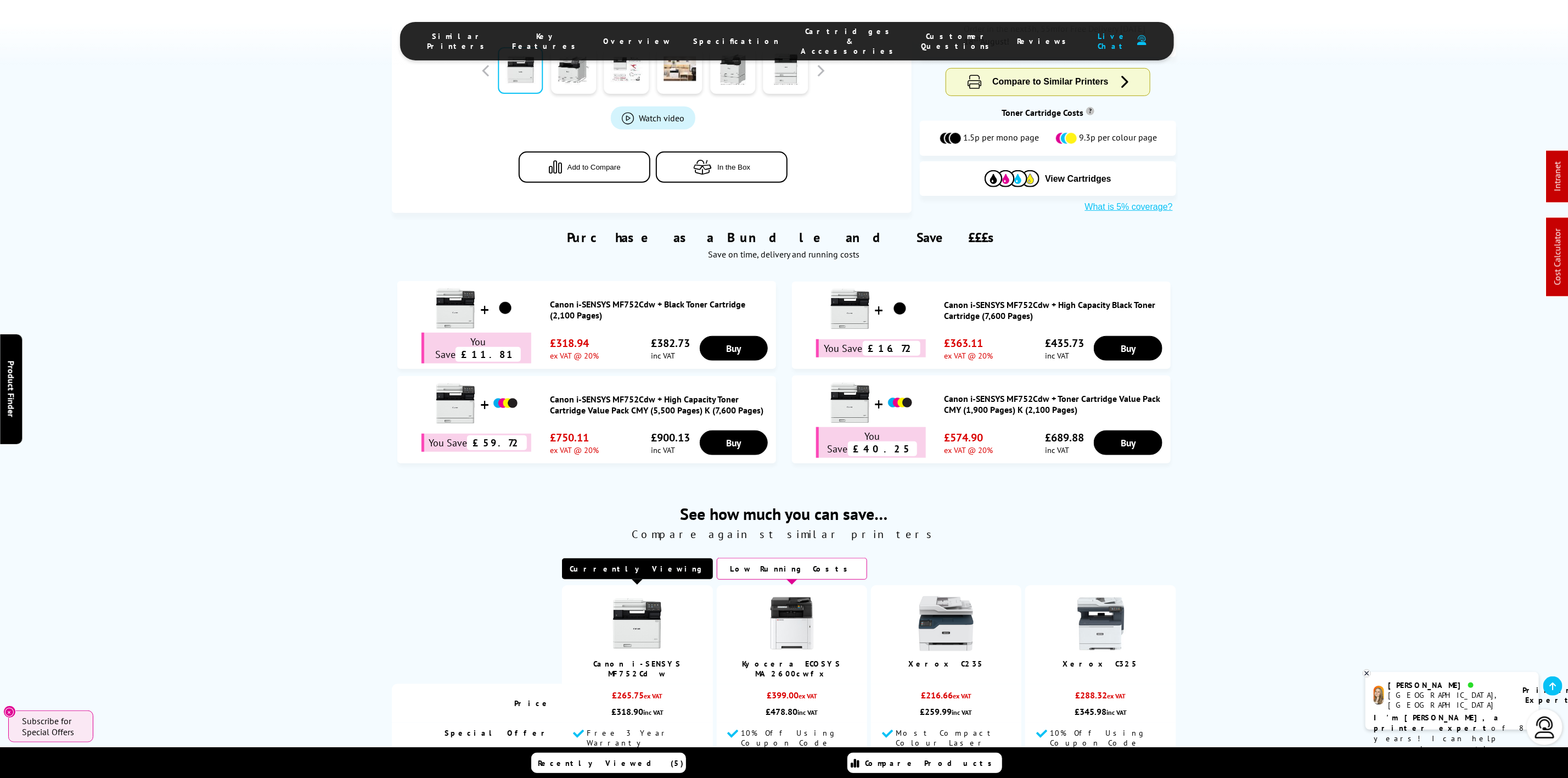
click at [796, 45] on li "Cartridges & Accessories" at bounding box center [851, 41] width 120 height 29
click at [801, 39] on span "Cartridges & Accessories" at bounding box center [851, 41] width 98 height 29
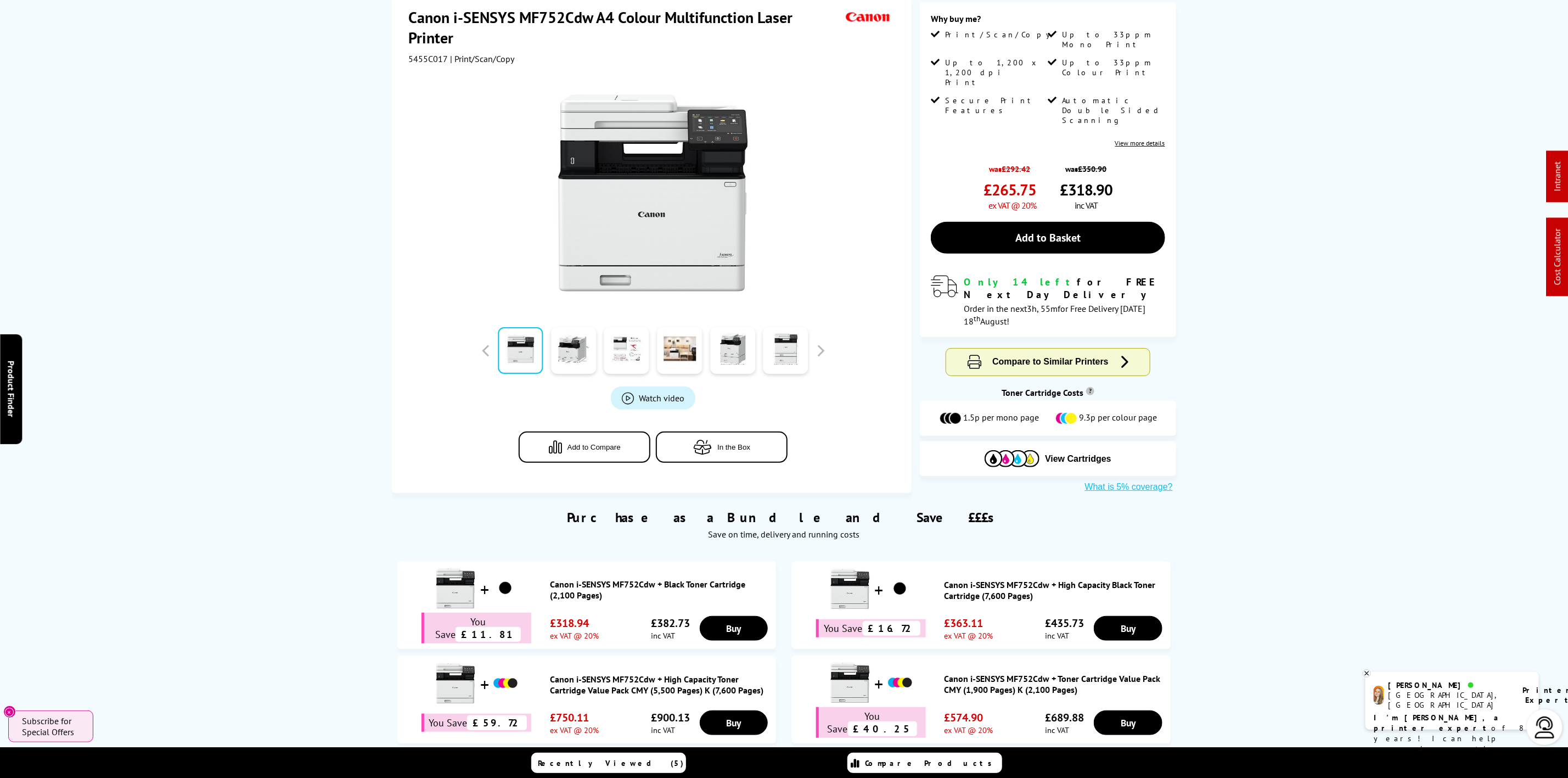
scroll to position [0, 0]
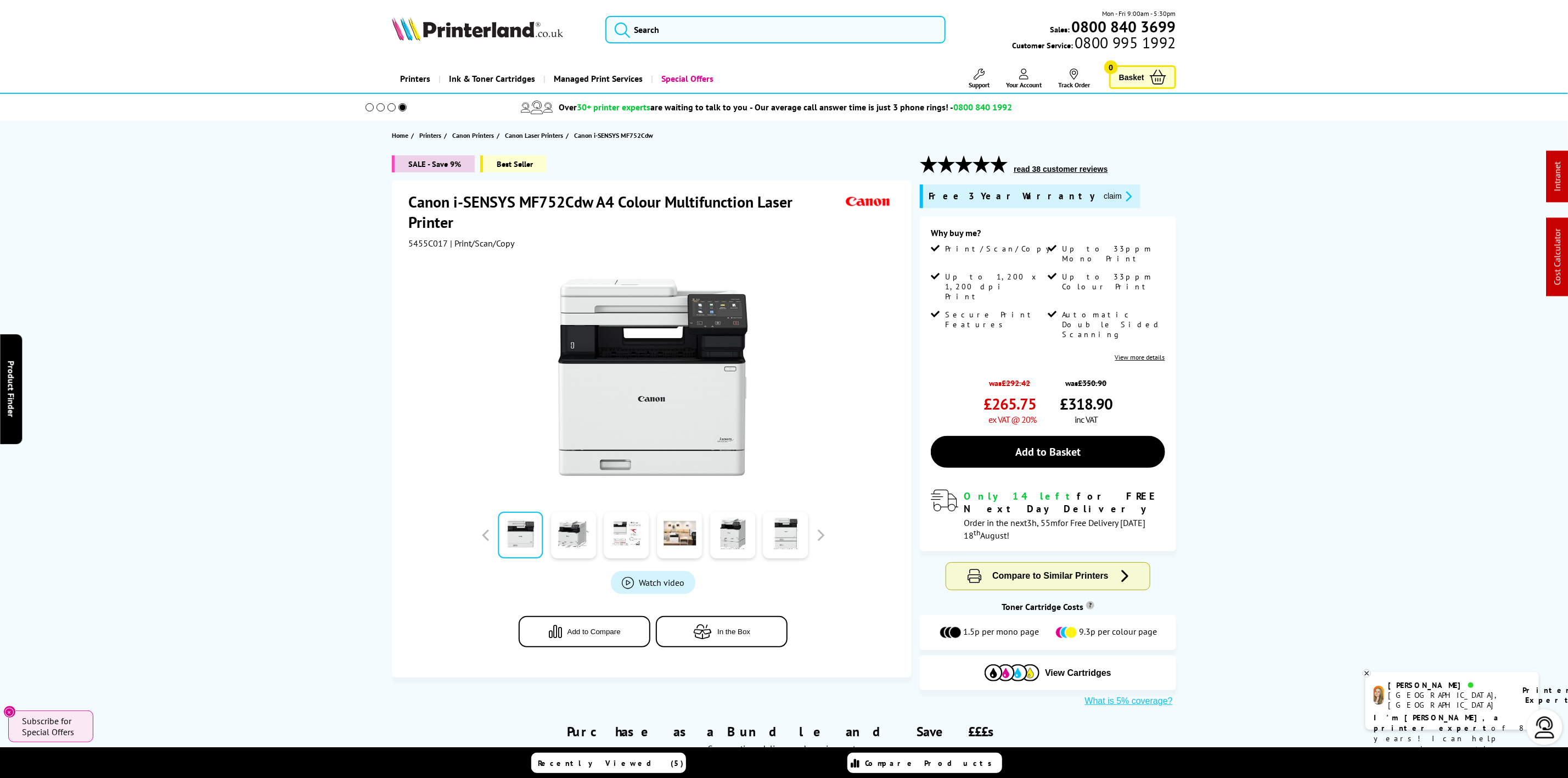
click at [425, 246] on span "5455C017" at bounding box center [428, 243] width 39 height 11
drag, startPoint x: 425, startPoint y: 246, endPoint x: 468, endPoint y: 249, distance: 43.1
click at [465, 249] on div "Canon i-SENSYS MF752Cdw A4 Colour Multifunction Laser Printer 5455C017 | Print/…" at bounding box center [652, 429] width 520 height 497
drag, startPoint x: 468, startPoint y: 249, endPoint x: 443, endPoint y: 260, distance: 27.3
click at [443, 260] on div at bounding box center [653, 373] width 490 height 248
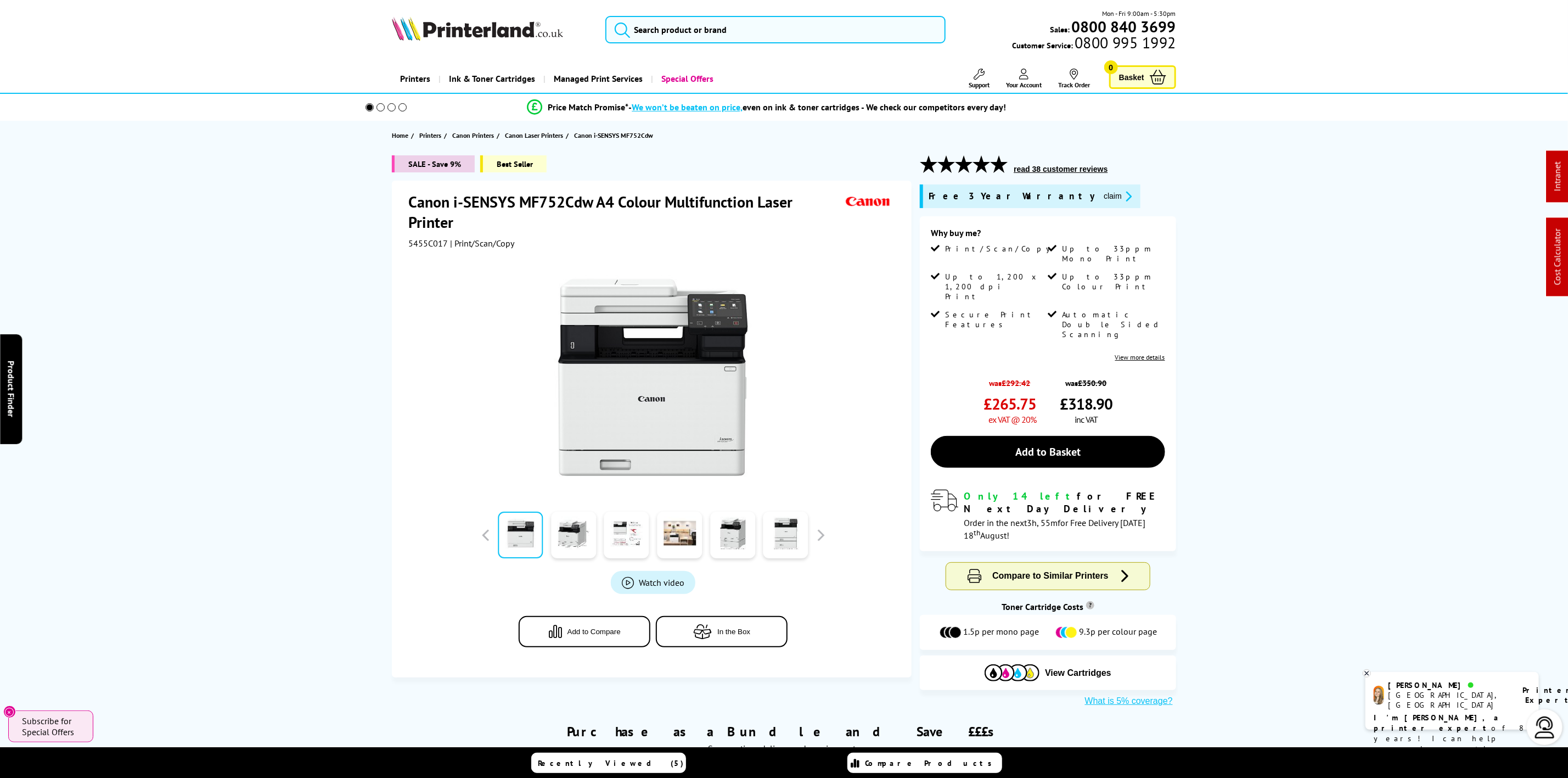
click at [432, 244] on span "5455C017" at bounding box center [428, 243] width 39 height 11
copy span "5455C017"
drag, startPoint x: 766, startPoint y: 238, endPoint x: 481, endPoint y: 237, distance: 285.0
click at [481, 237] on div "Canon i-SENSYS MF752Cdw A4 Colour Multifunction Laser Printer 5455C017 | Print/…" at bounding box center [653, 220] width 490 height 57
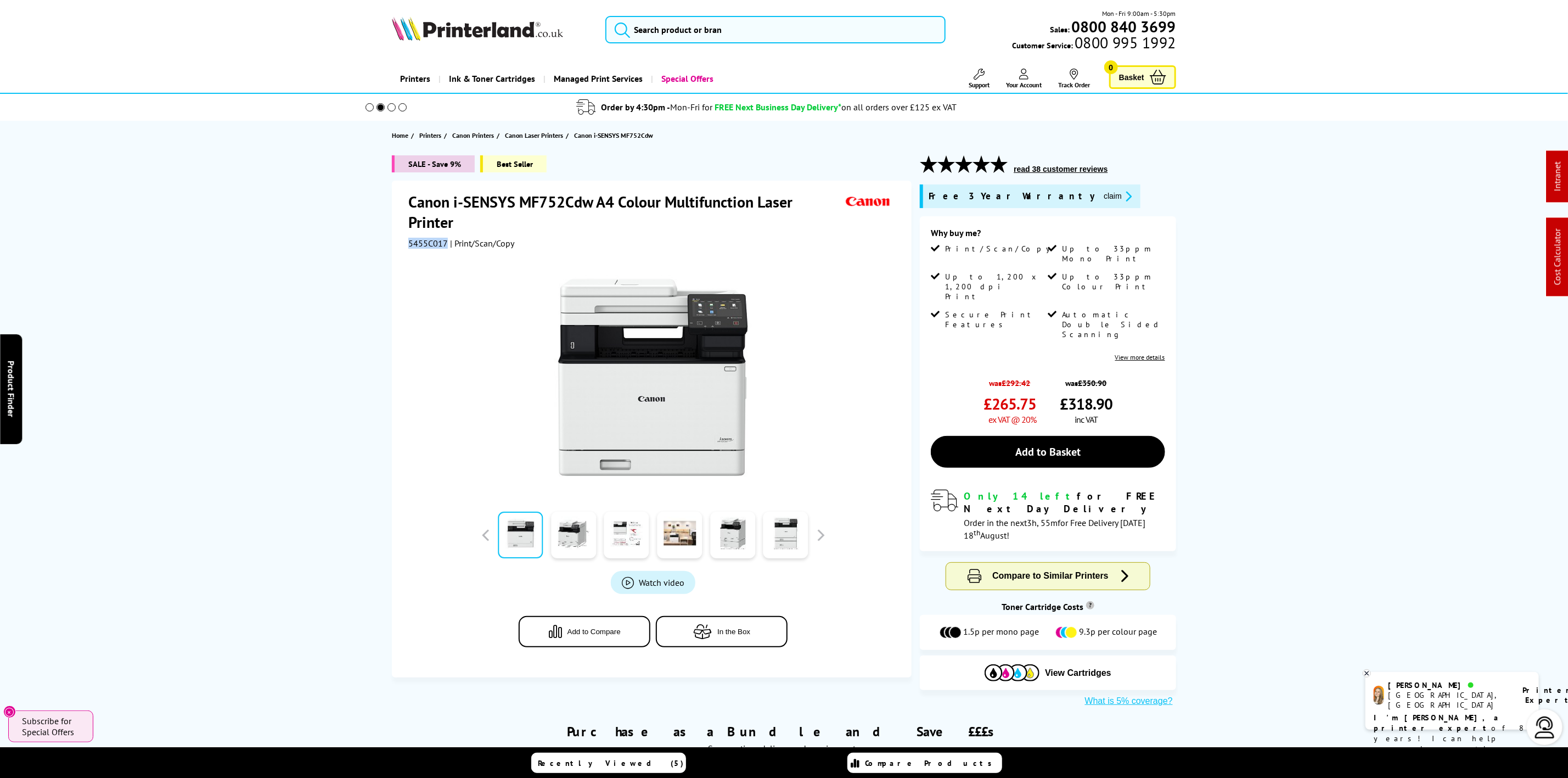
click at [585, 234] on div "Canon i-SENSYS MF752Cdw A4 Colour Multifunction Laser Printer 5455C017 | Print/…" at bounding box center [653, 220] width 490 height 57
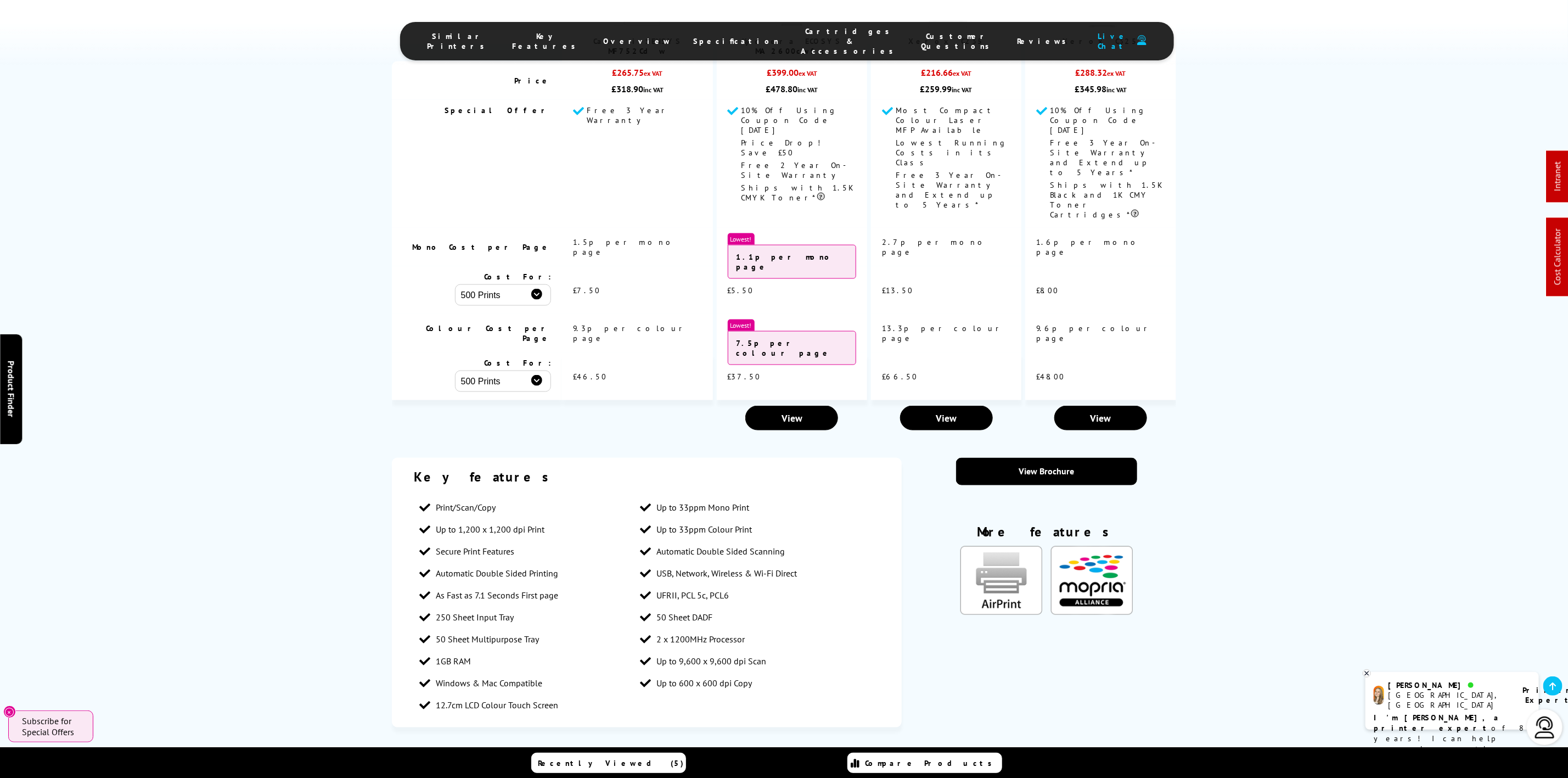
scroll to position [1235, 0]
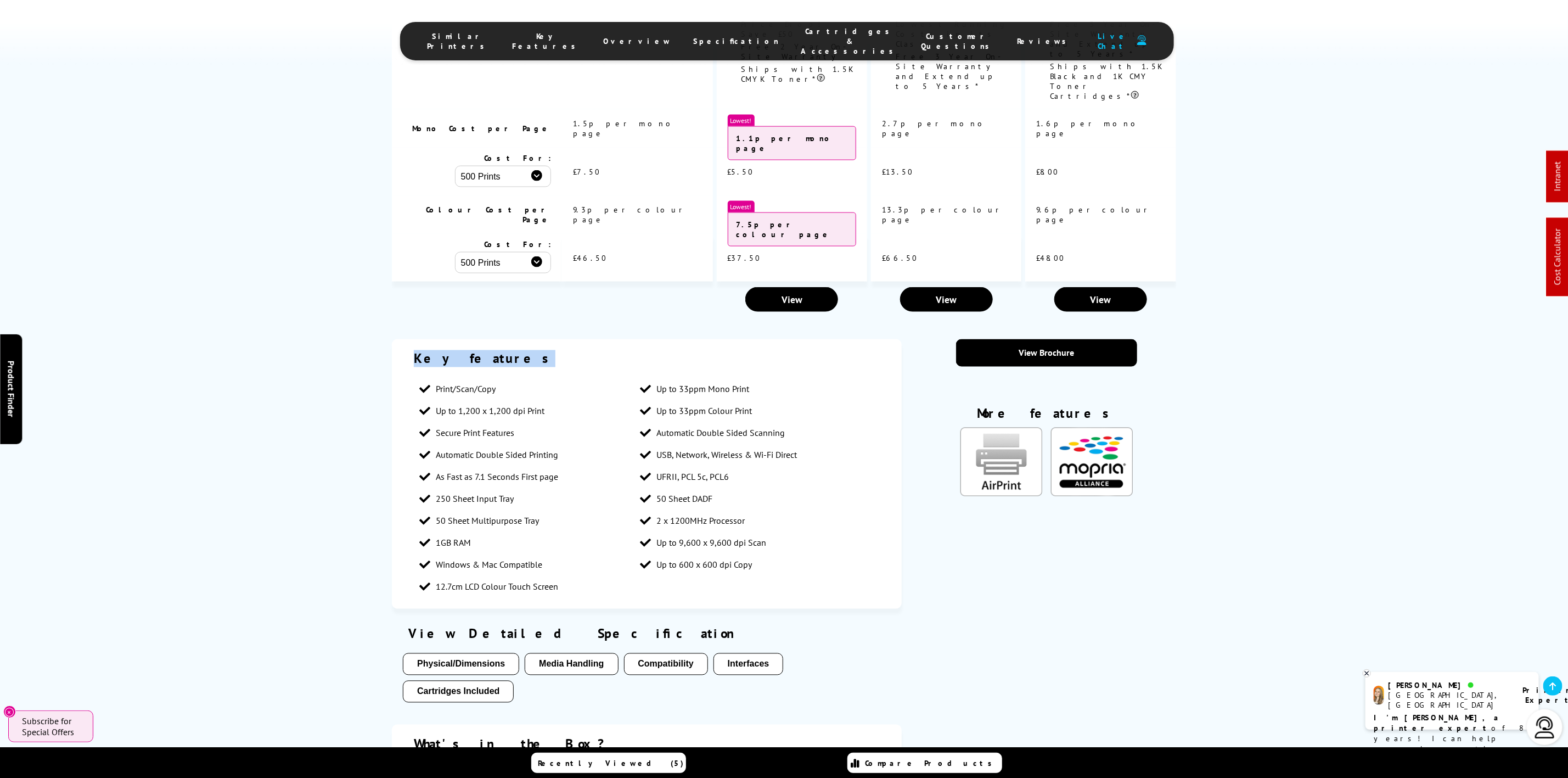
drag, startPoint x: 411, startPoint y: 254, endPoint x: 557, endPoint y: 252, distance: 146.0
click at [557, 340] on div "Key features Print/Scan/Copy Up to 33ppm Mono Print Up to 1,200 x 1,200 dpi Pri…" at bounding box center [647, 474] width 510 height 270
click at [523, 351] on div "Key features" at bounding box center [646, 359] width 466 height 17
click at [516, 406] on span "Up to 1,200 x 1,200 dpi Print" at bounding box center [490, 411] width 109 height 11
drag, startPoint x: 538, startPoint y: 306, endPoint x: 481, endPoint y: 310, distance: 57.1
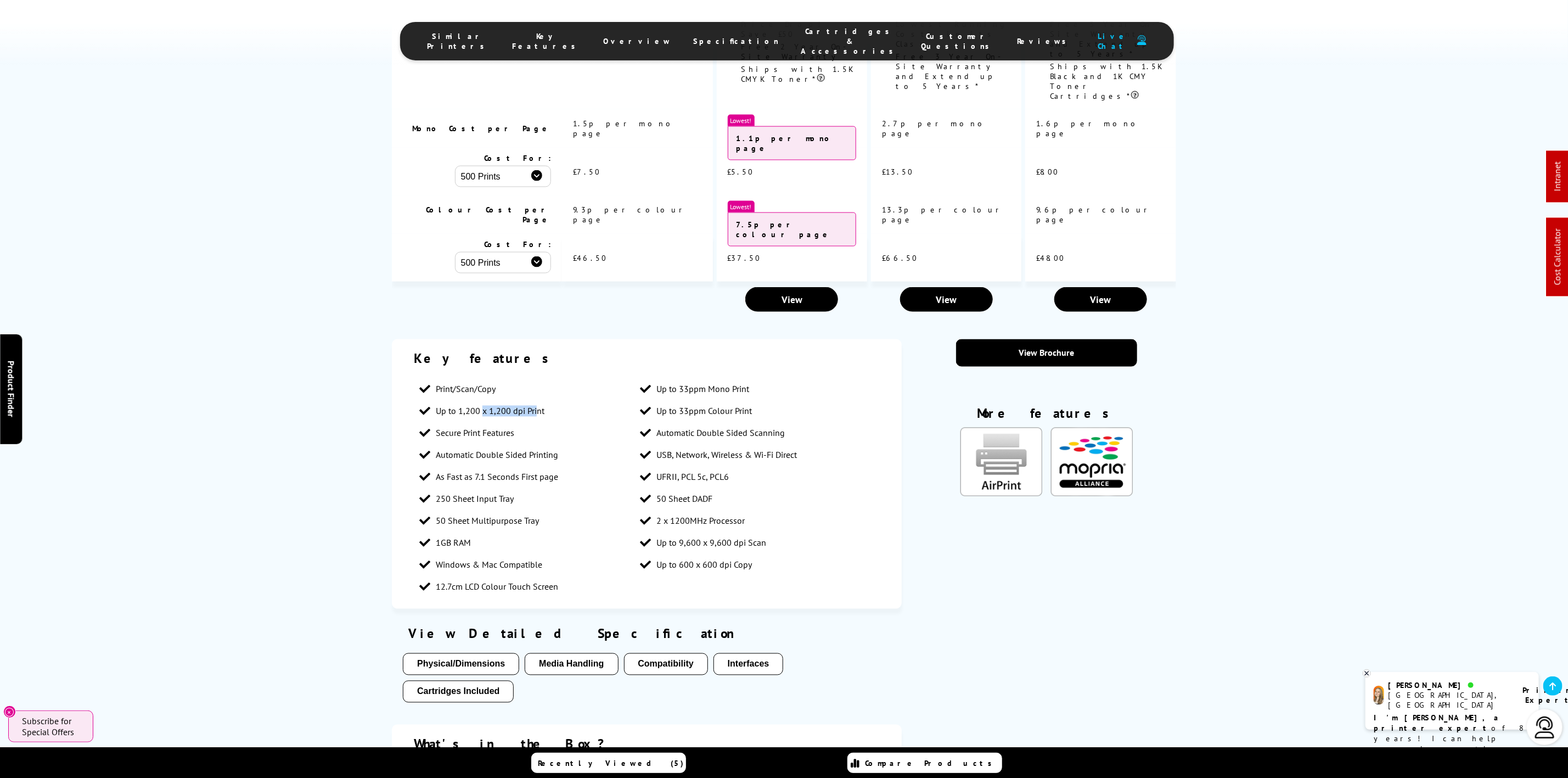
click at [481, 406] on span "Up to 1,200 x 1,200 dpi Print" at bounding box center [490, 411] width 109 height 11
click at [660, 422] on li "Automatic Double Sided Scanning" at bounding box center [745, 434] width 221 height 22
drag, startPoint x: 652, startPoint y: 351, endPoint x: 727, endPoint y: 355, distance: 75.1
click at [727, 445] on li "USB, Network, Wireless & Wi-Fi Direct" at bounding box center [745, 456] width 221 height 22
click at [666, 450] on span "USB, Network, Wireless & Wi-Fi Direct" at bounding box center [727, 456] width 141 height 11
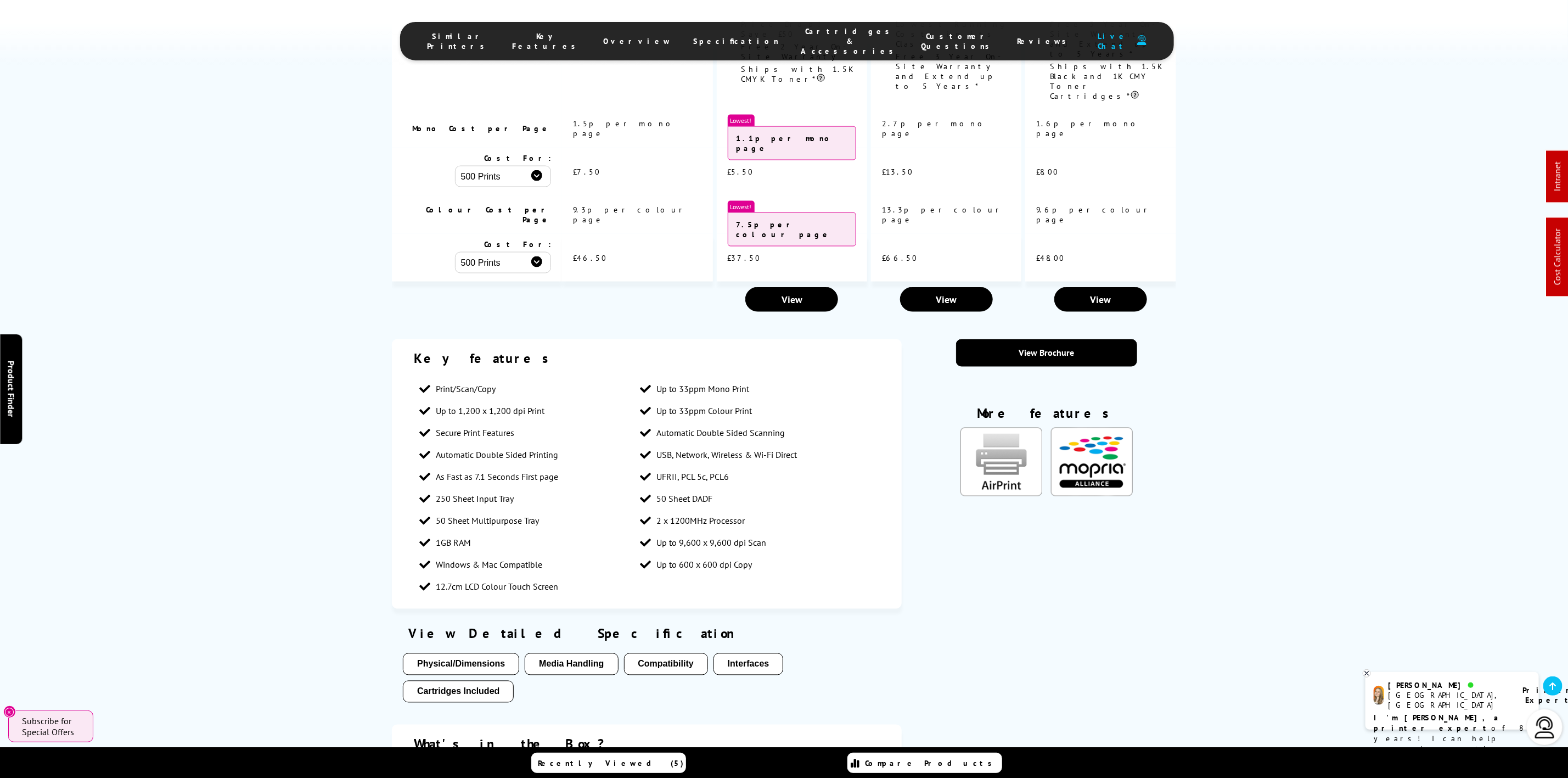
click at [690, 450] on span "USB, Network, Wireless & Wi-Fi Direct" at bounding box center [727, 456] width 141 height 11
click at [716, 450] on span "USB, Network, Wireless & Wi-Fi Direct" at bounding box center [727, 456] width 141 height 11
click at [781, 450] on span "USB, Network, Wireless & Wi-Fi Direct" at bounding box center [727, 456] width 141 height 11
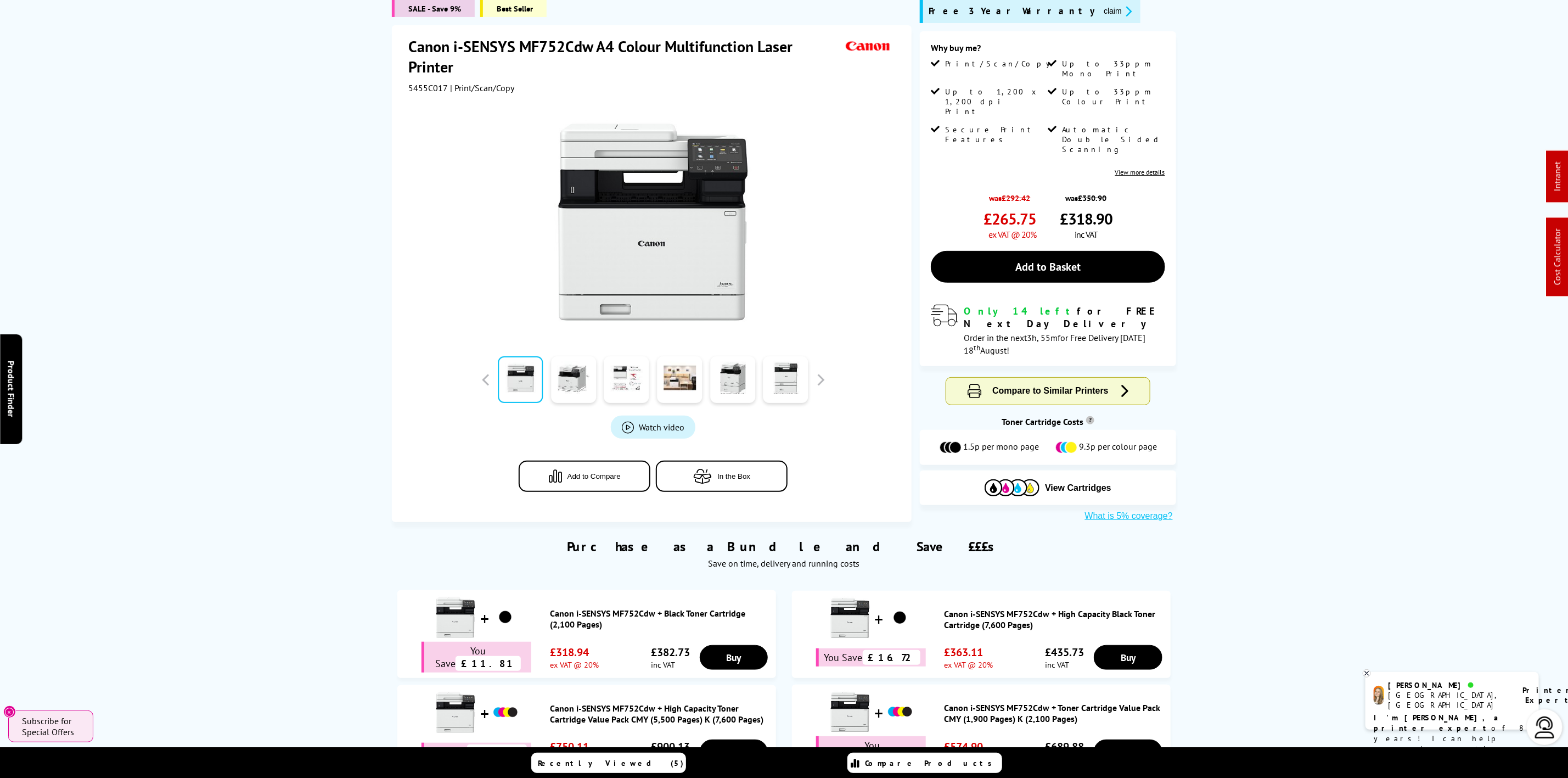
scroll to position [0, 0]
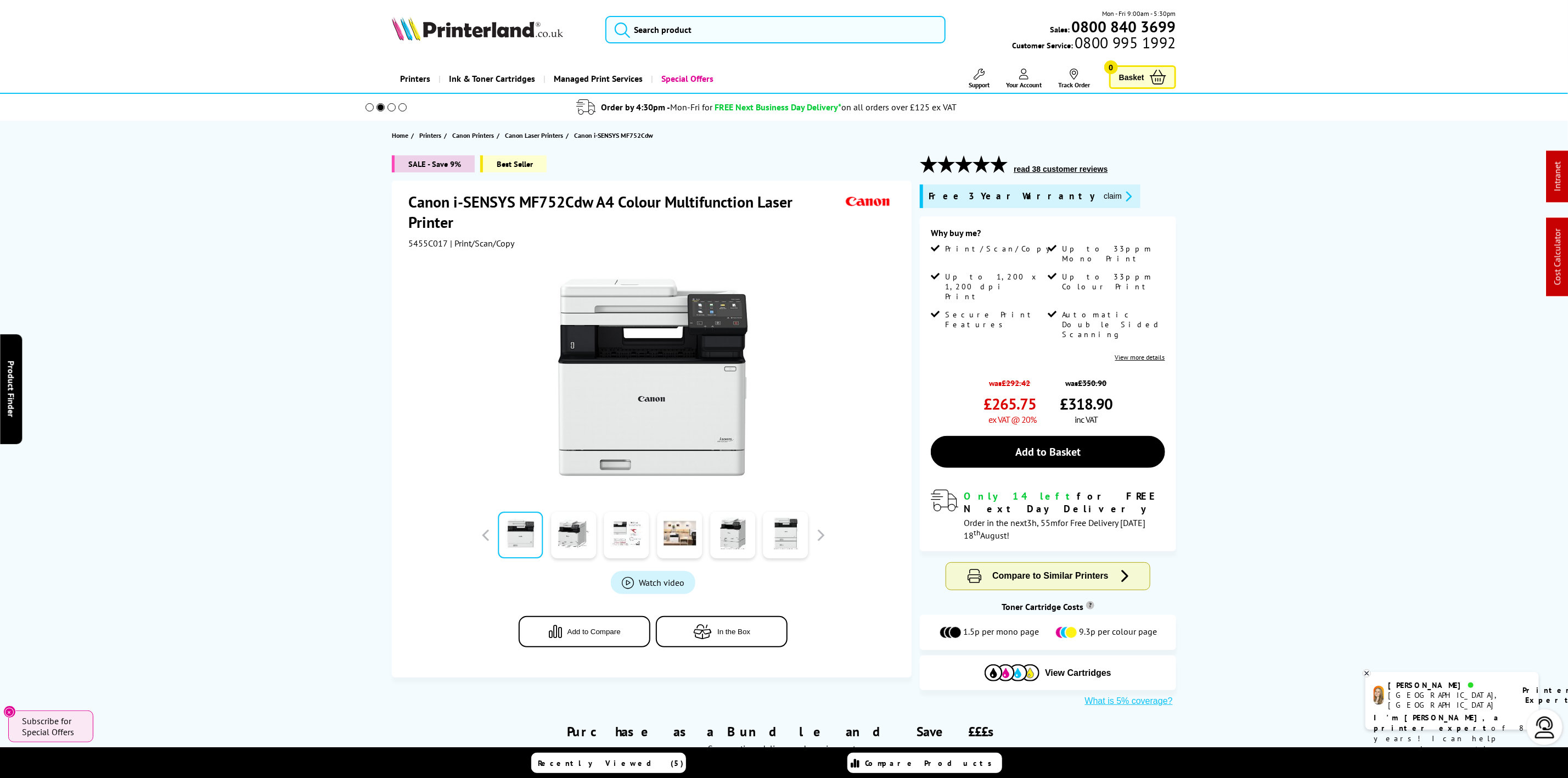
click at [439, 244] on span "5455C017" at bounding box center [428, 243] width 39 height 11
copy span "5455C017"
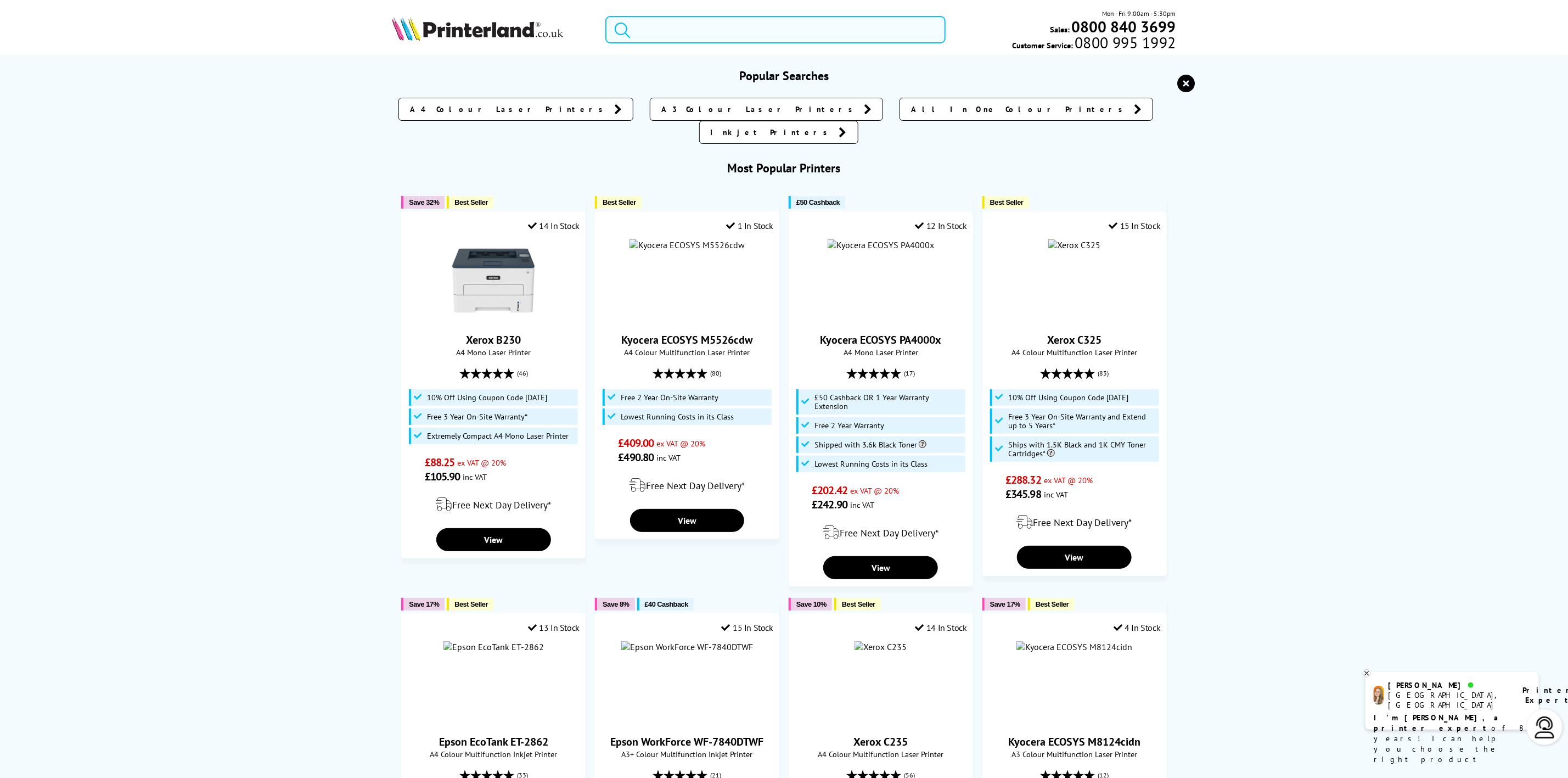
click at [721, 41] on input "search" at bounding box center [776, 29] width 340 height 28
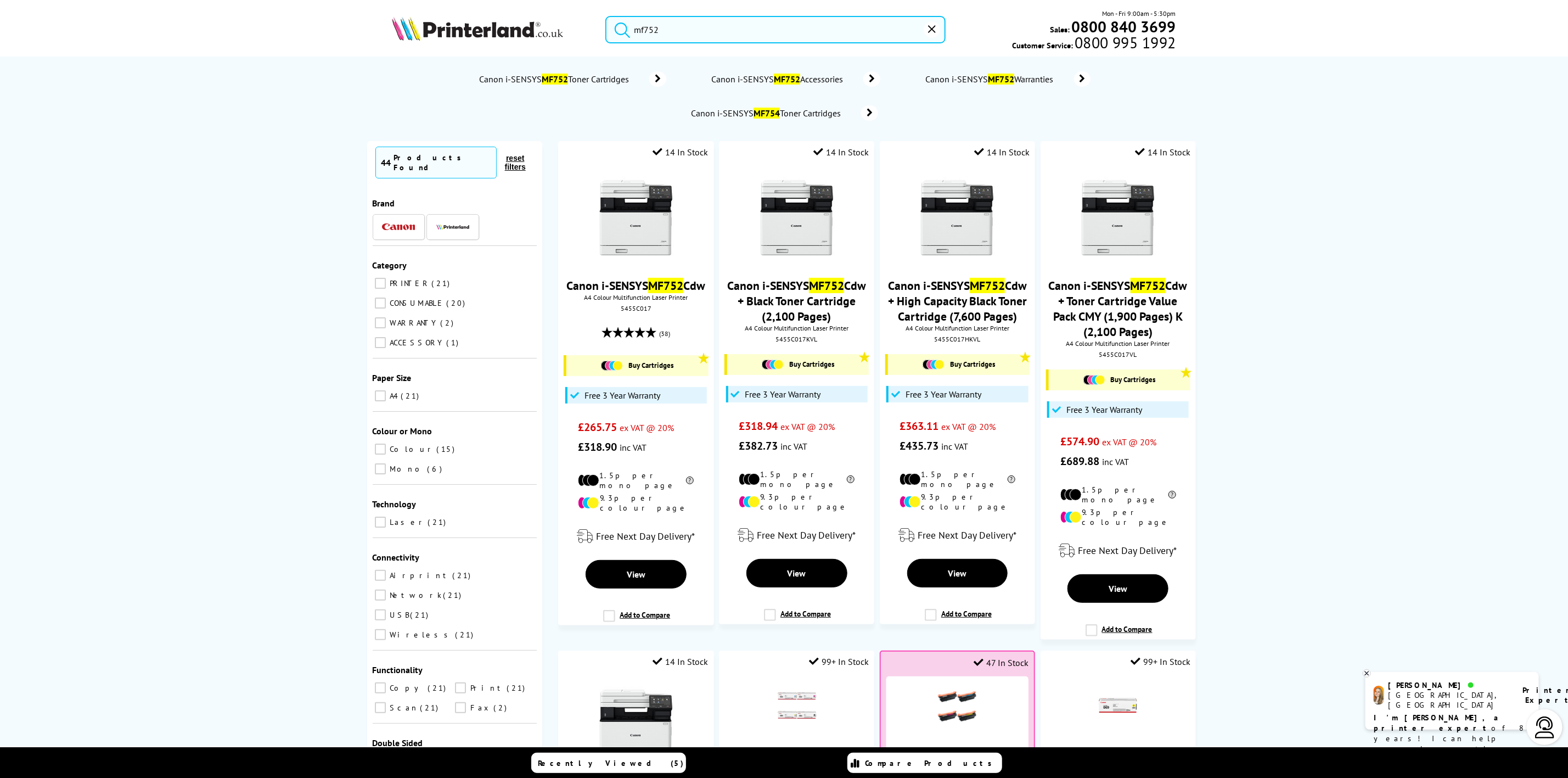
drag, startPoint x: 692, startPoint y: 23, endPoint x: 593, endPoint y: 18, distance: 99.1
click at [593, 18] on div "mf752" at bounding box center [768, 29] width 353 height 28
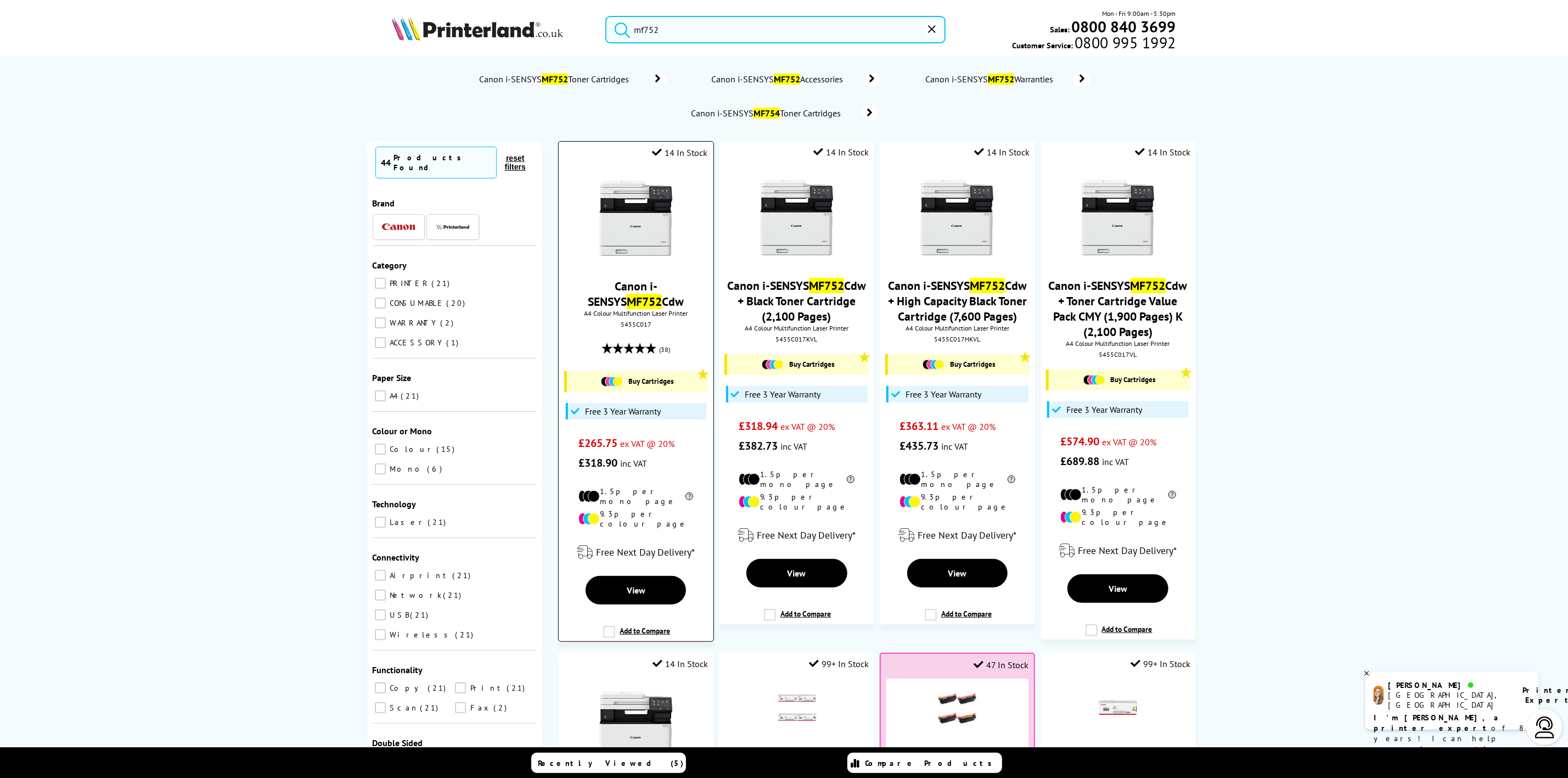
type input "mf752"
click at [636, 328] on div "5455C017" at bounding box center [636, 324] width 138 height 8
copy div "5455C017"
click at [601, 174] on div "Canon i-SENSYS MF752 Cdw A4 Colour Multifunction Laser Printer 5455C017 (38) Bu…" at bounding box center [635, 319] width 143 height 306
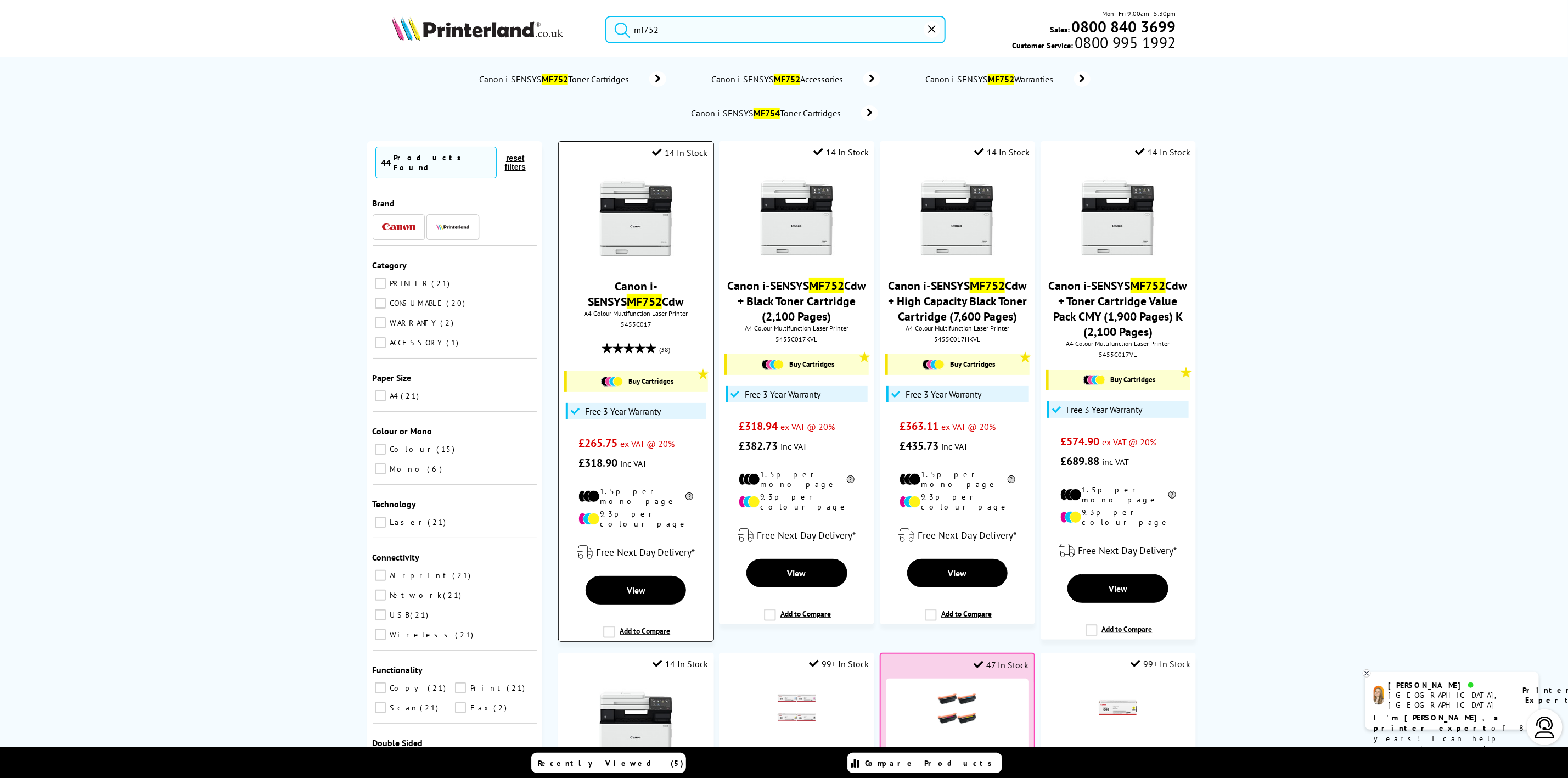
click at [619, 210] on img at bounding box center [636, 219] width 82 height 82
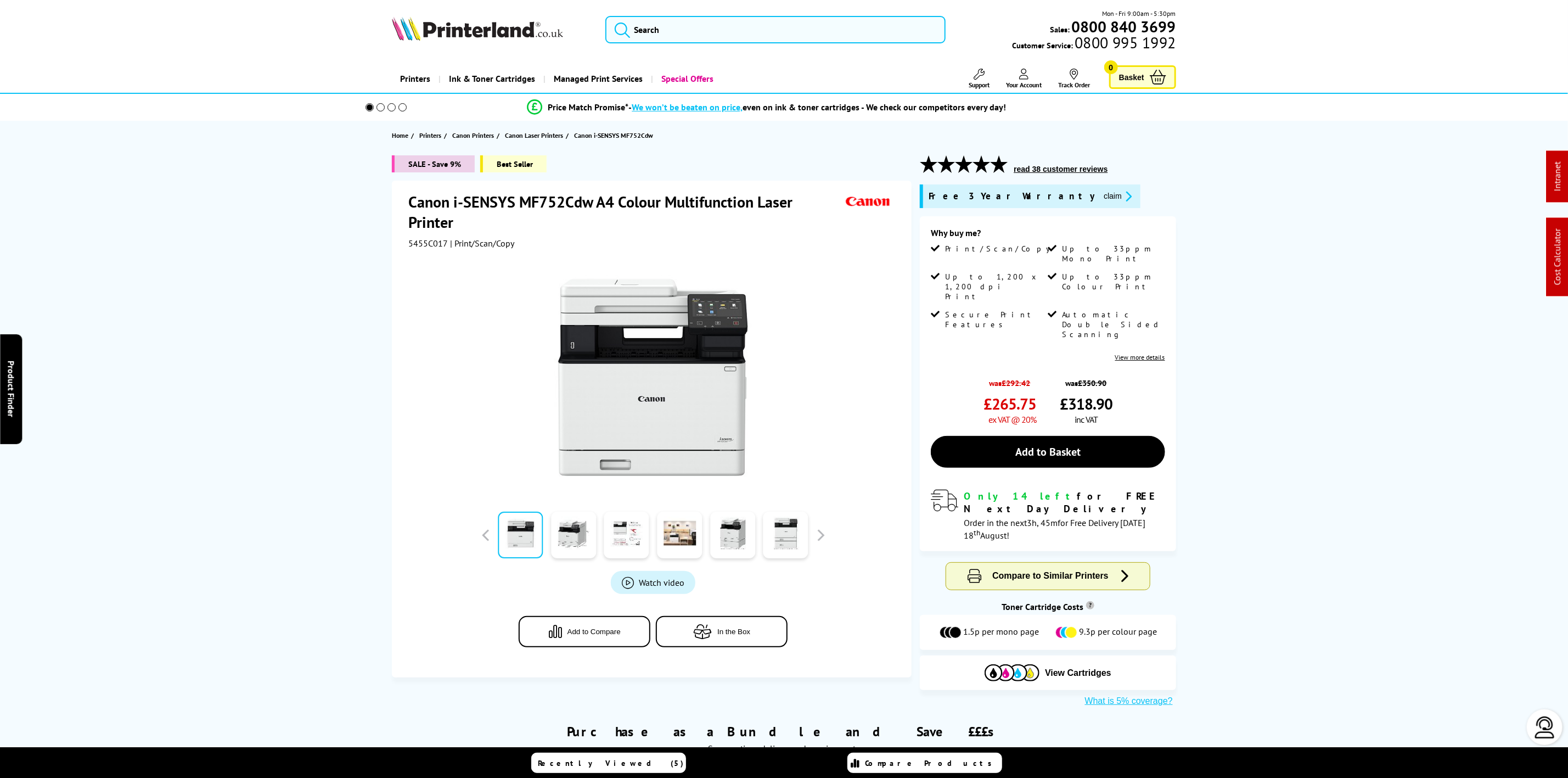
click at [1122, 201] on icon "promo-description" at bounding box center [1127, 196] width 10 height 12
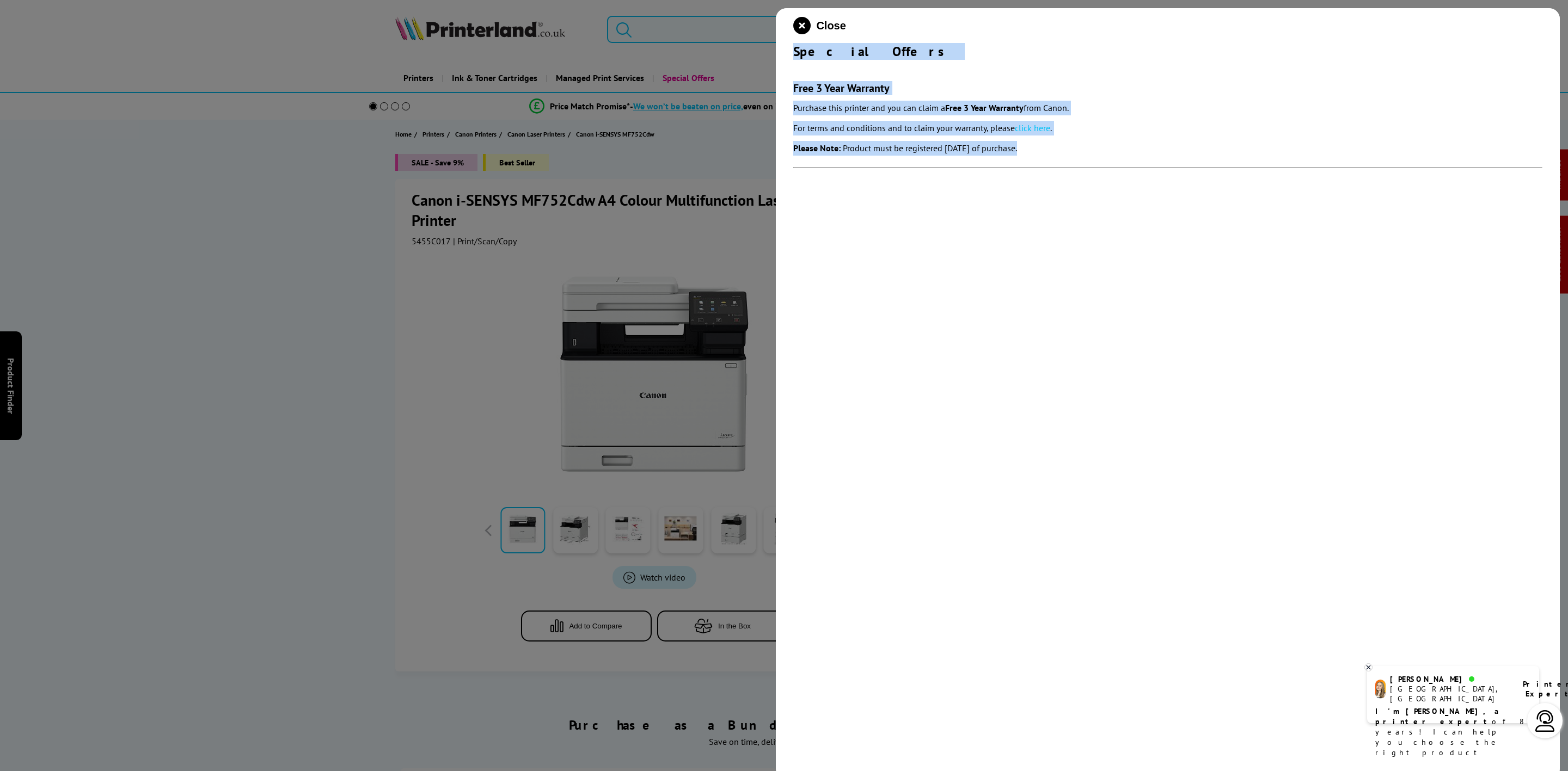
drag, startPoint x: 791, startPoint y: 51, endPoint x: 1088, endPoint y: 155, distance: 314.7
click at [1088, 155] on div "Close Special Offers Free 3 Year Warranty Purchase this printer and you can cla…" at bounding box center [1168, 393] width 784 height 771
click at [803, 30] on icon "close modal" at bounding box center [802, 26] width 18 height 18
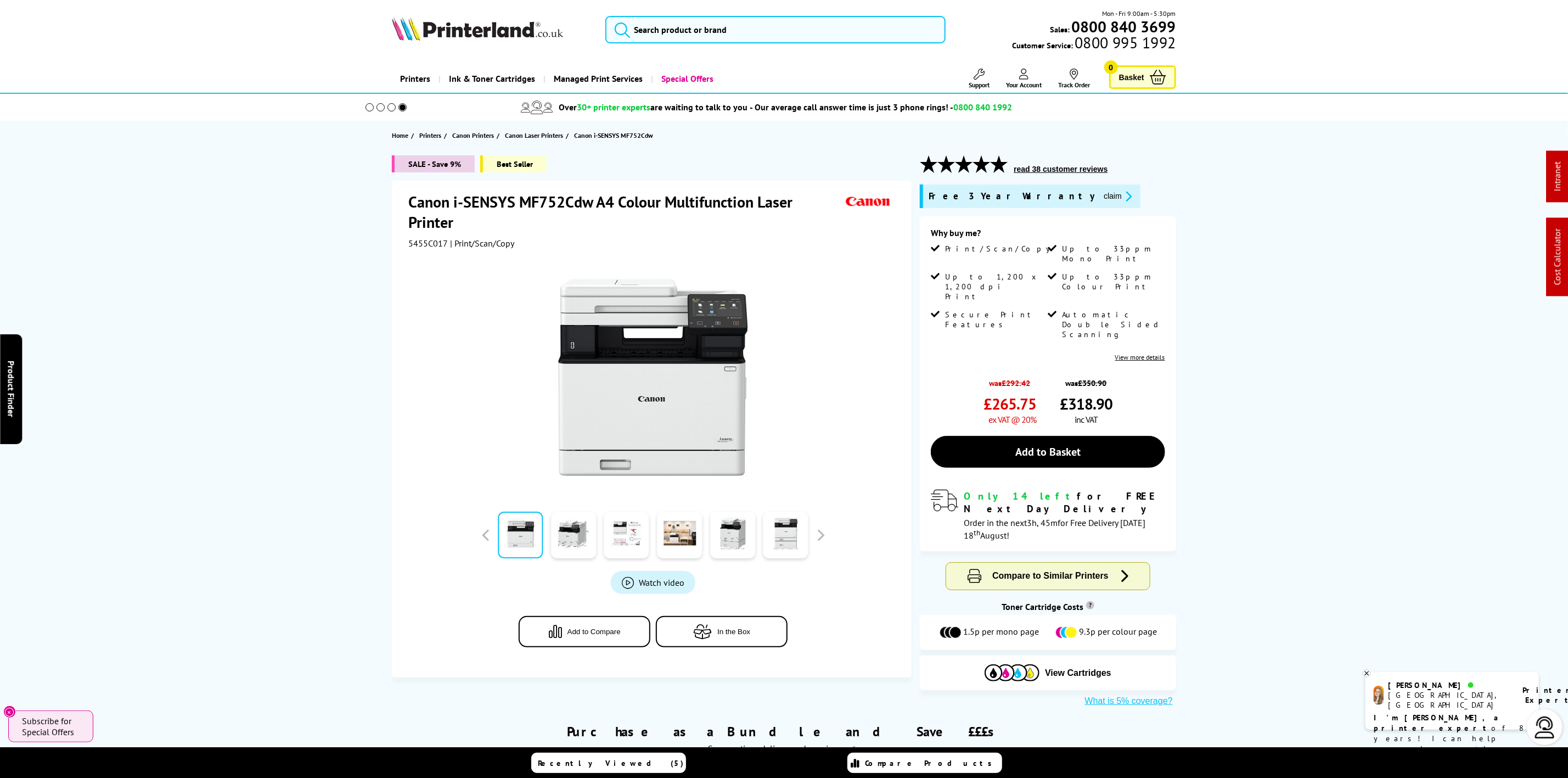
click at [1100, 193] on button "claim" at bounding box center [1118, 196] width 34 height 13
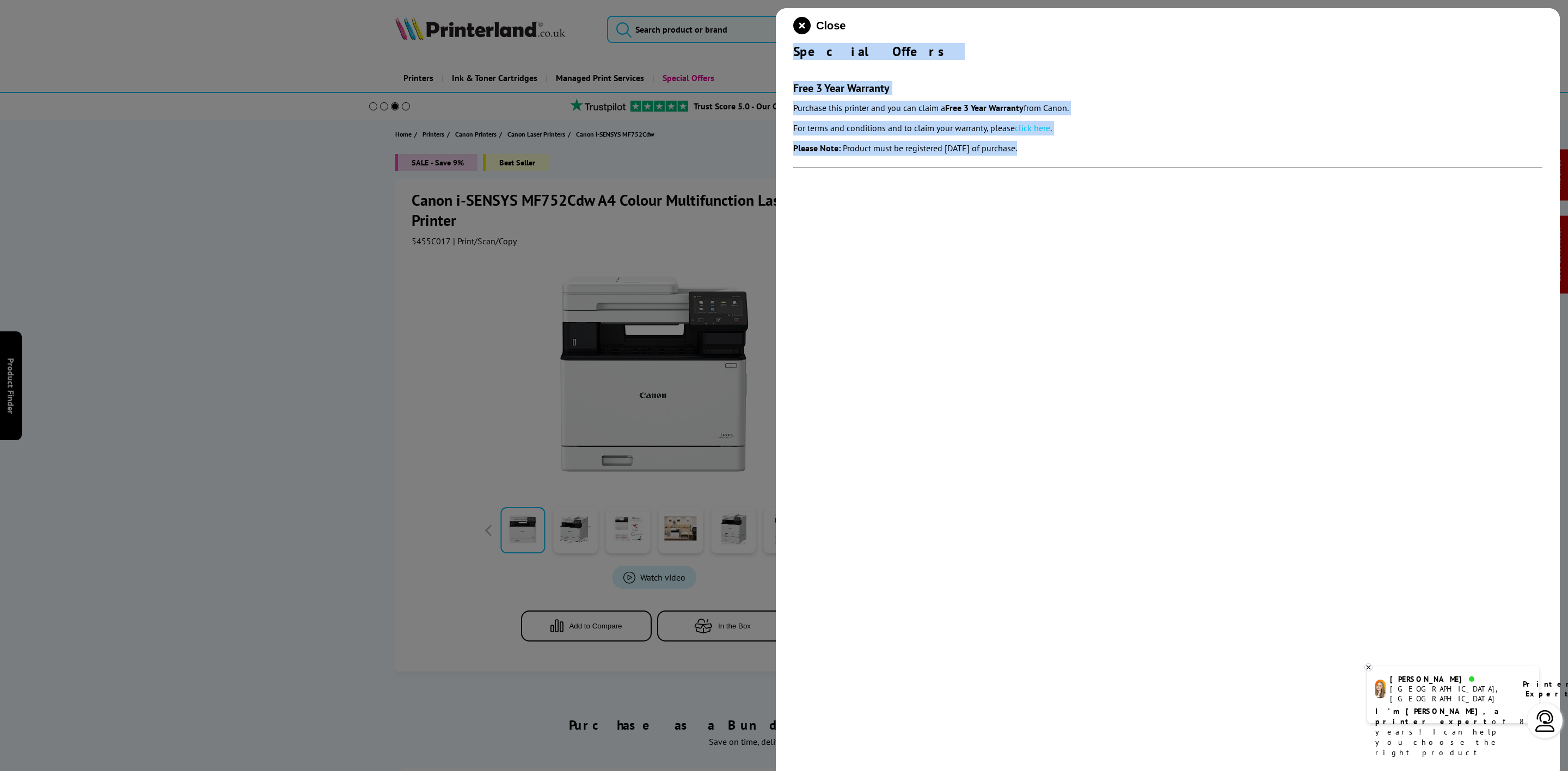
copy div "Special Offers Free 3 Year Warranty Purchase this printer and you can claim a F…"
click at [809, 27] on icon "close modal" at bounding box center [802, 26] width 18 height 18
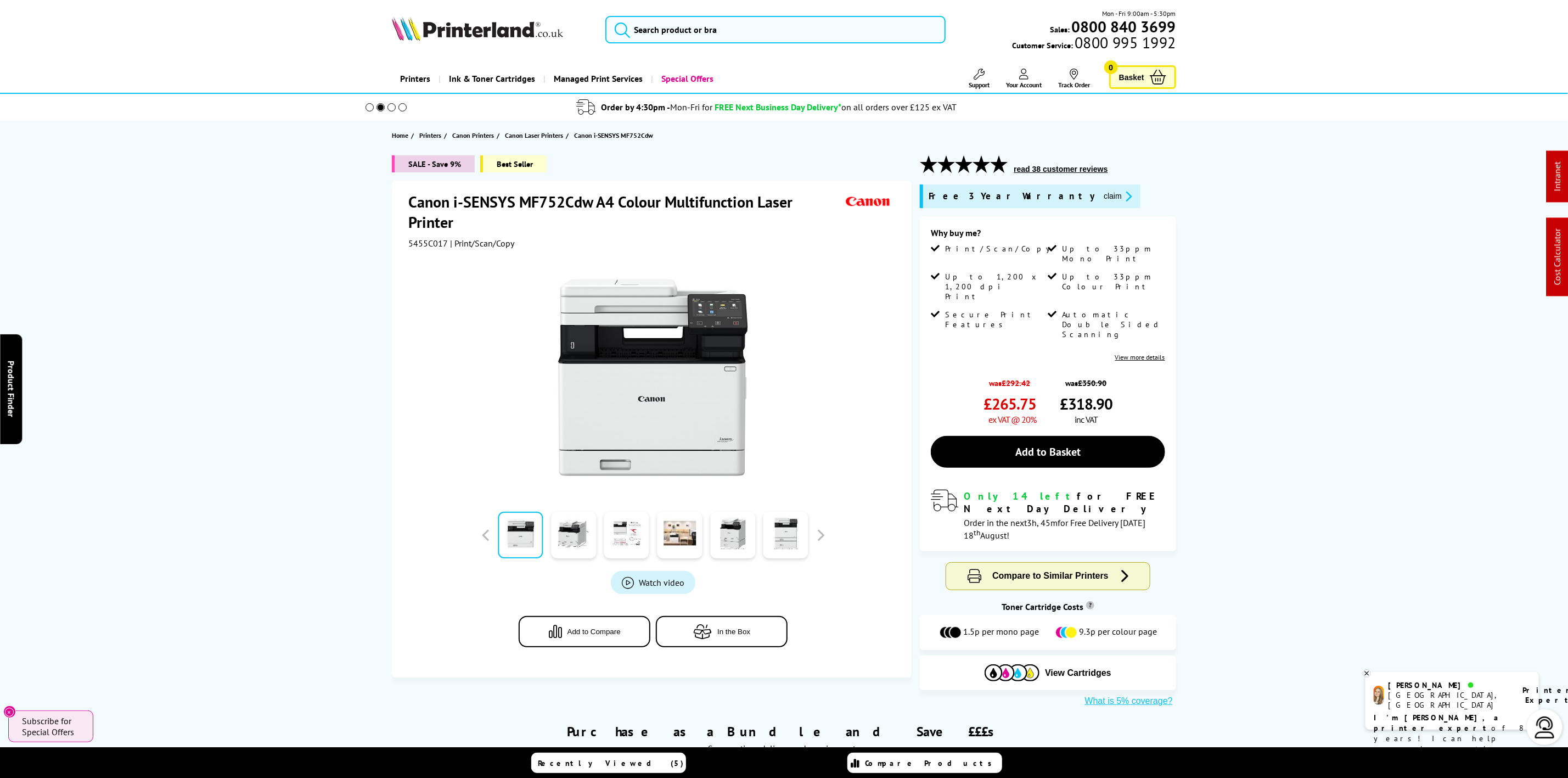
click at [457, 39] on img at bounding box center [477, 28] width 171 height 24
drag, startPoint x: 457, startPoint y: 39, endPoint x: 82, endPoint y: 97, distance: 379.5
click at [415, 51] on div "Mon - Fri 9:00am - 5:30pm Sales: 0800 840 3699 Customer Service: 0800 995 1992" at bounding box center [784, 32] width 878 height 49
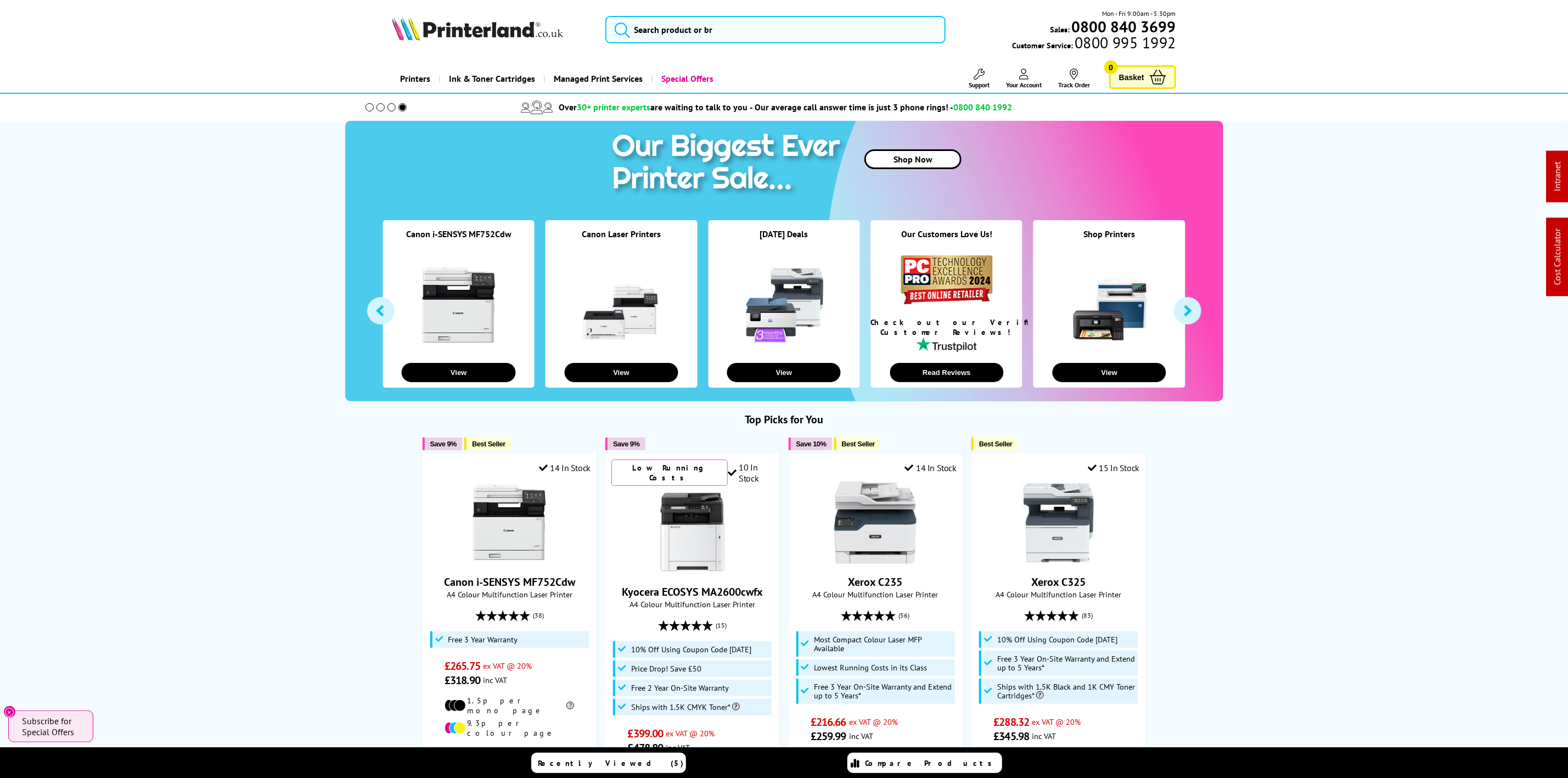
click at [538, 36] on img at bounding box center [477, 28] width 171 height 24
